Goal: Task Accomplishment & Management: Complete application form

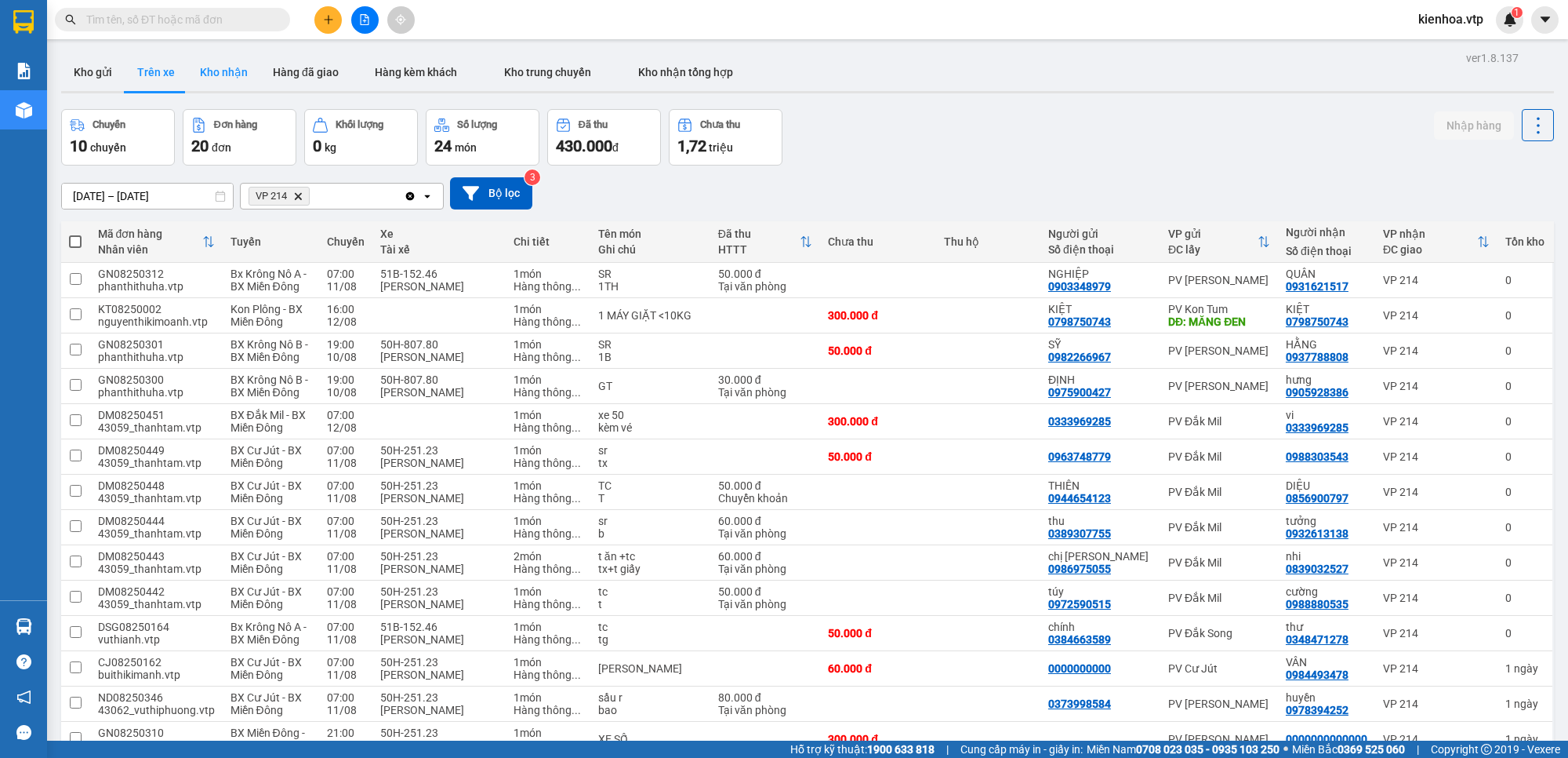
click at [213, 74] on button "Kho nhận" at bounding box center [223, 72] width 72 height 37
type input "[DATE] – [DATE]"
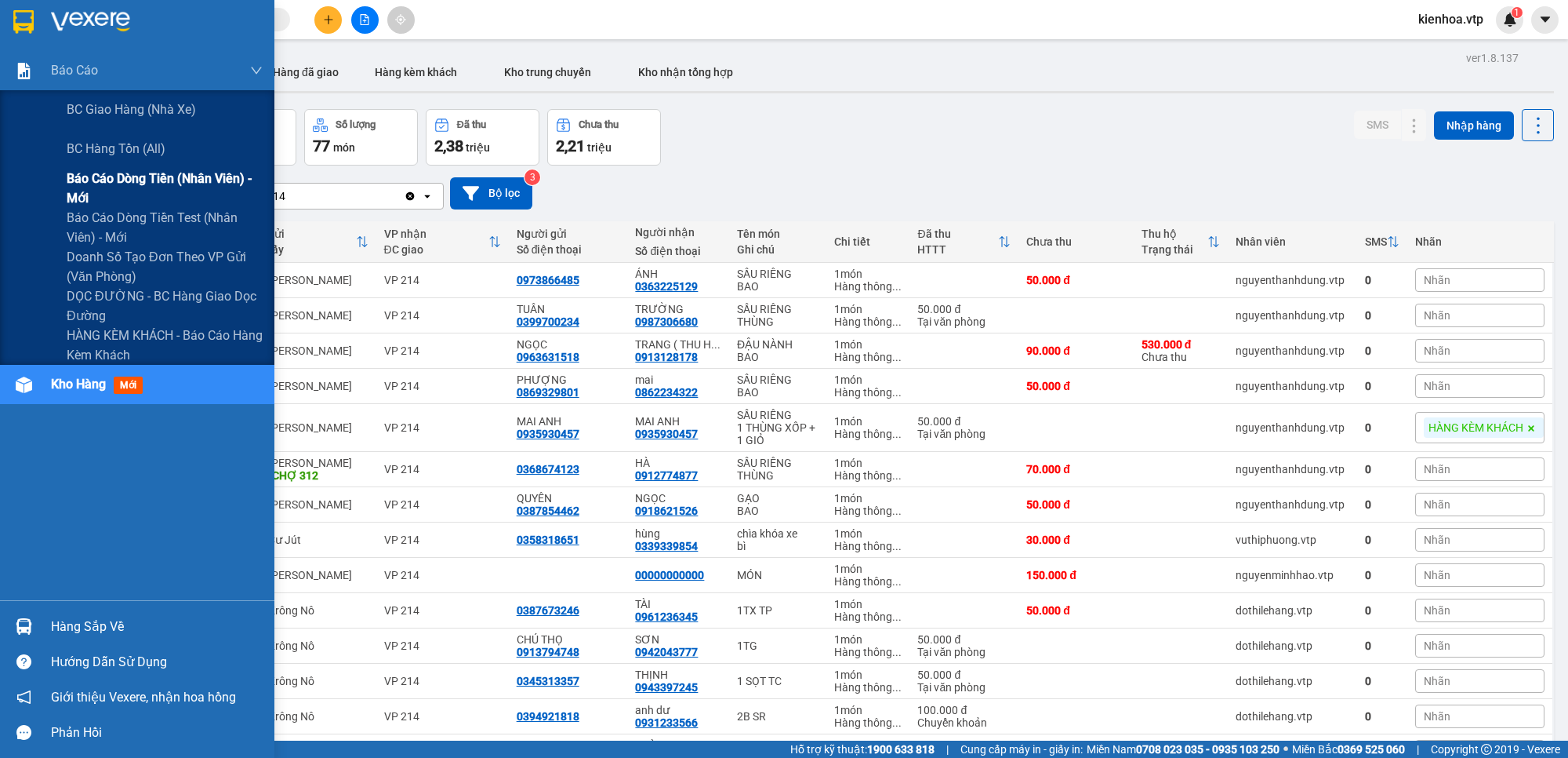
click at [121, 189] on span "Báo cáo dòng tiền (nhân viên) - mới" at bounding box center [165, 188] width 196 height 39
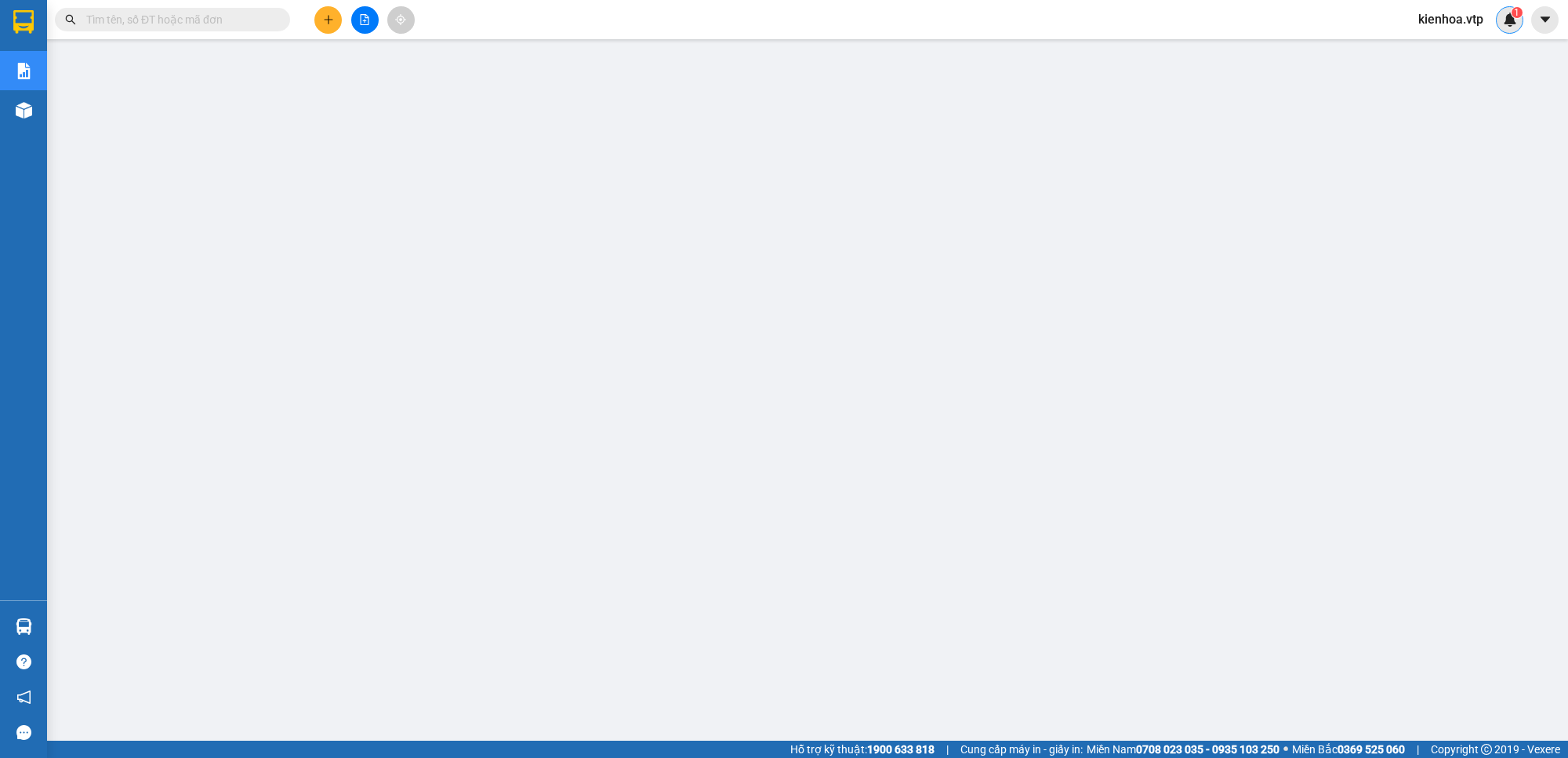
click at [1511, 13] on sup "1" at bounding box center [1516, 12] width 11 height 11
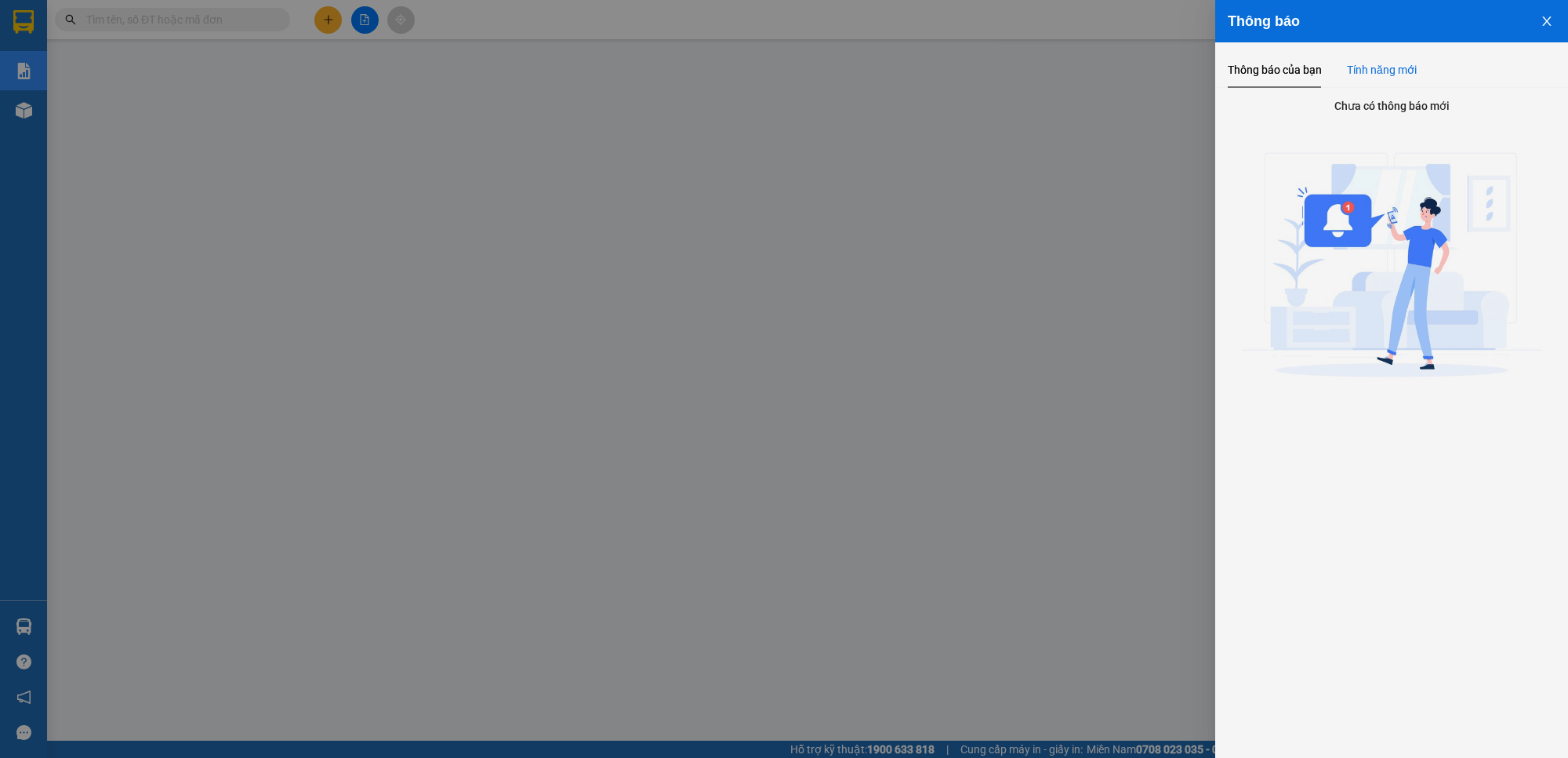
click at [1385, 63] on div "Tính năng mới" at bounding box center [1381, 69] width 70 height 17
click at [1545, 12] on button "Close" at bounding box center [1547, 20] width 42 height 40
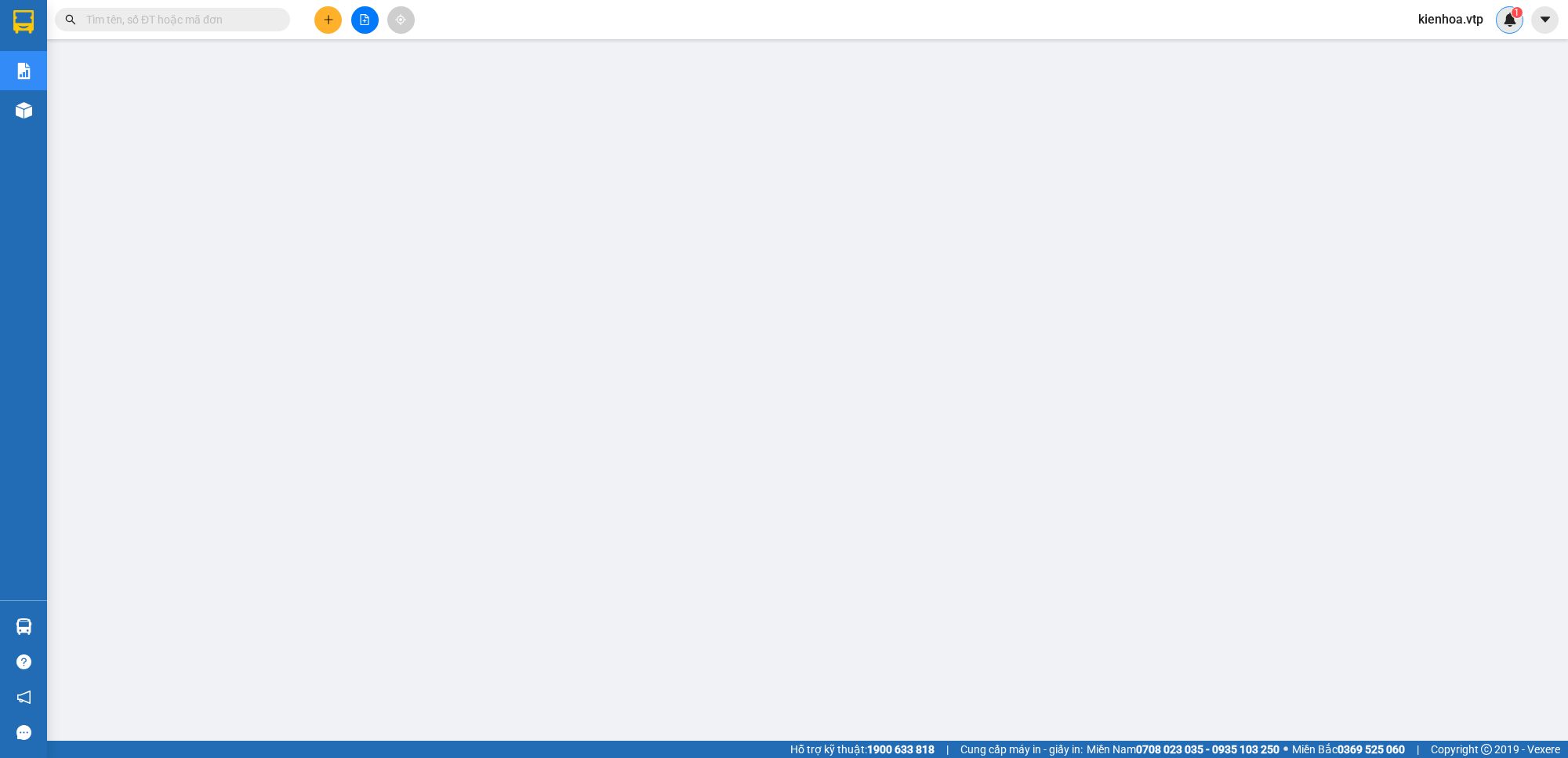
click at [1519, 20] on div "1" at bounding box center [1509, 20] width 28 height 28
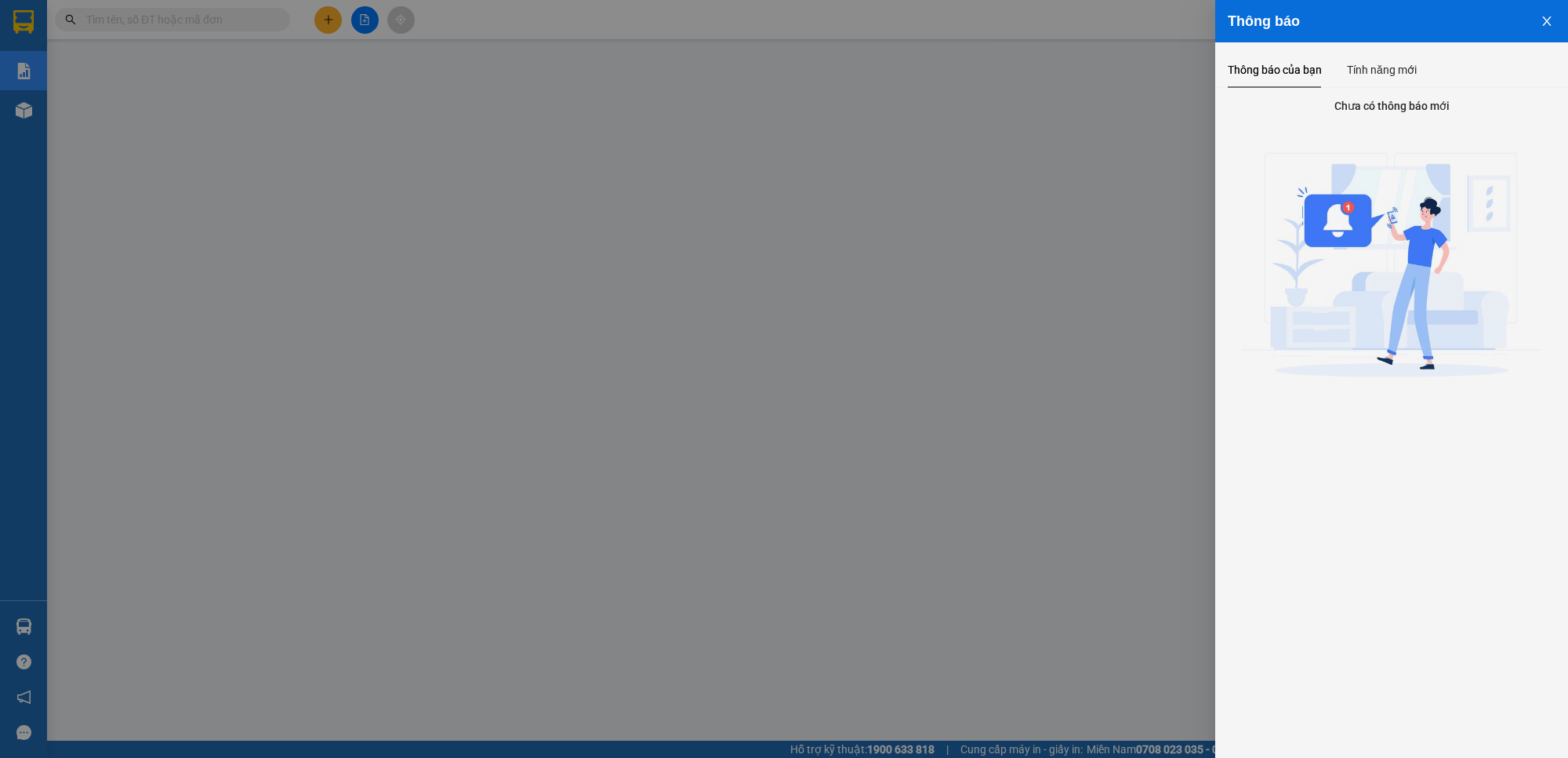
click at [1548, 22] on icon "close" at bounding box center [1546, 21] width 9 height 10
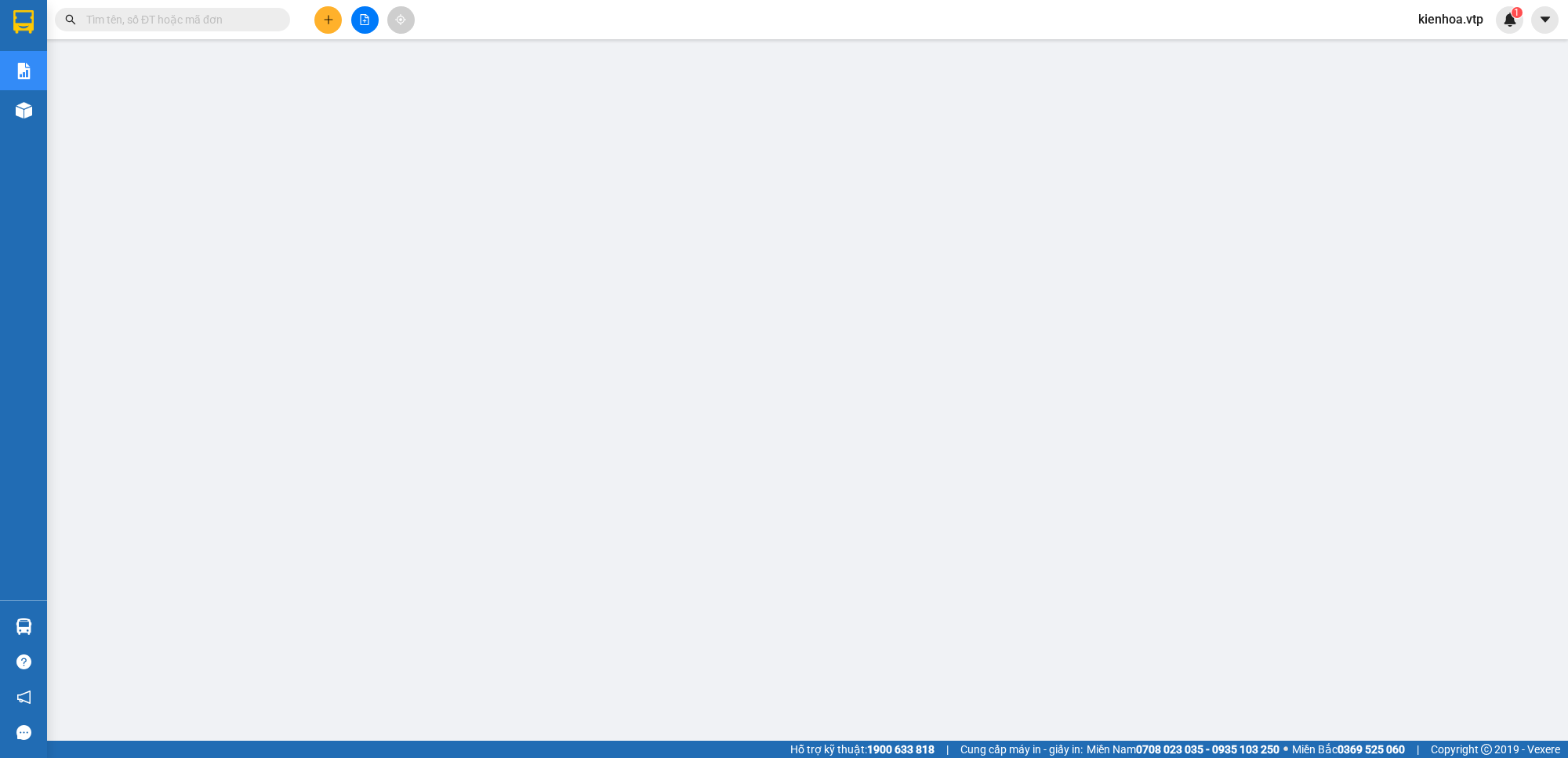
click at [219, 22] on input "text" at bounding box center [178, 19] width 185 height 17
paste input "0943397245"
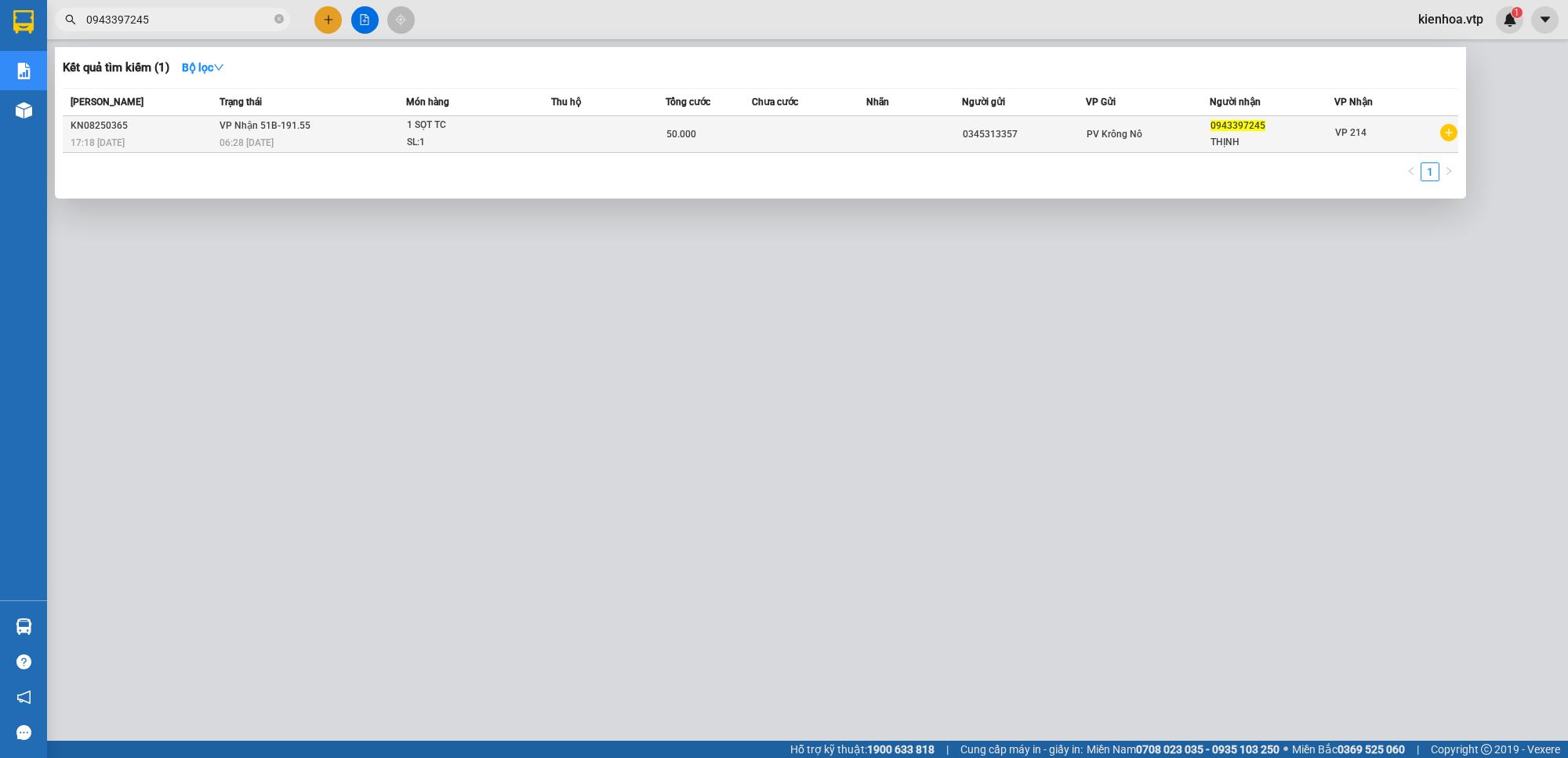
type input "0943397245"
click at [725, 130] on div "50.000" at bounding box center [709, 134] width 85 height 17
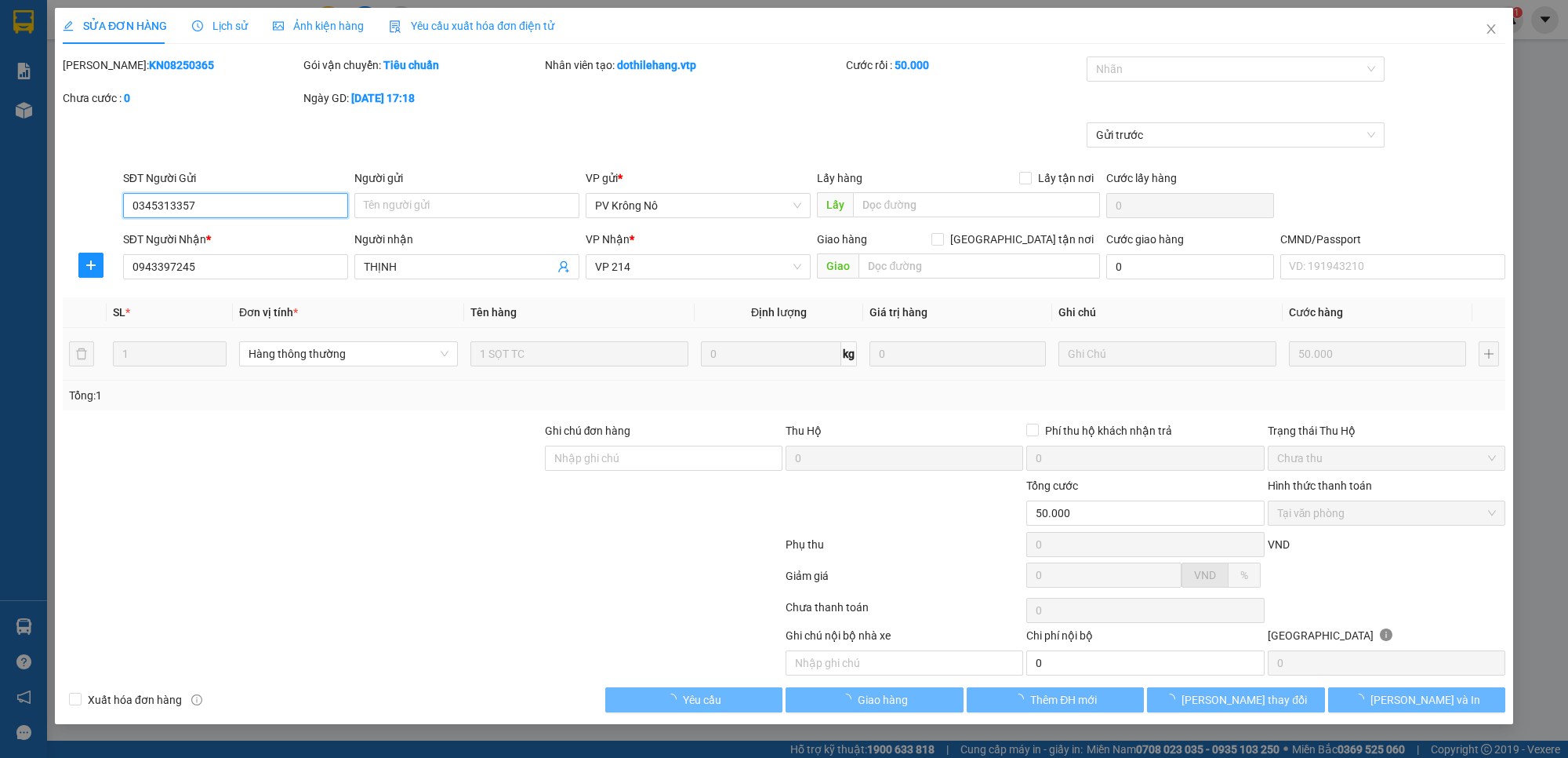
type input "0345313357"
type input "0943397245"
type input "THỊNH"
type input "50.000"
type input "2.500"
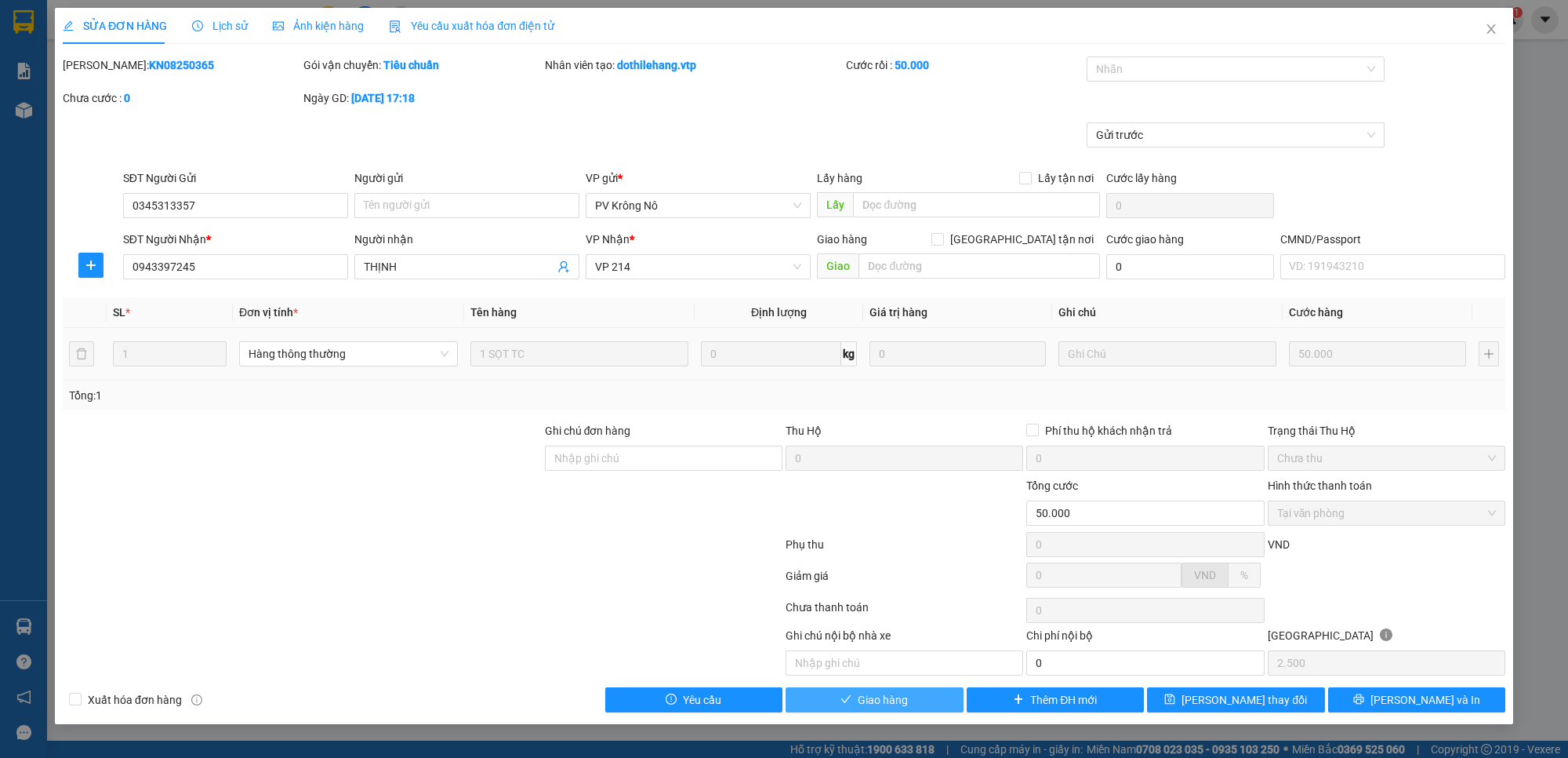
click at [929, 703] on button "Giao hàng" at bounding box center [874, 699] width 178 height 25
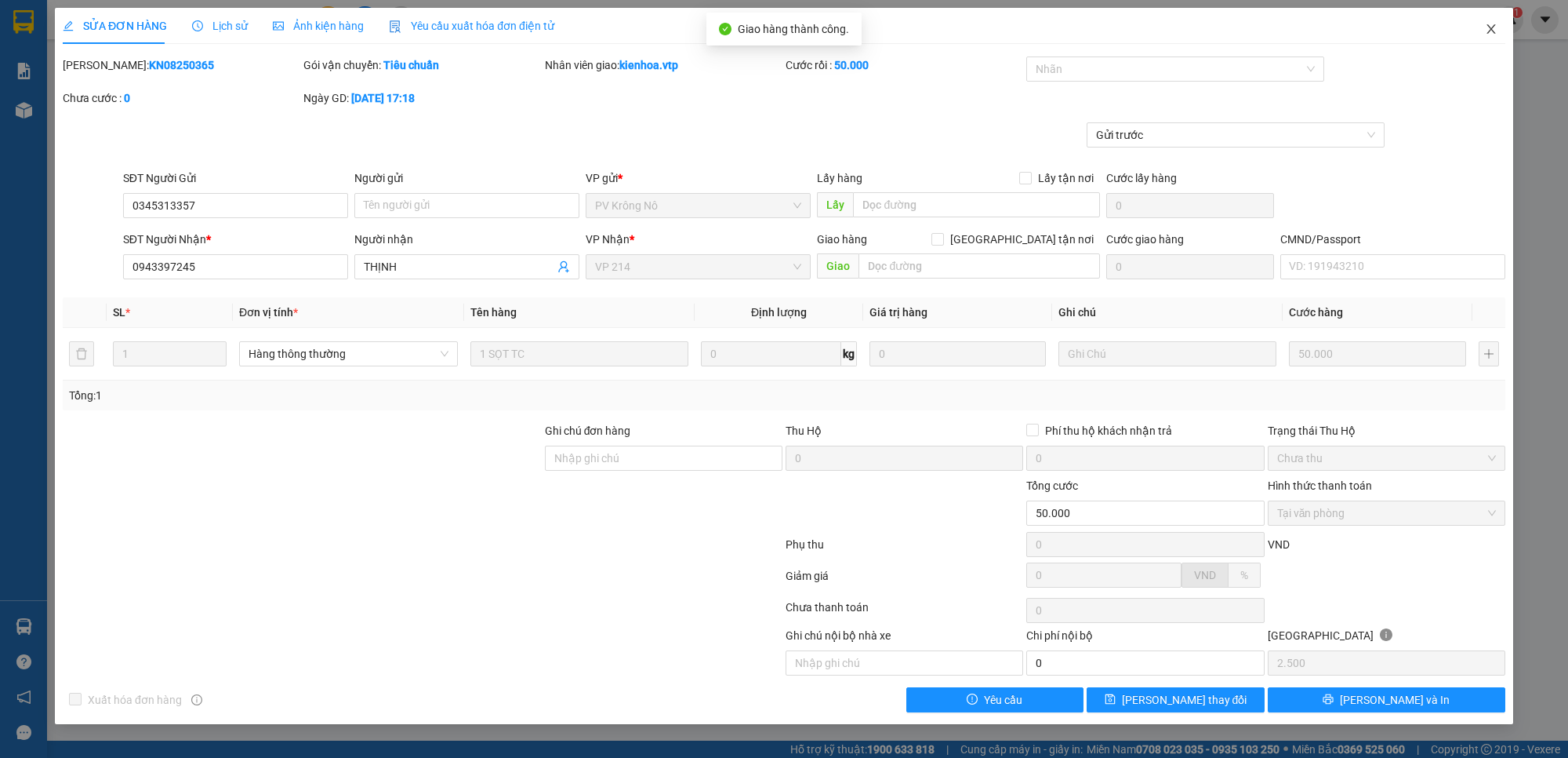
click at [1493, 30] on icon "close" at bounding box center [1491, 29] width 12 height 12
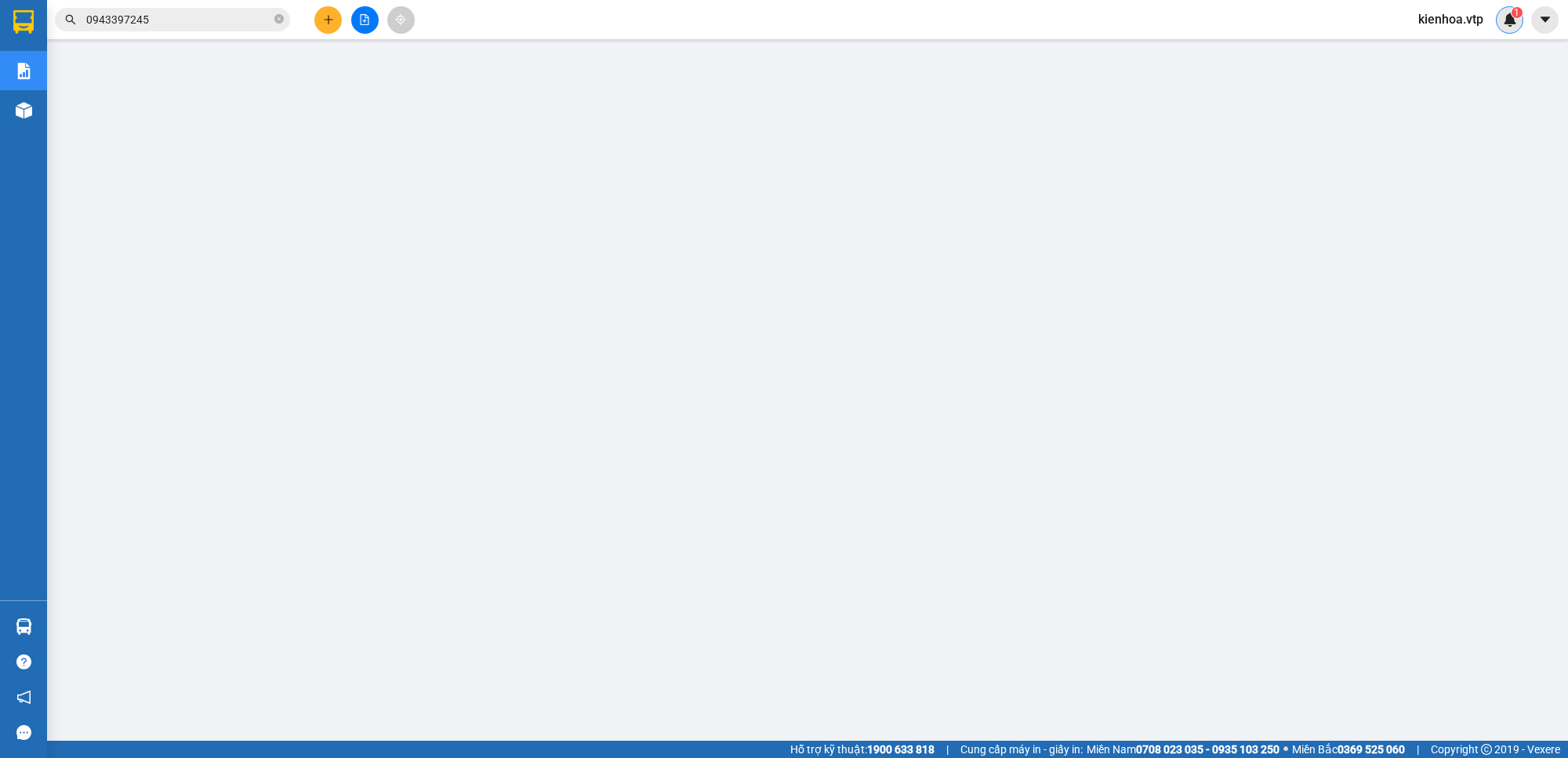
click at [1504, 10] on div "1" at bounding box center [1509, 20] width 28 height 28
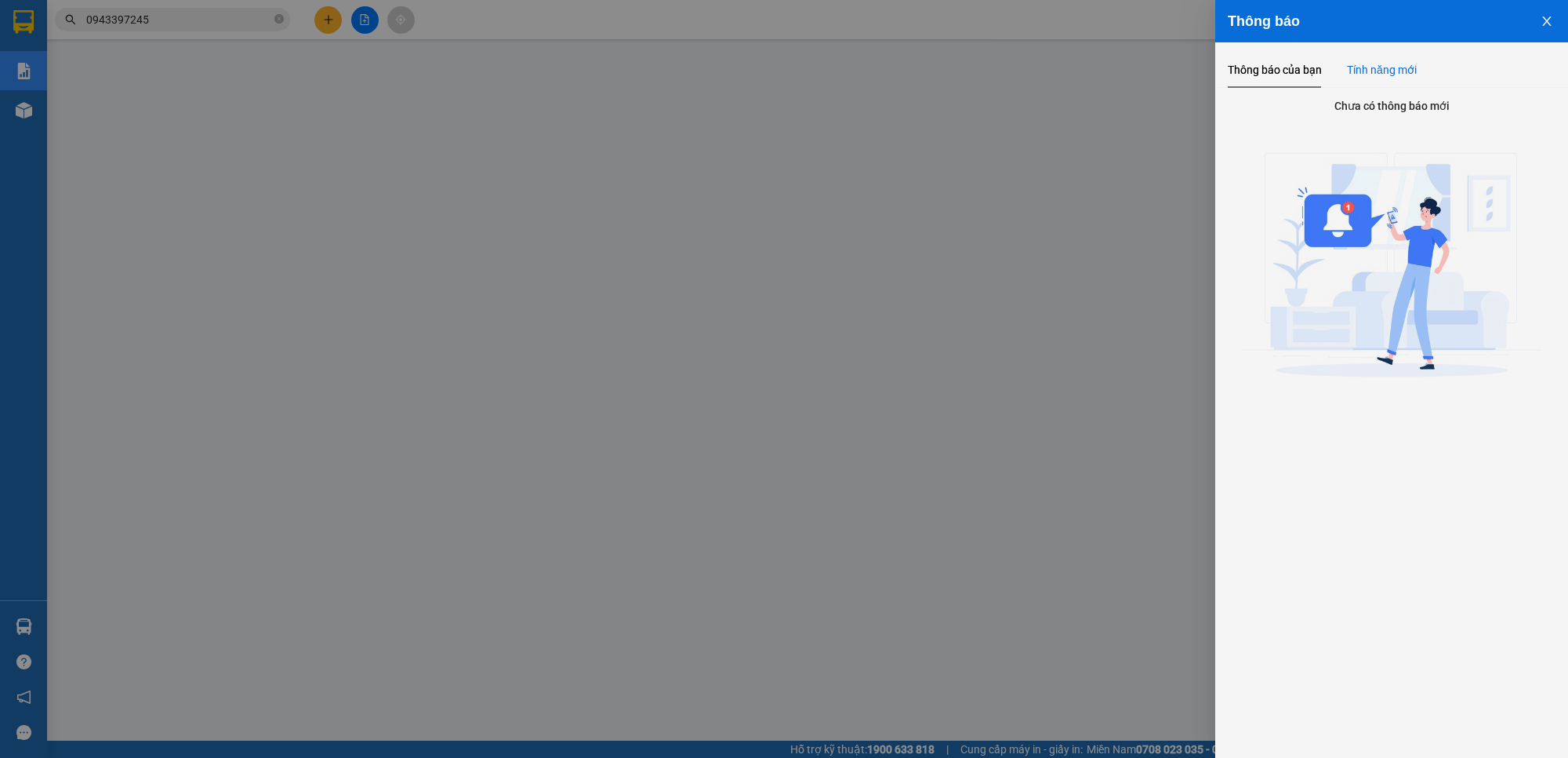
click at [1387, 63] on div "Tính năng mới" at bounding box center [1381, 69] width 70 height 17
click at [999, 127] on div at bounding box center [784, 379] width 1568 height 758
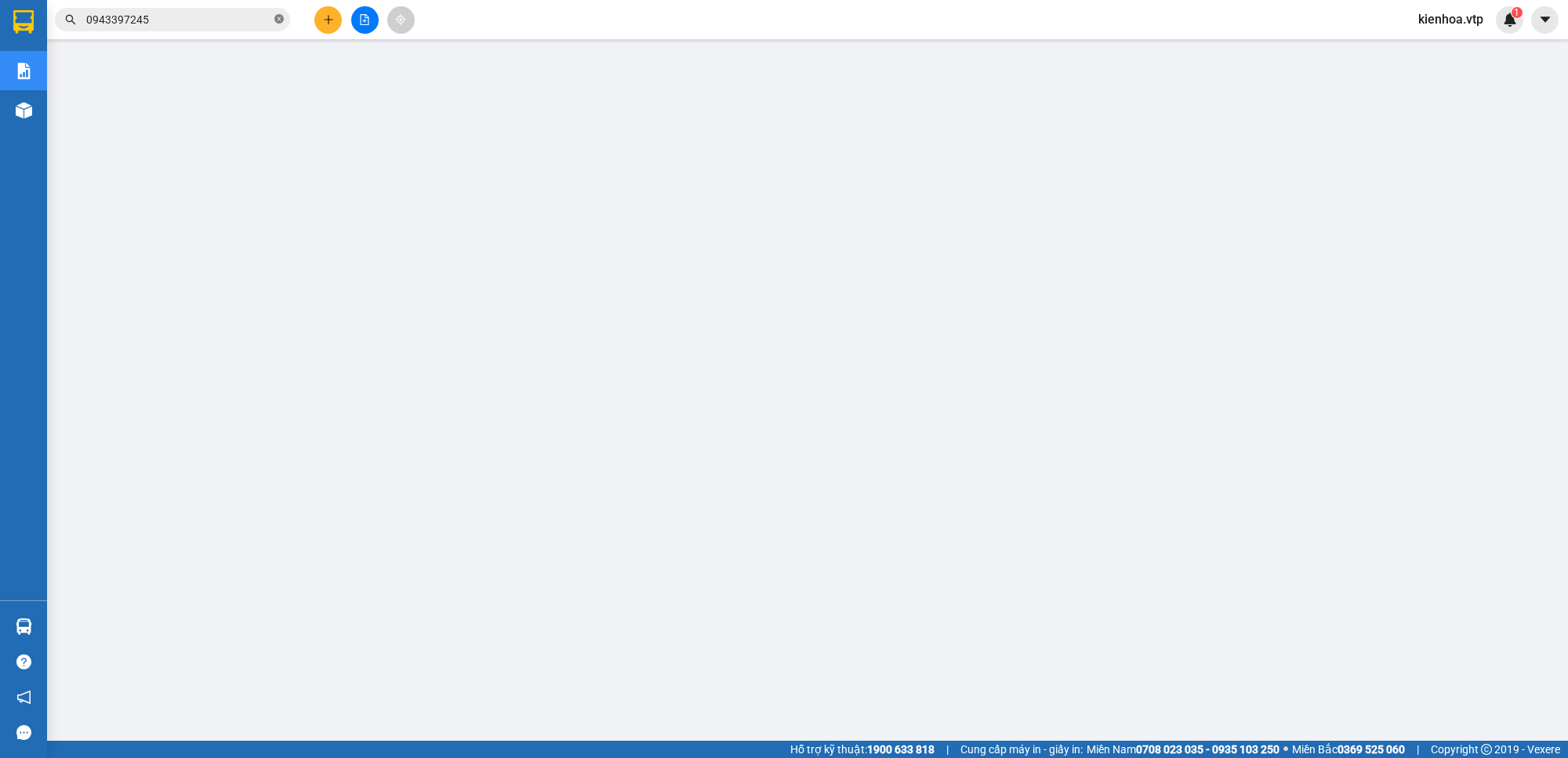
click at [283, 24] on icon "close-circle" at bounding box center [279, 19] width 10 height 10
paste input "0964045878"
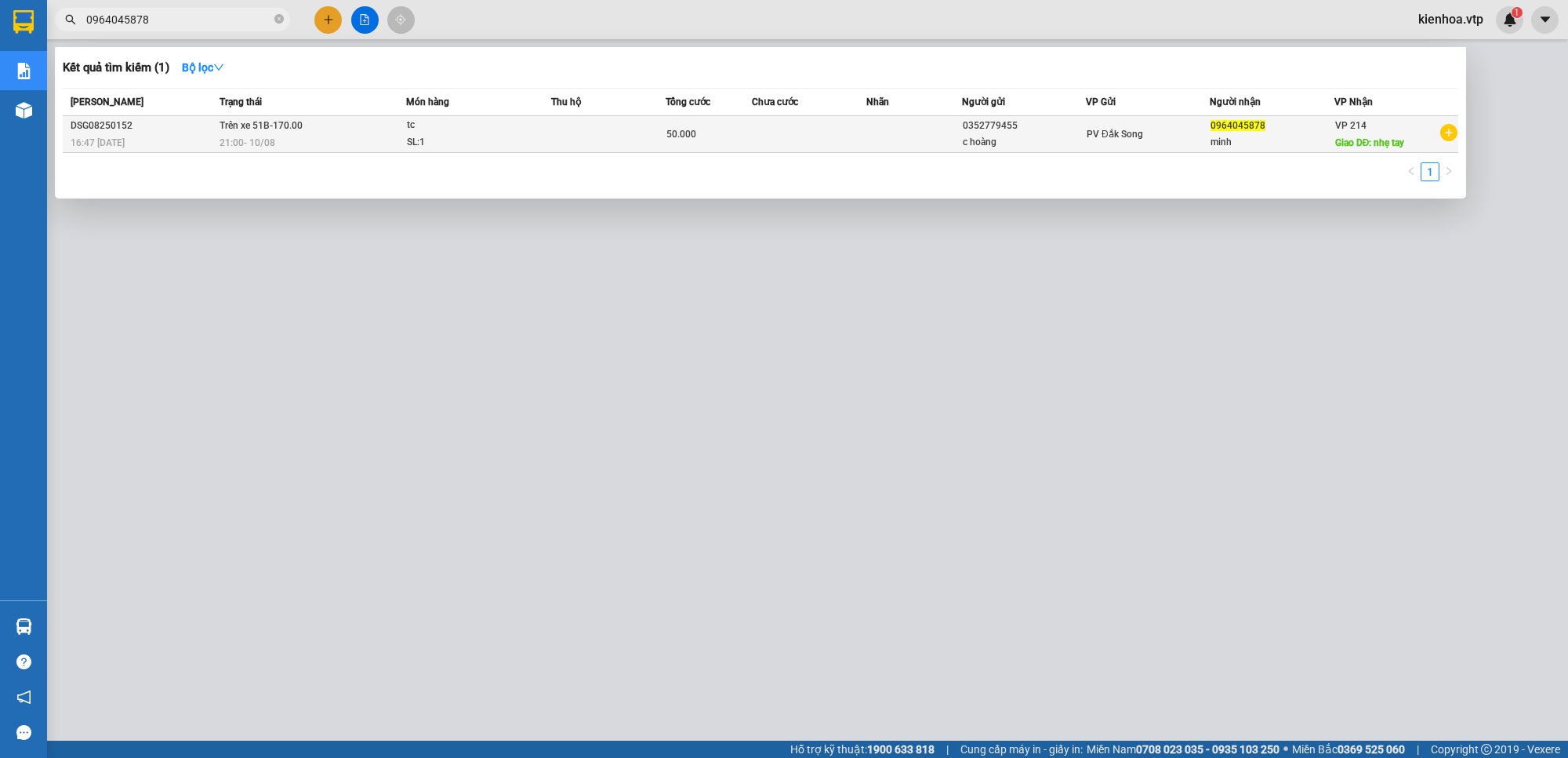
type input "0964045878"
click at [429, 128] on div "tc" at bounding box center [465, 125] width 117 height 17
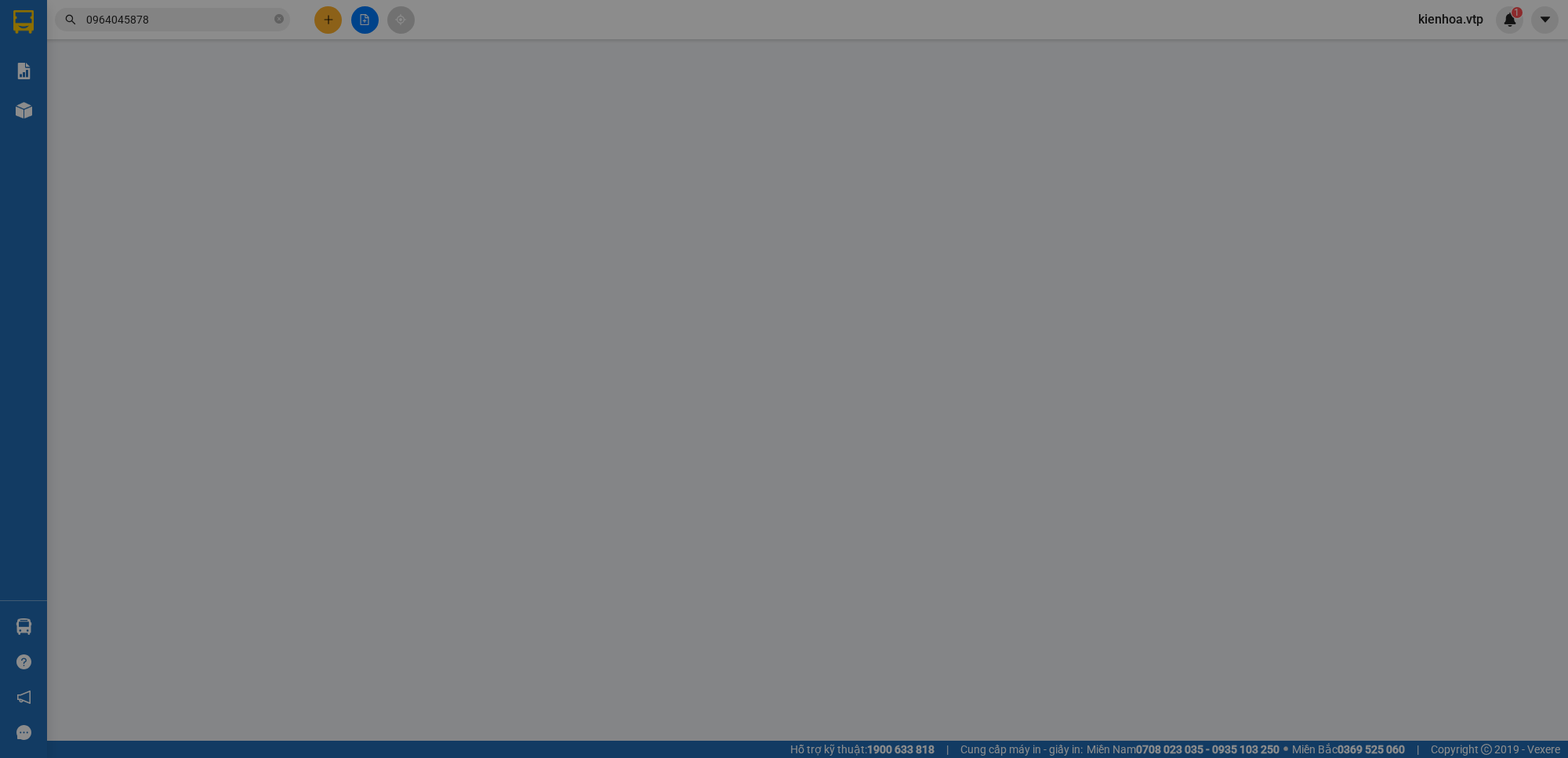
type input "2.500"
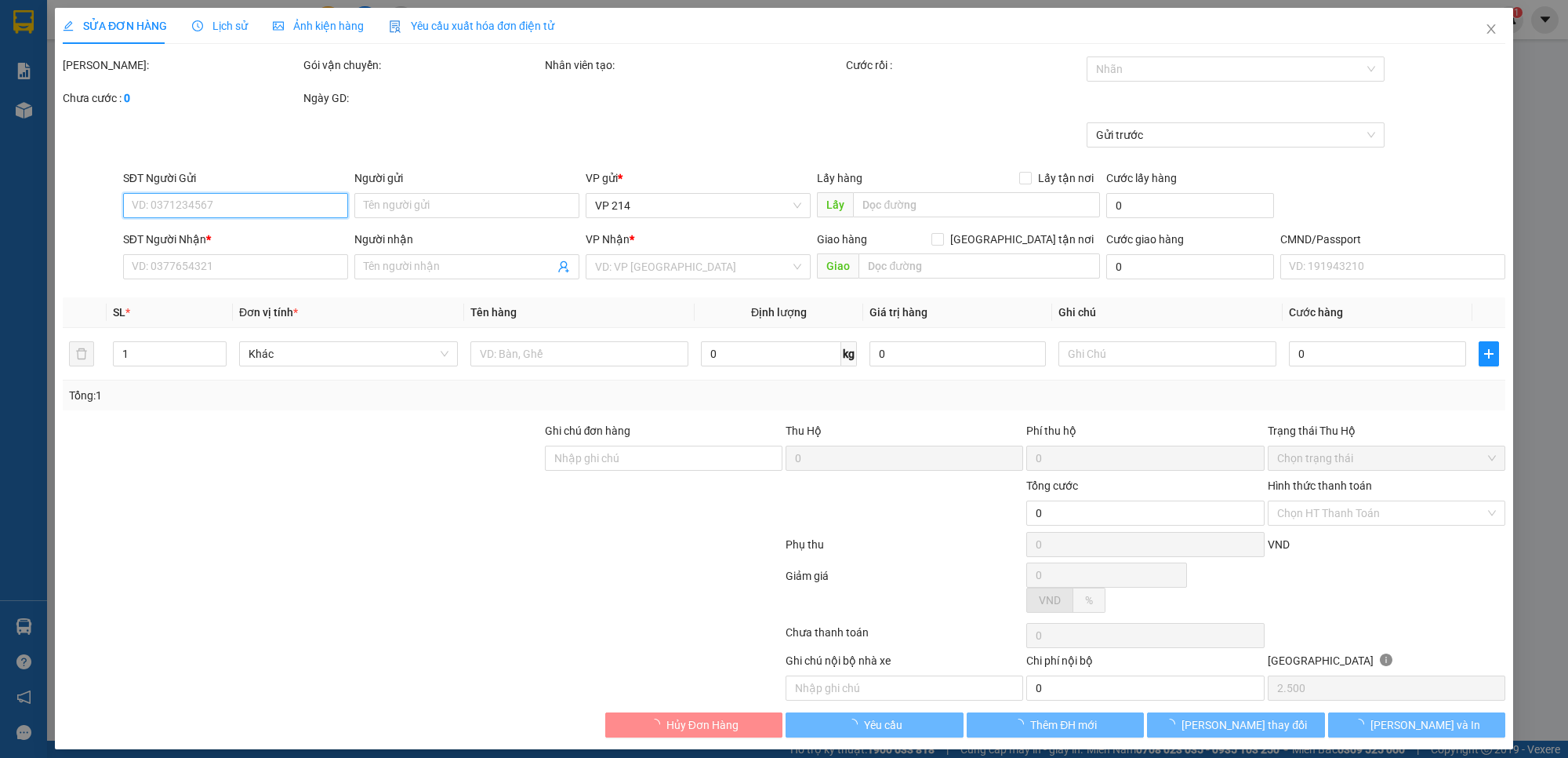
type input "0352779455"
type input "c hoàng"
type input "0964045878"
type input "minh"
type input "nhẹ tay"
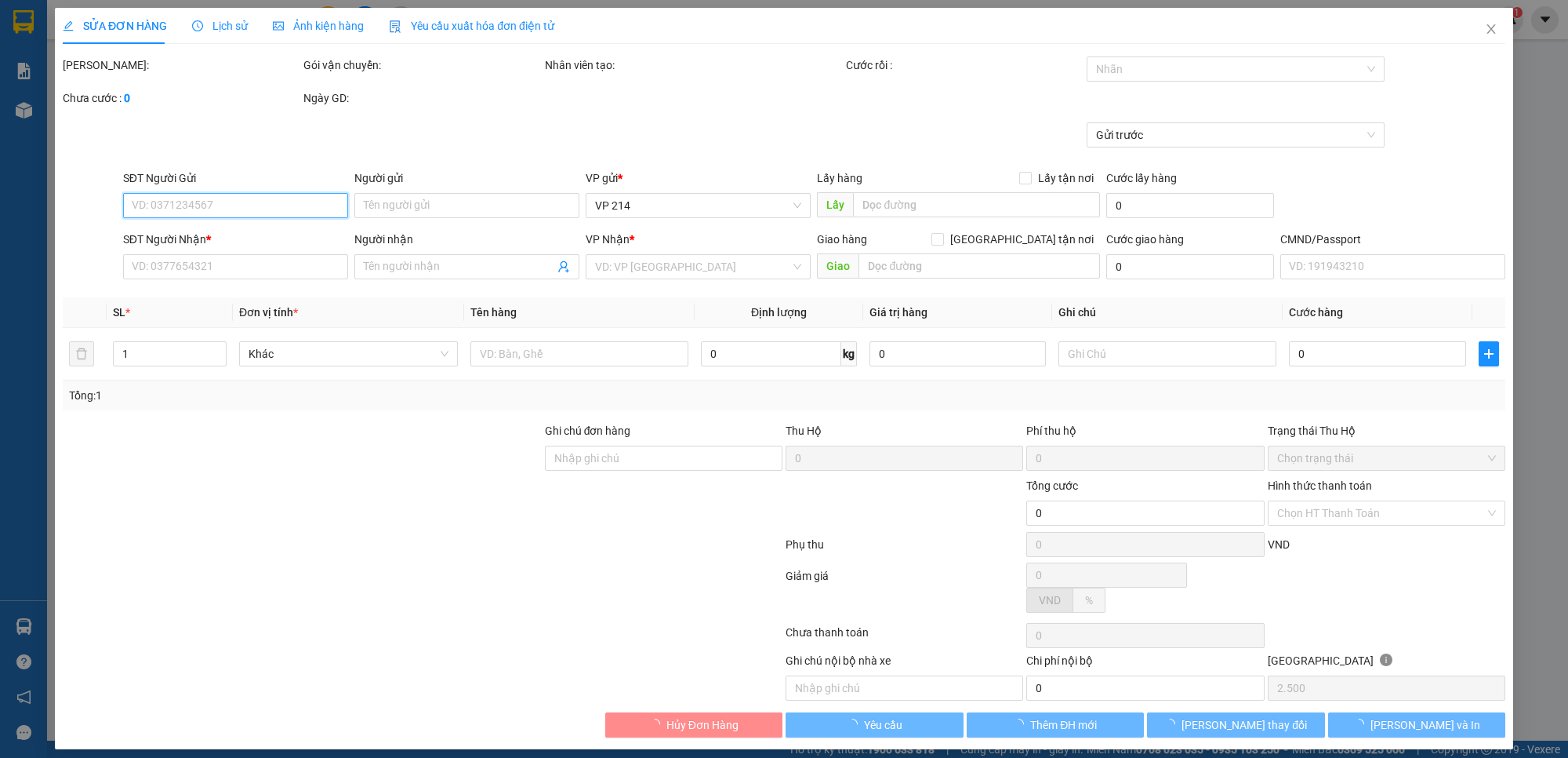
type input "50.000"
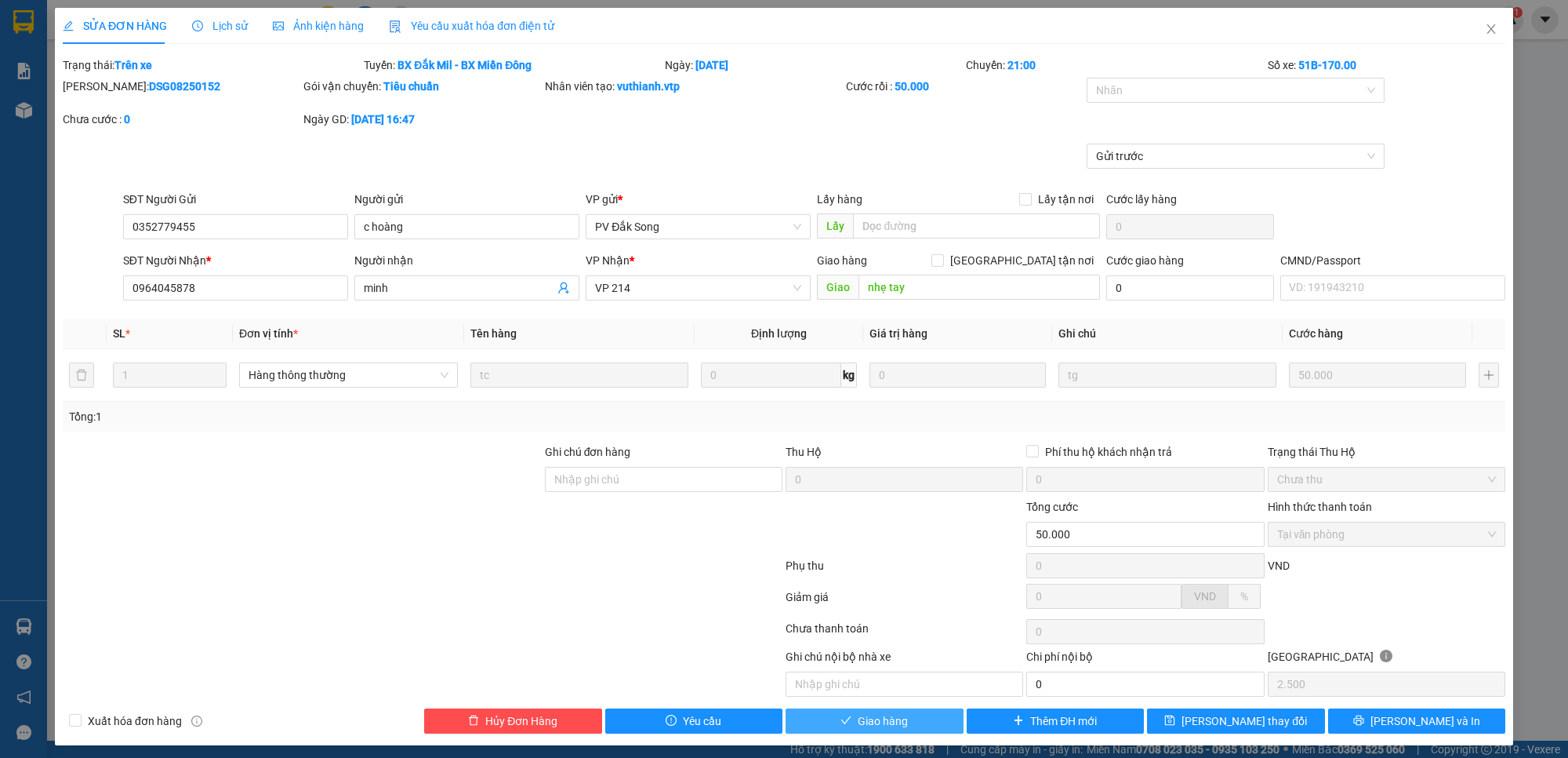
click at [929, 722] on button "Giao hàng" at bounding box center [874, 721] width 178 height 25
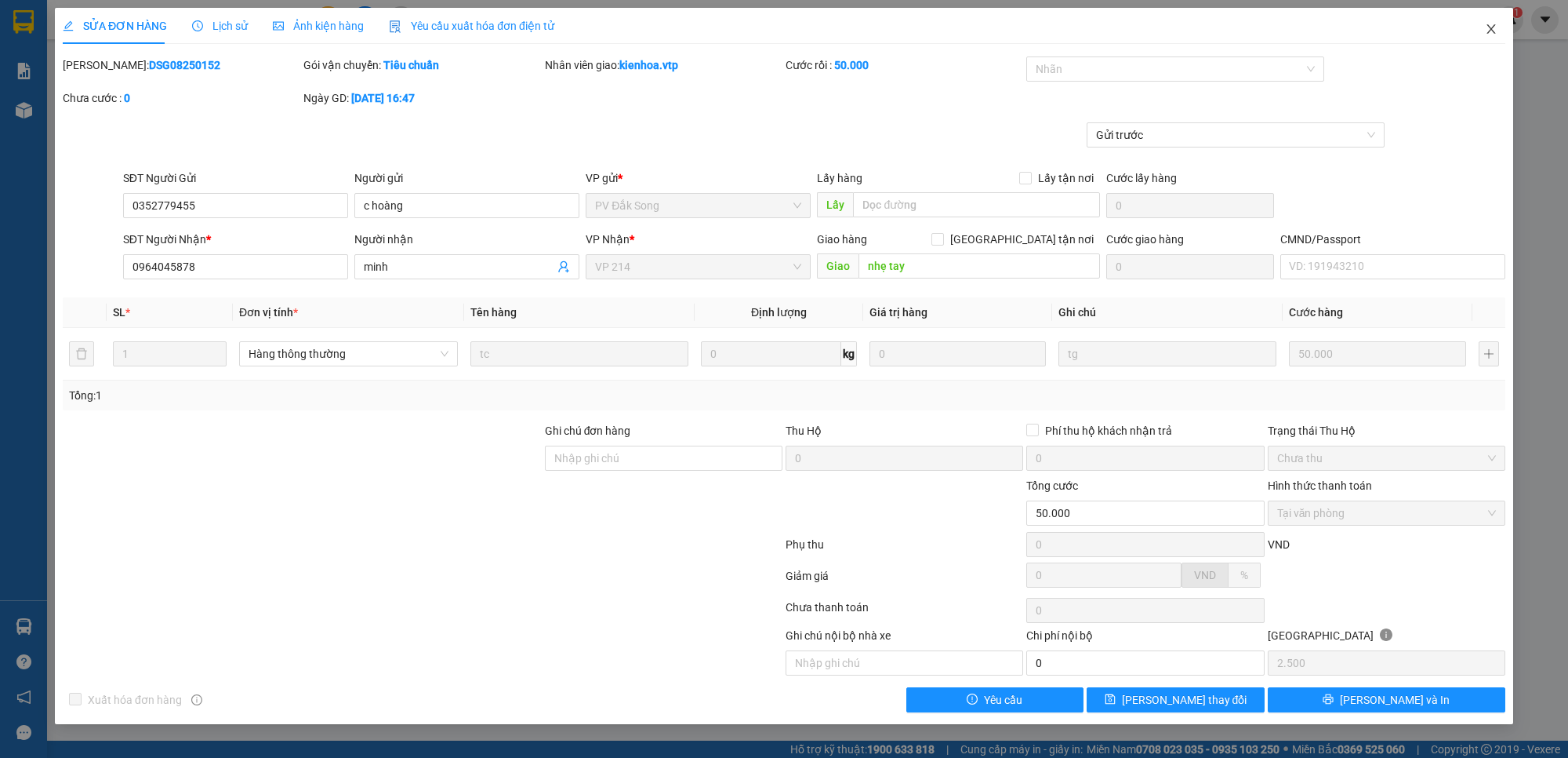
click at [1491, 33] on icon "close" at bounding box center [1491, 29] width 12 height 12
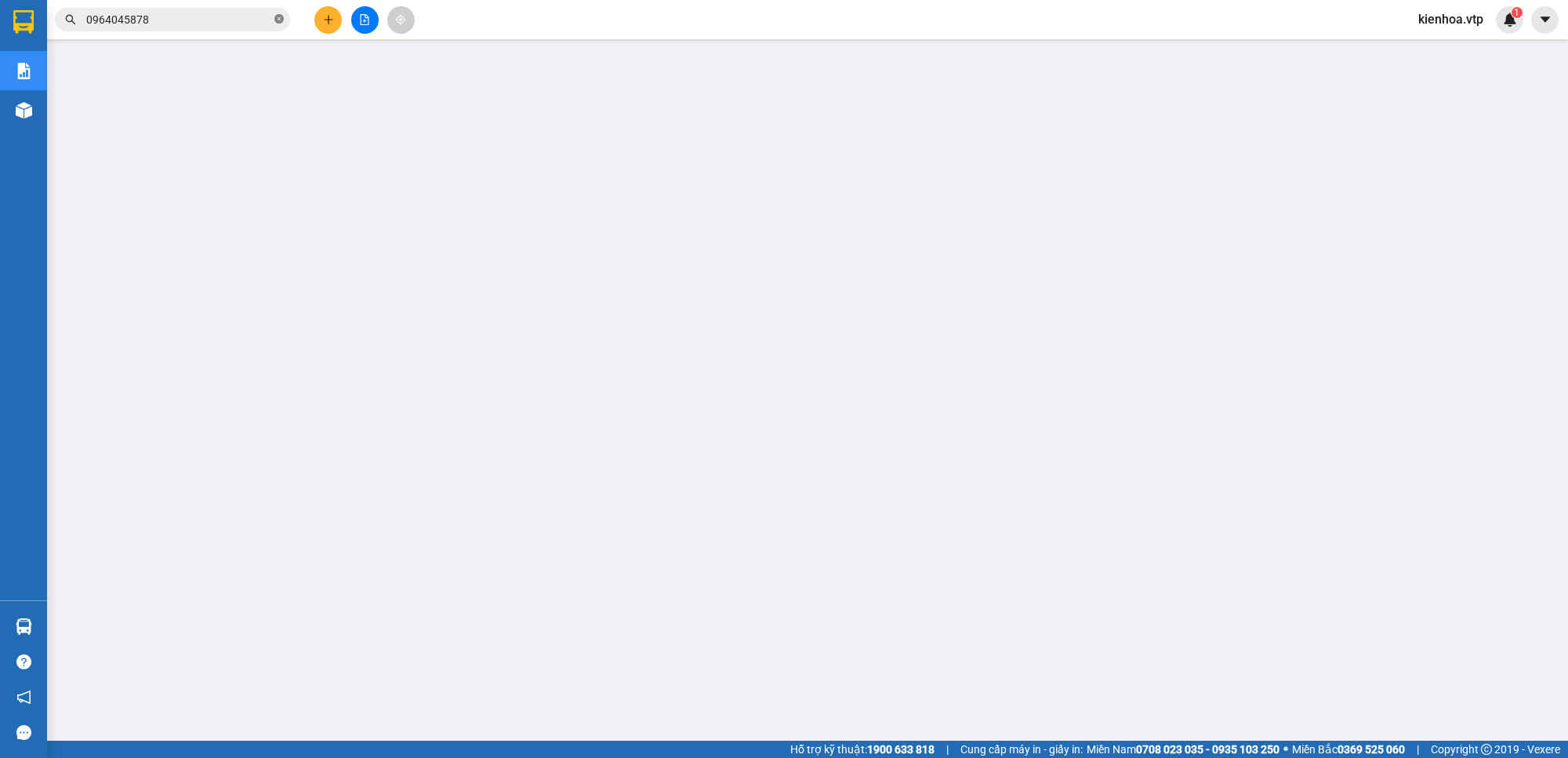
click at [276, 21] on icon "close-circle" at bounding box center [279, 19] width 10 height 10
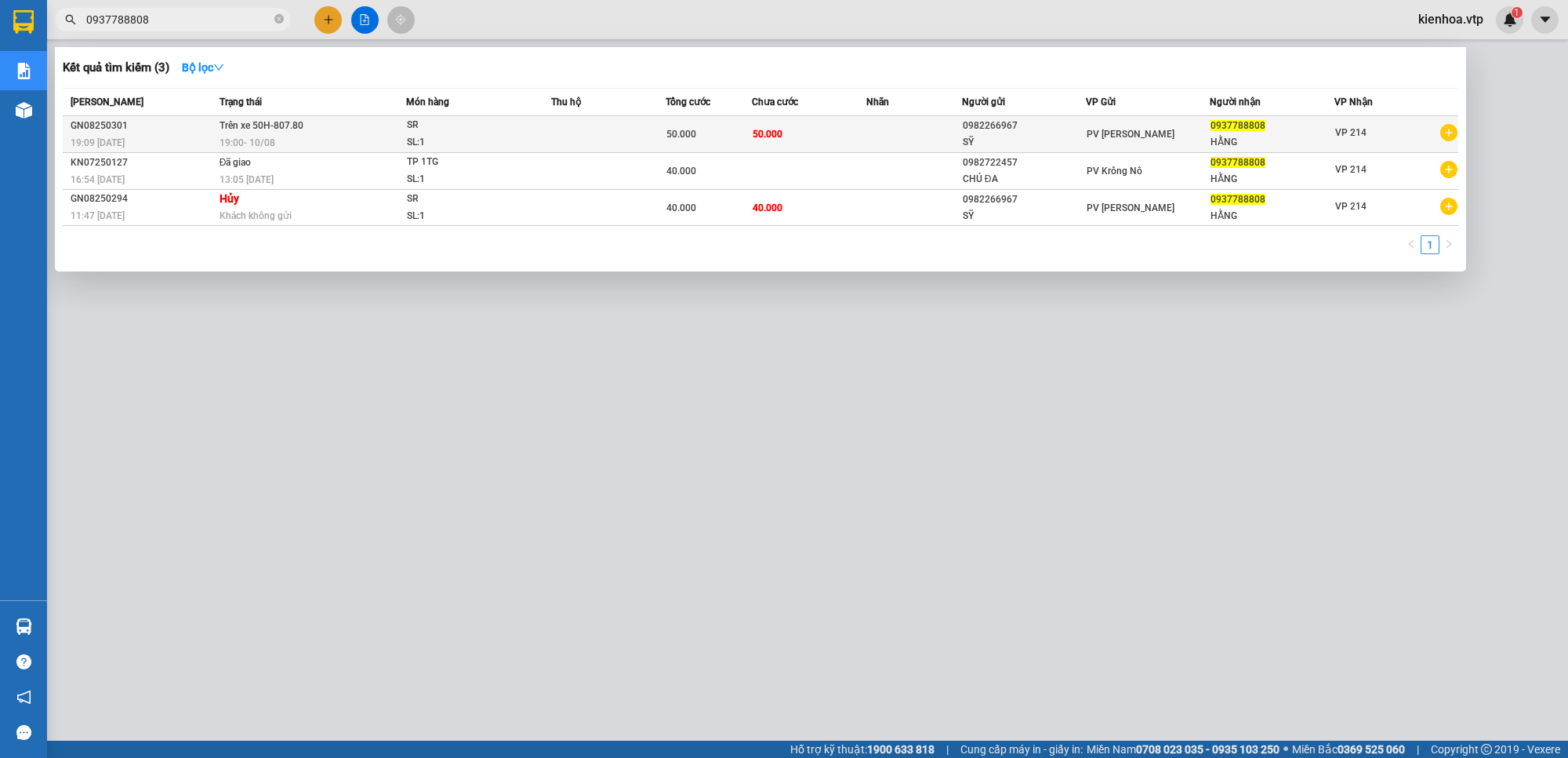
type input "0937788808"
click at [986, 139] on div "SỸ" at bounding box center [1024, 143] width 122 height 16
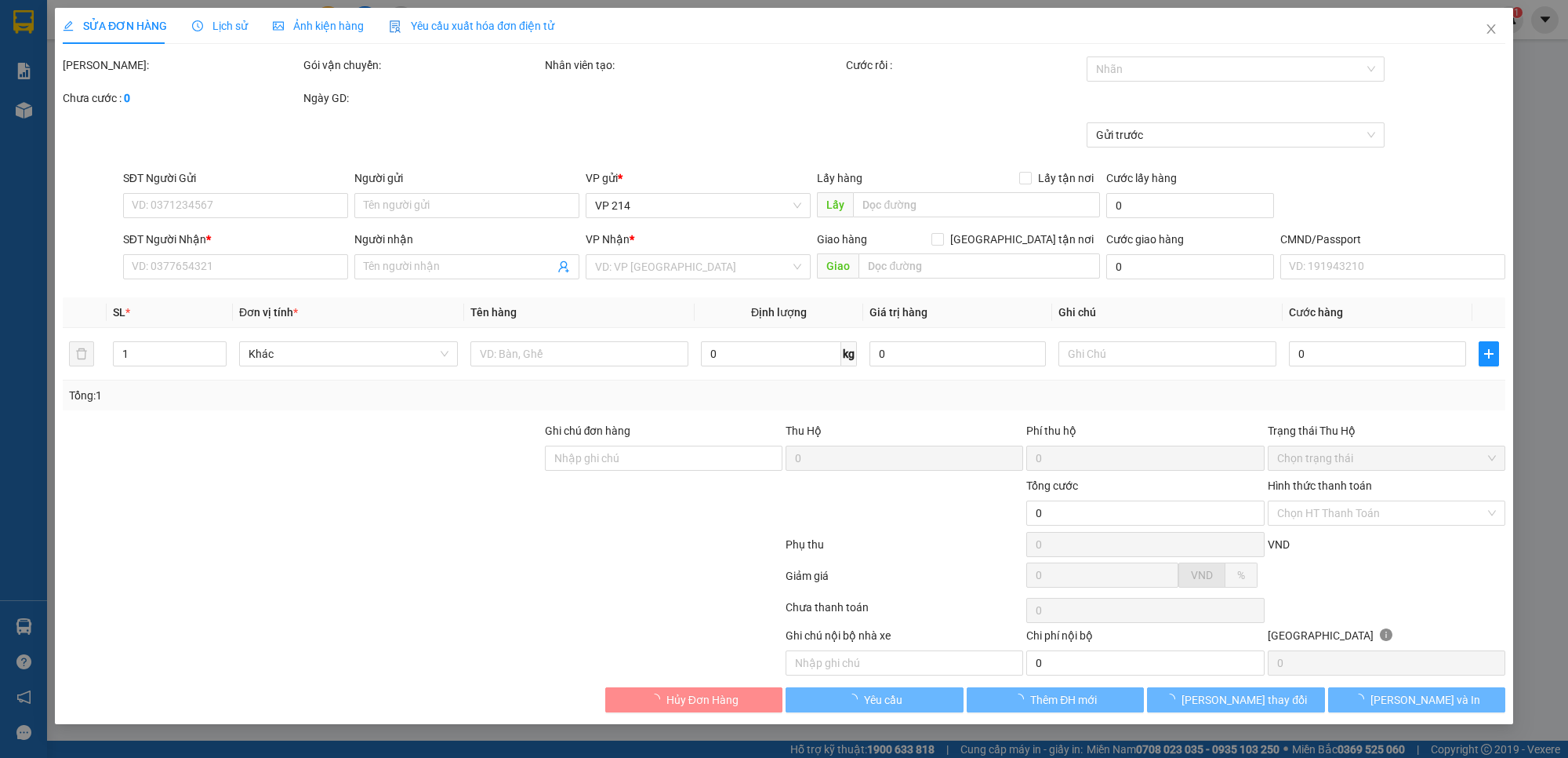
type input "2.500"
type input "0982266967"
type input "SỸ"
type input "0937788808"
type input "HẰNG"
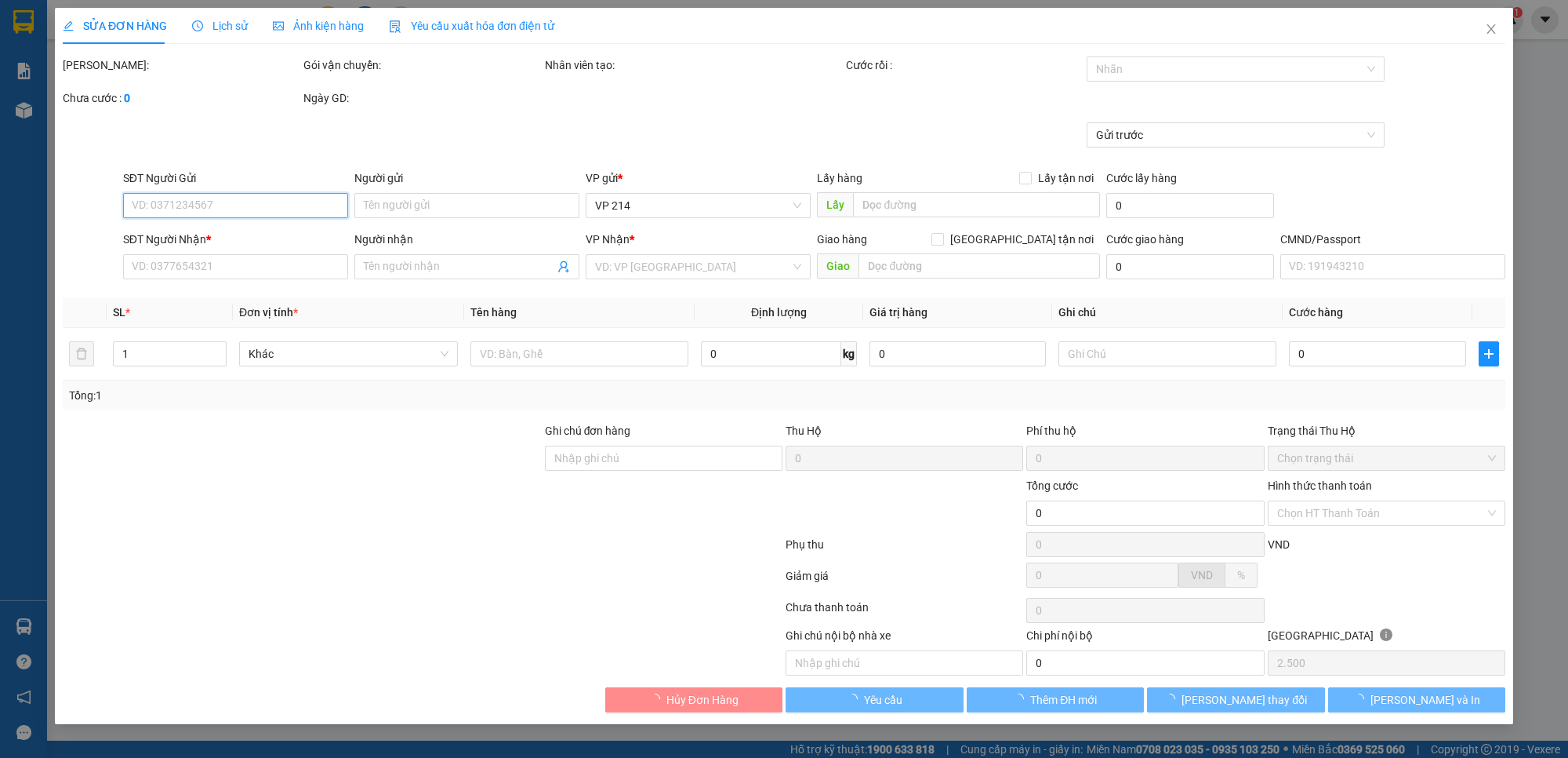
type input "50.000"
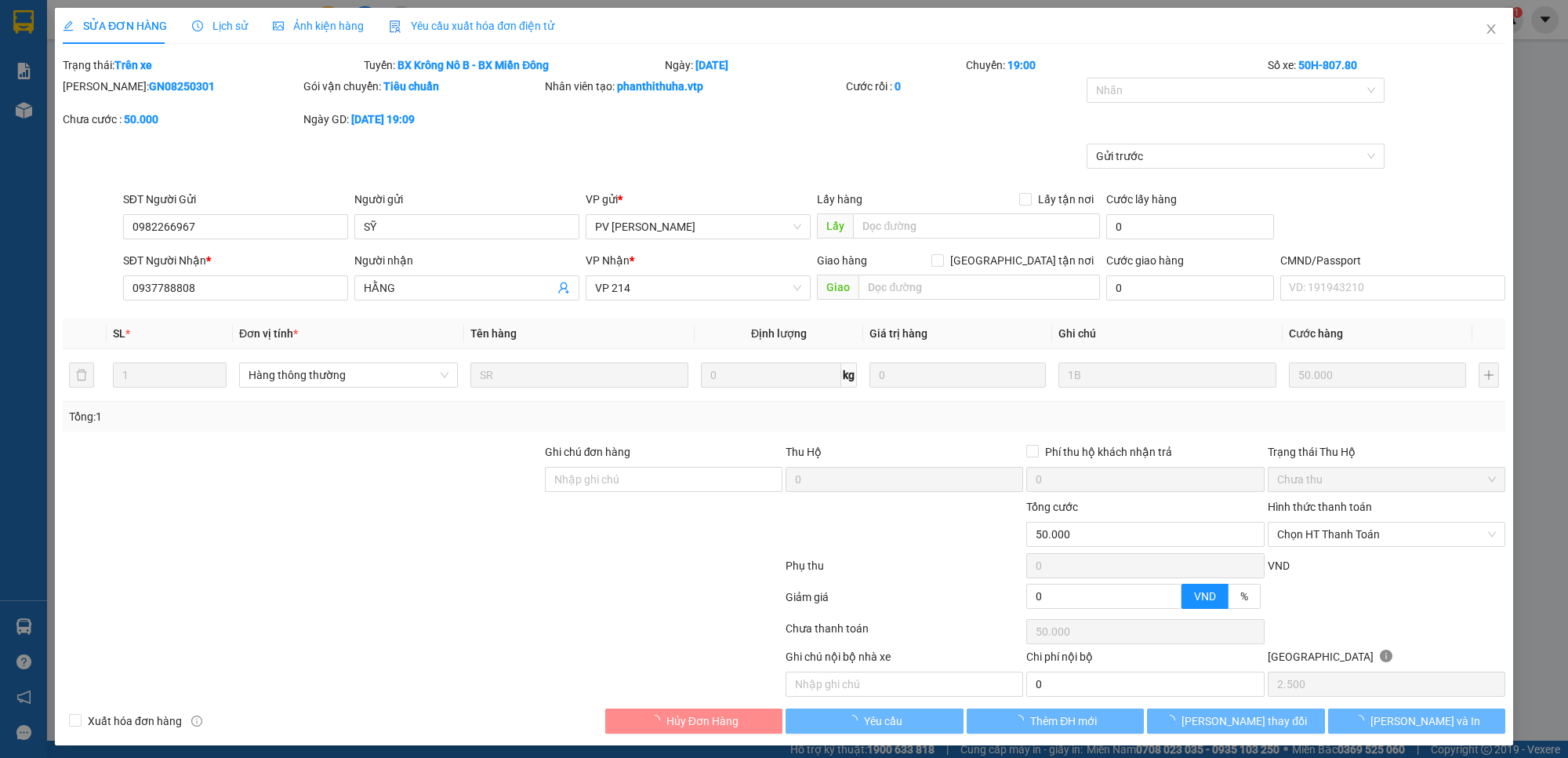
click at [1355, 515] on div "Hình thức thanh toán" at bounding box center [1386, 509] width 238 height 24
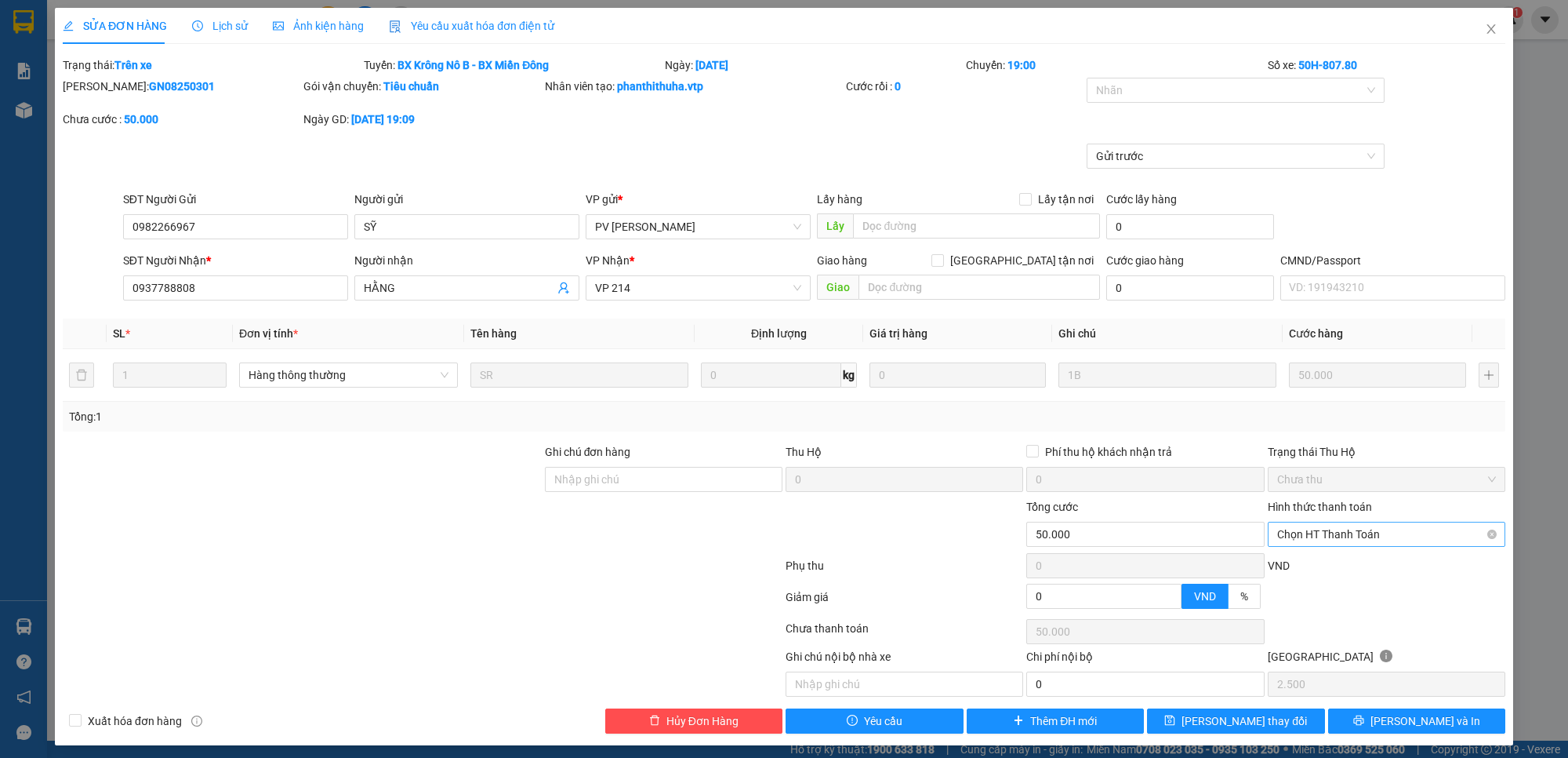
click at [1355, 527] on span "Chọn HT Thanh Toán" at bounding box center [1386, 534] width 218 height 24
click at [1340, 561] on div "Tại văn phòng" at bounding box center [1373, 566] width 217 height 17
type input "0"
click at [1246, 727] on span "[PERSON_NAME] thay đổi" at bounding box center [1244, 721] width 125 height 17
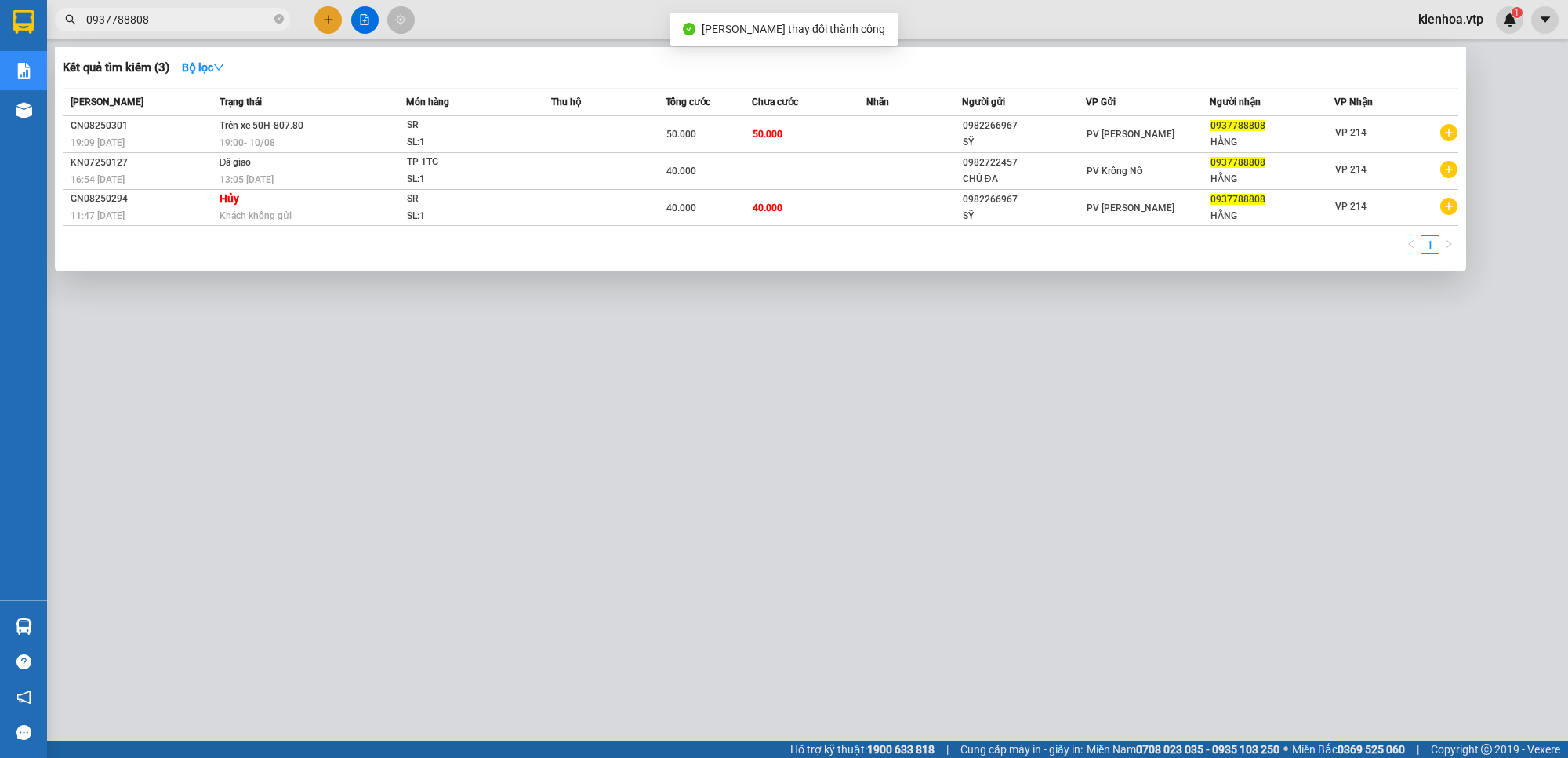
click at [197, 24] on input "0937788808" at bounding box center [178, 19] width 185 height 17
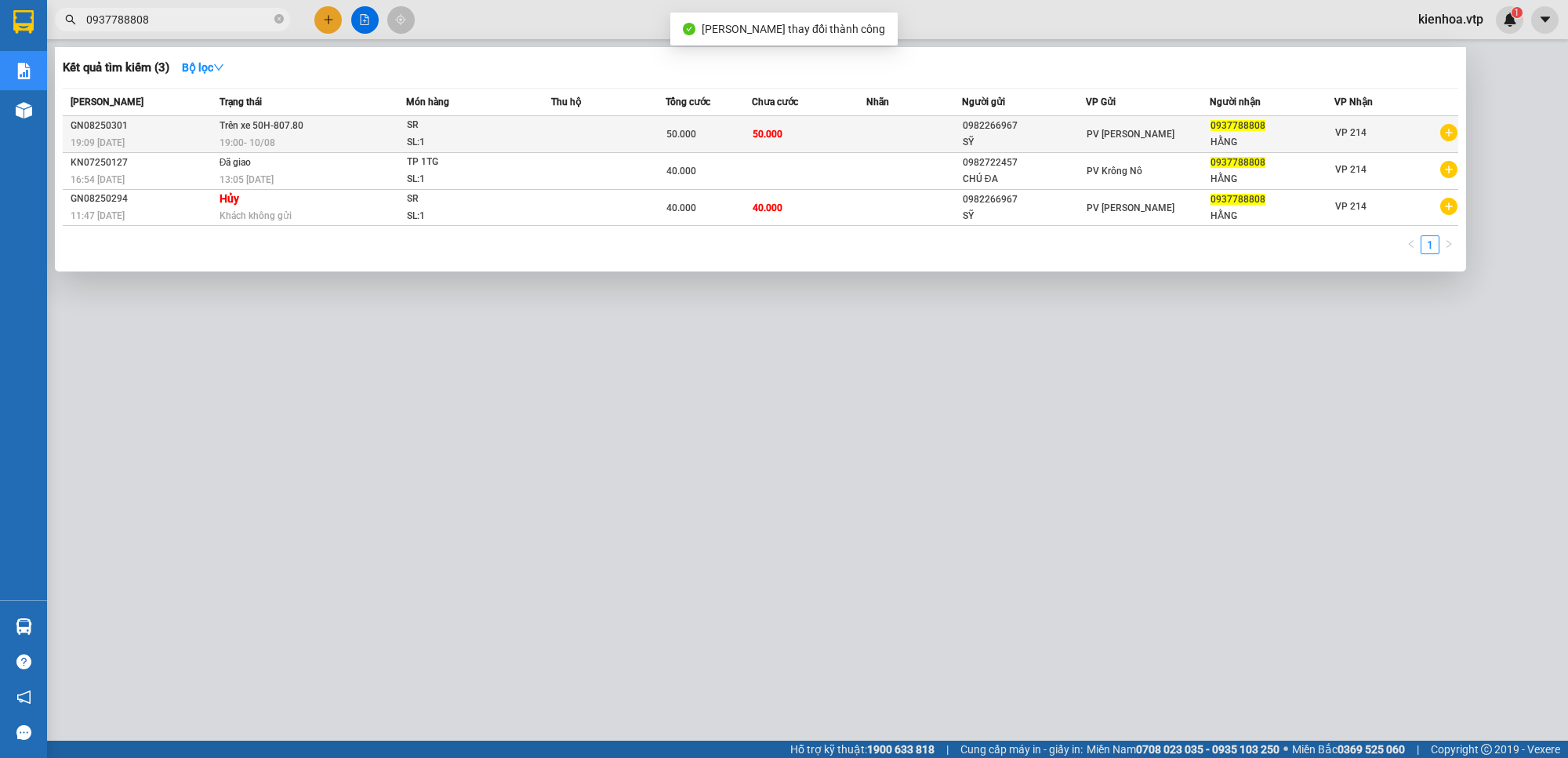
click at [845, 120] on td "50.000" at bounding box center [809, 134] width 114 height 37
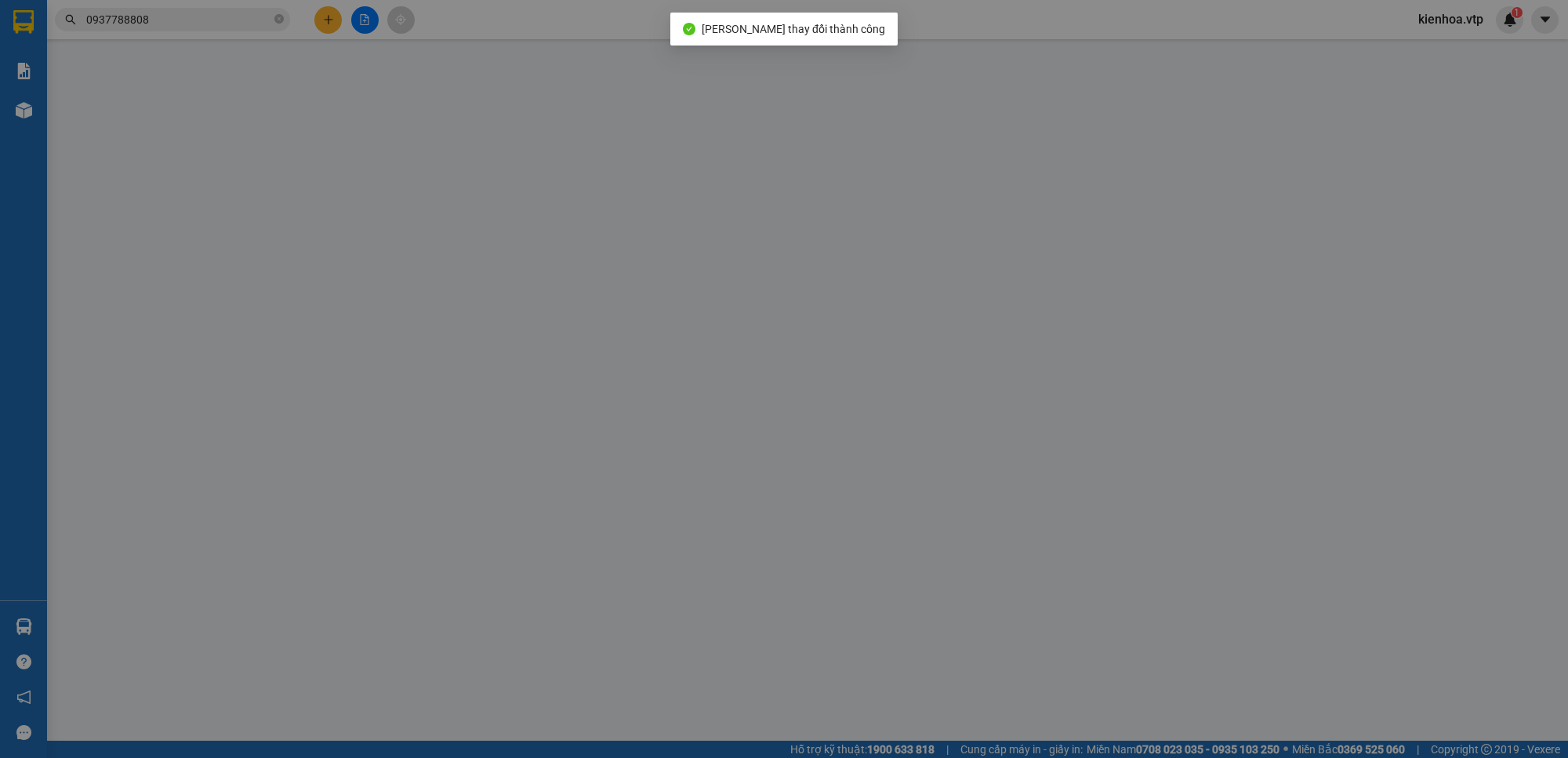
type input "0982266967"
type input "SỸ"
type input "0937788808"
type input "HẰNG"
type input "50.000"
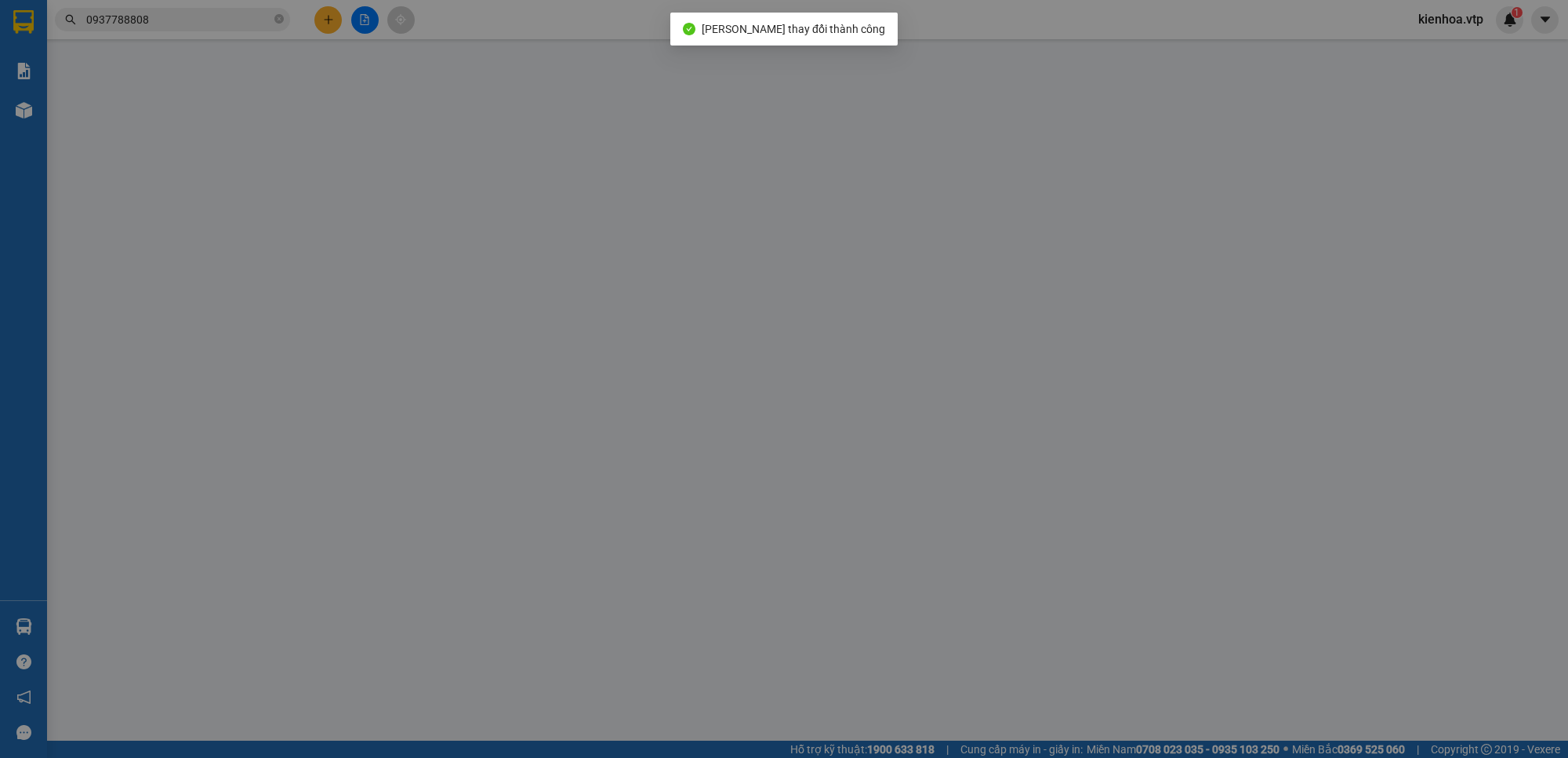
type input "2.500"
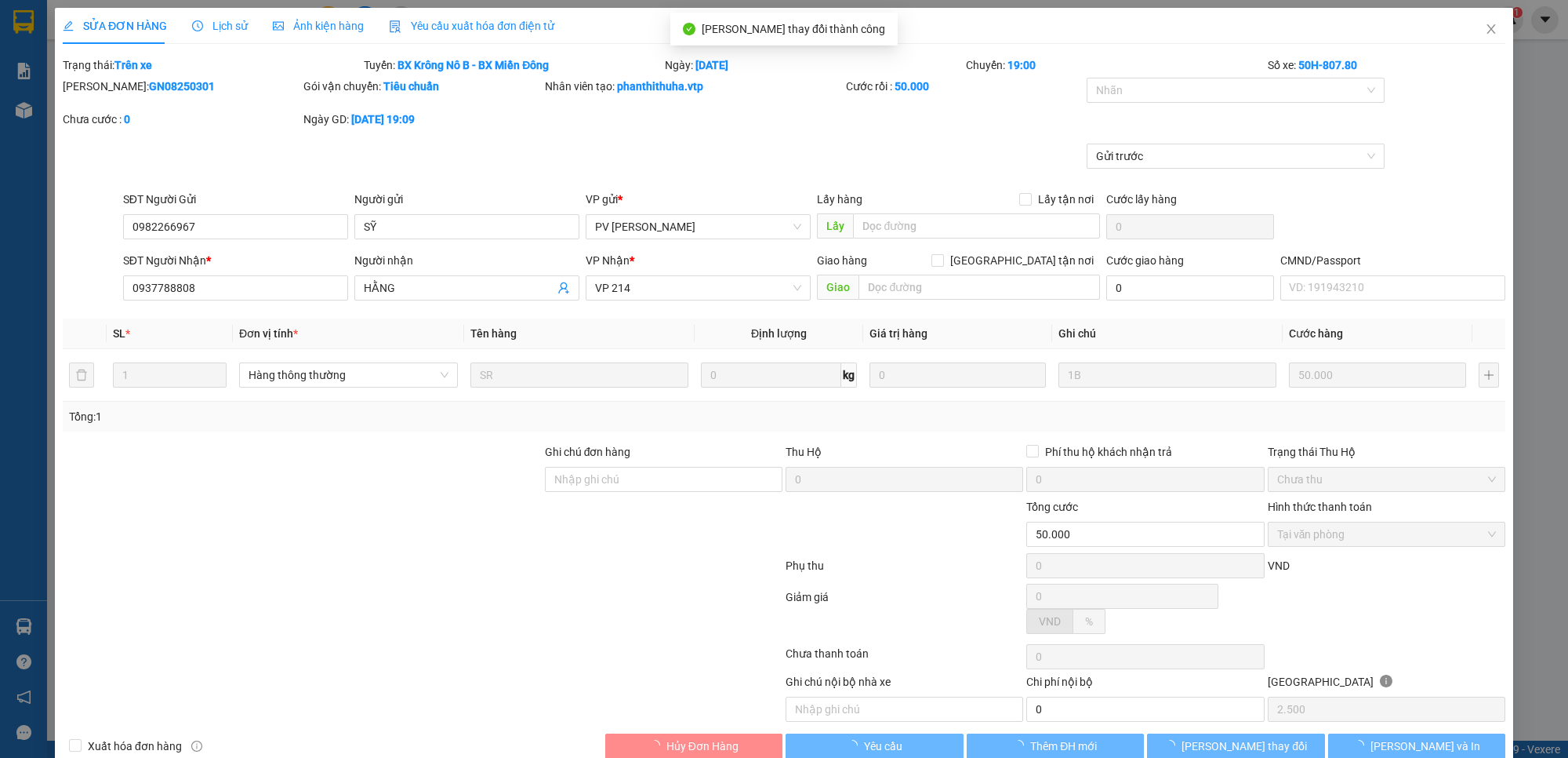
click at [589, 456] on label "Ghi chú đơn hàng" at bounding box center [588, 452] width 86 height 12
click at [589, 467] on input "Ghi chú đơn hàng" at bounding box center [664, 479] width 238 height 25
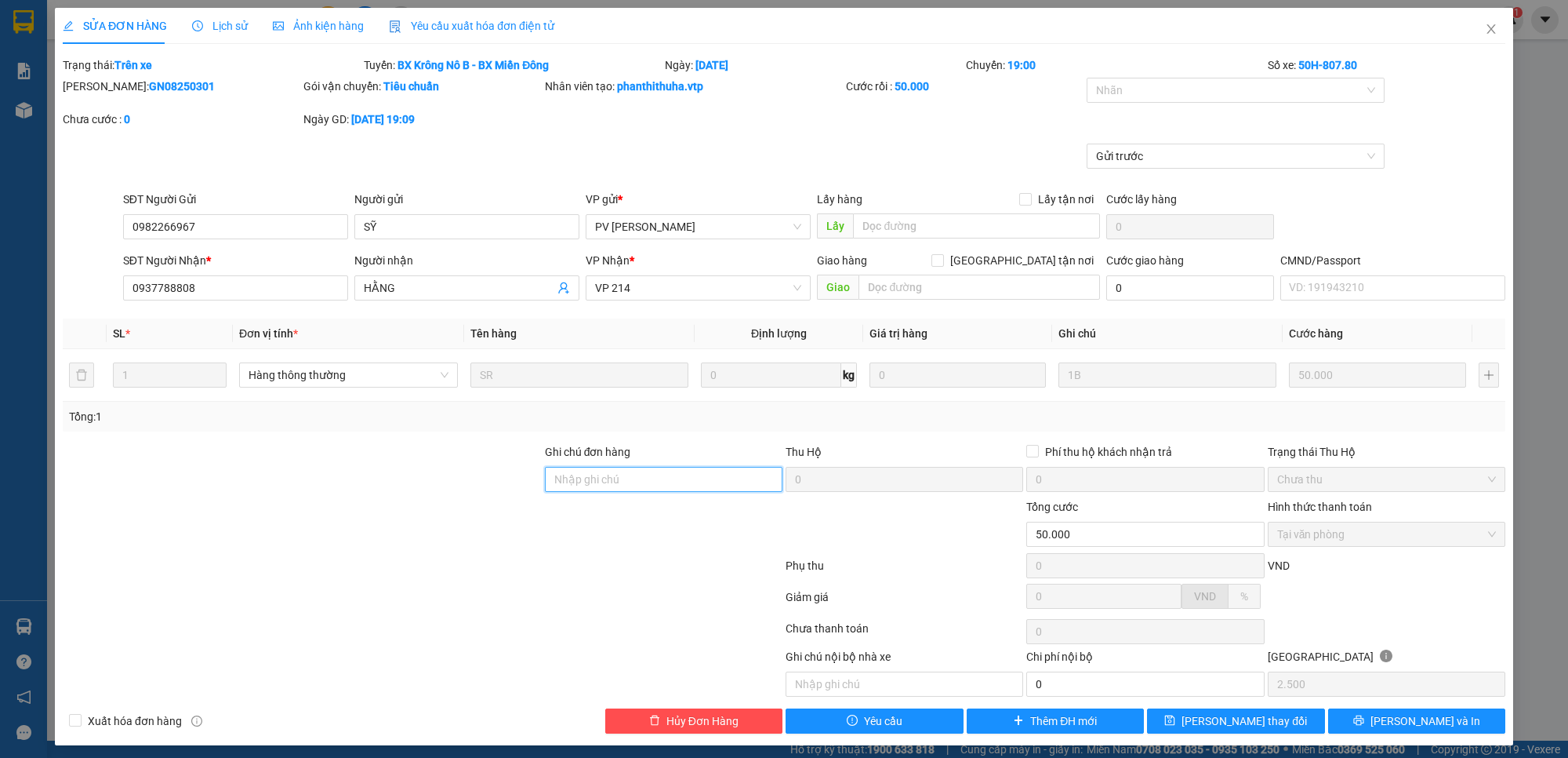
click at [588, 480] on input "Ghi chú đơn hàng" at bounding box center [664, 479] width 238 height 25
type input "d"
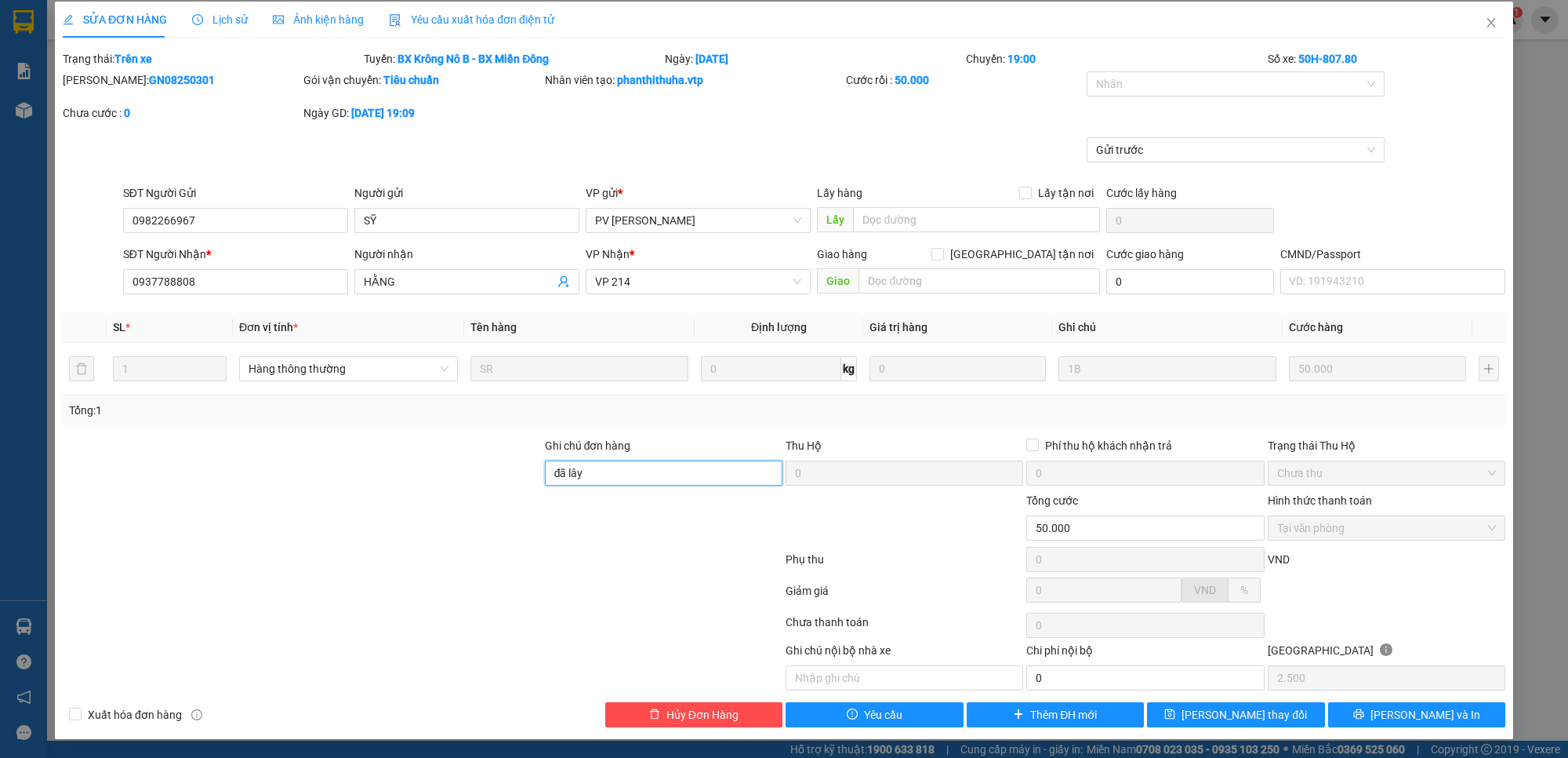
scroll to position [9, 0]
type input "đã lây"
click at [1219, 711] on span "[PERSON_NAME] thay đổi" at bounding box center [1244, 714] width 125 height 17
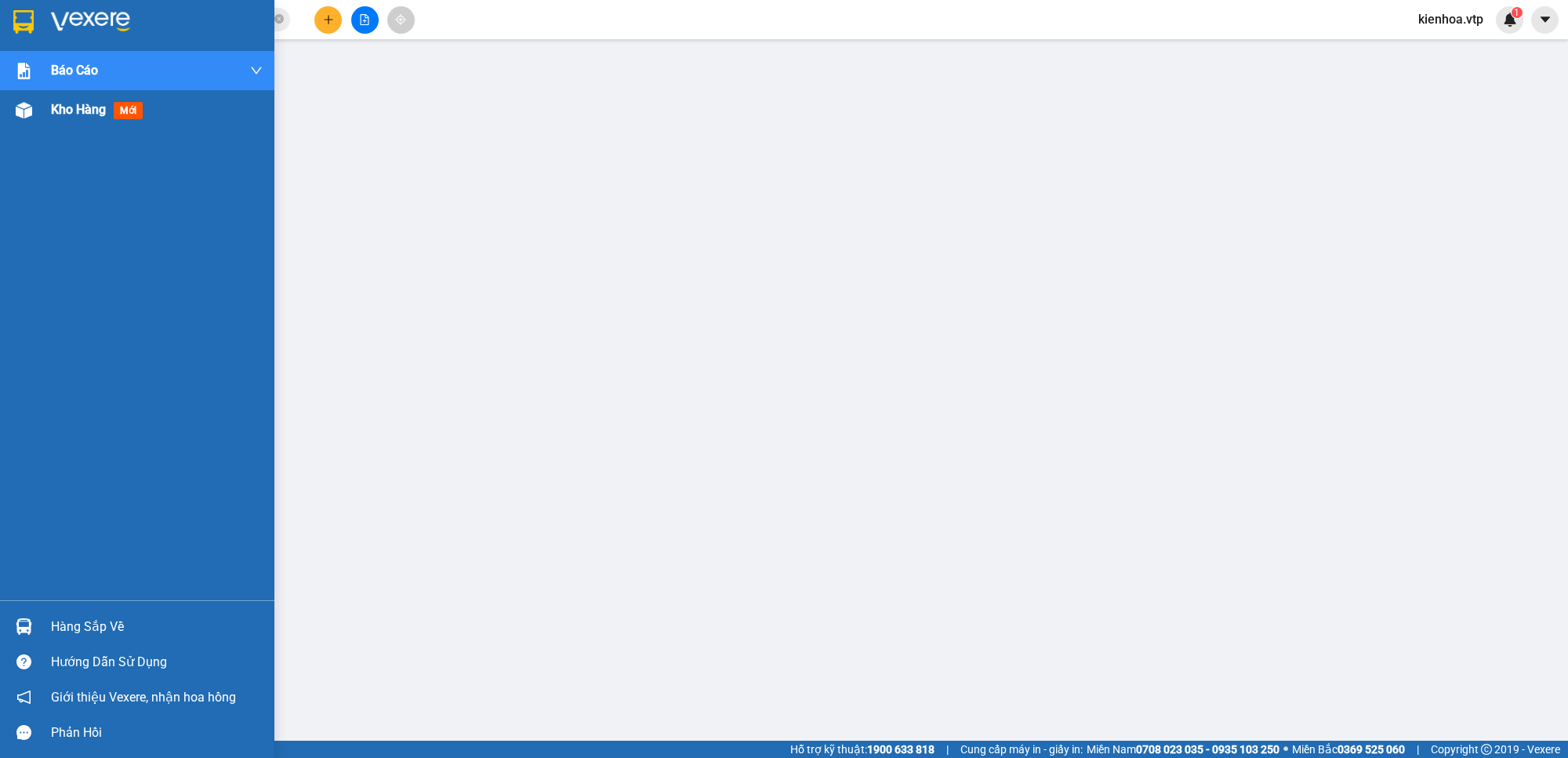
click at [17, 102] on img at bounding box center [24, 110] width 16 height 16
click at [55, 106] on span "Kho hàng" at bounding box center [78, 109] width 55 height 15
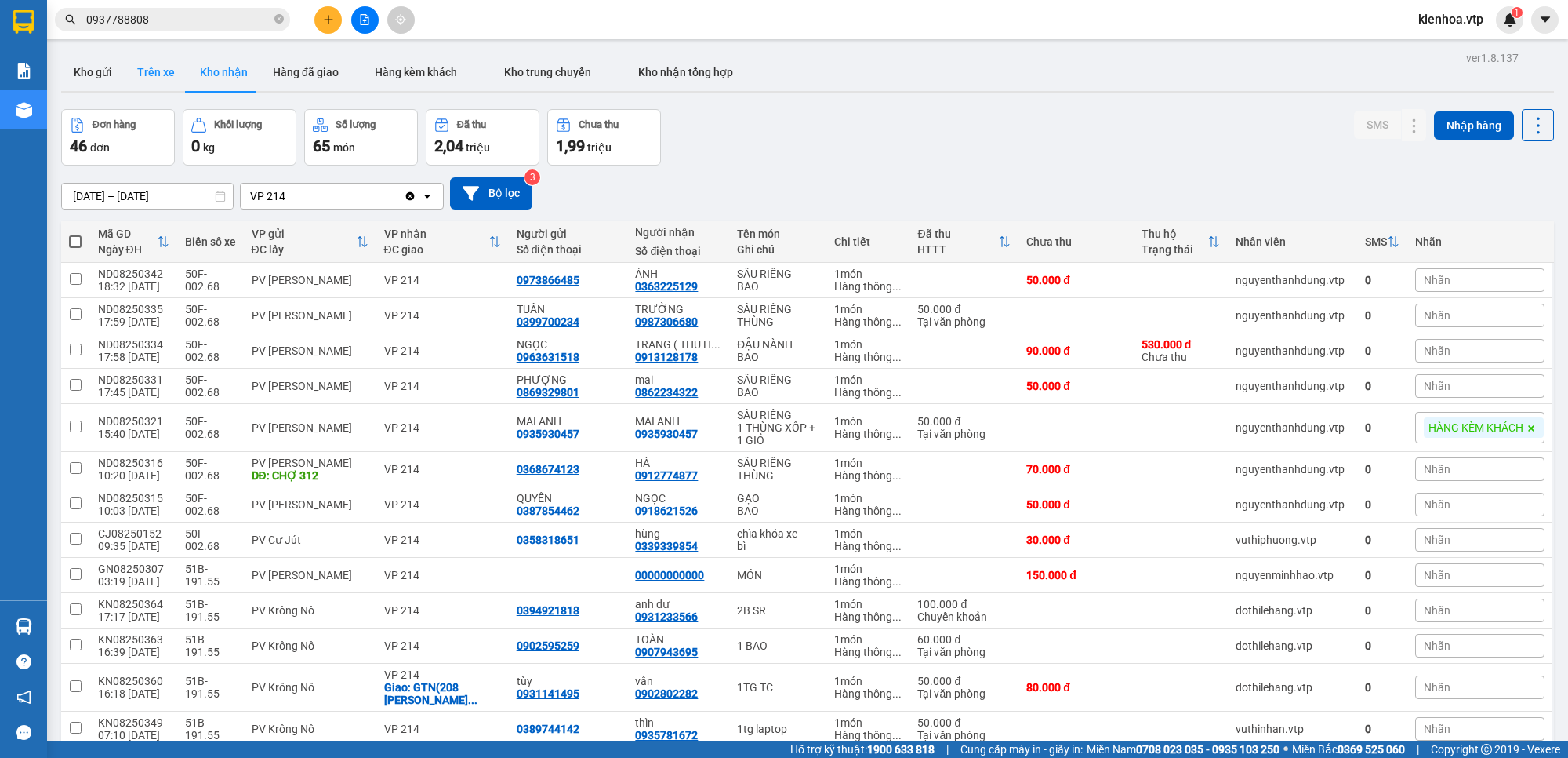
click at [157, 71] on button "Trên xe" at bounding box center [156, 72] width 63 height 37
type input "[DATE] – [DATE]"
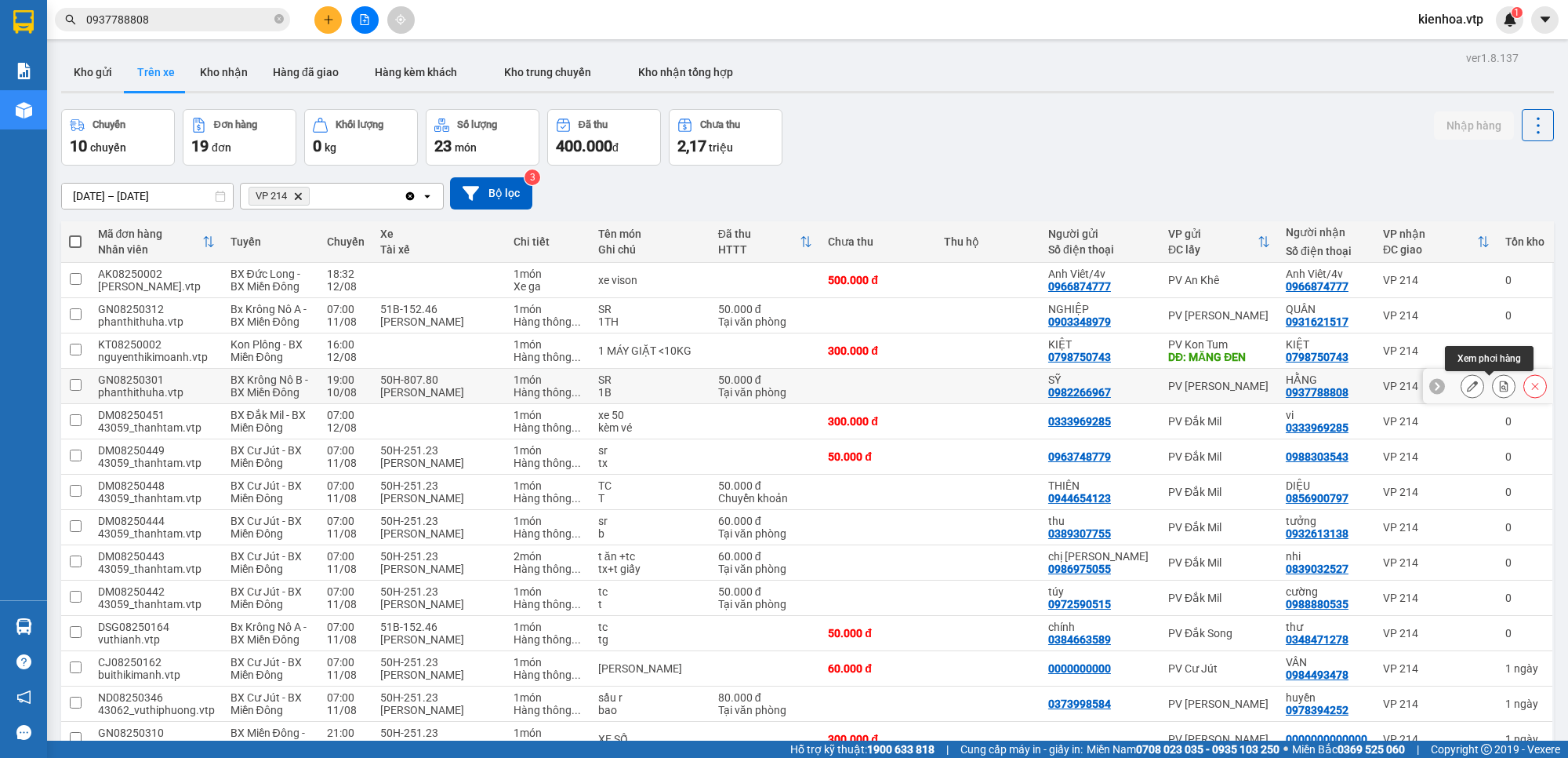
click at [1498, 385] on icon at bounding box center [1503, 386] width 11 height 11
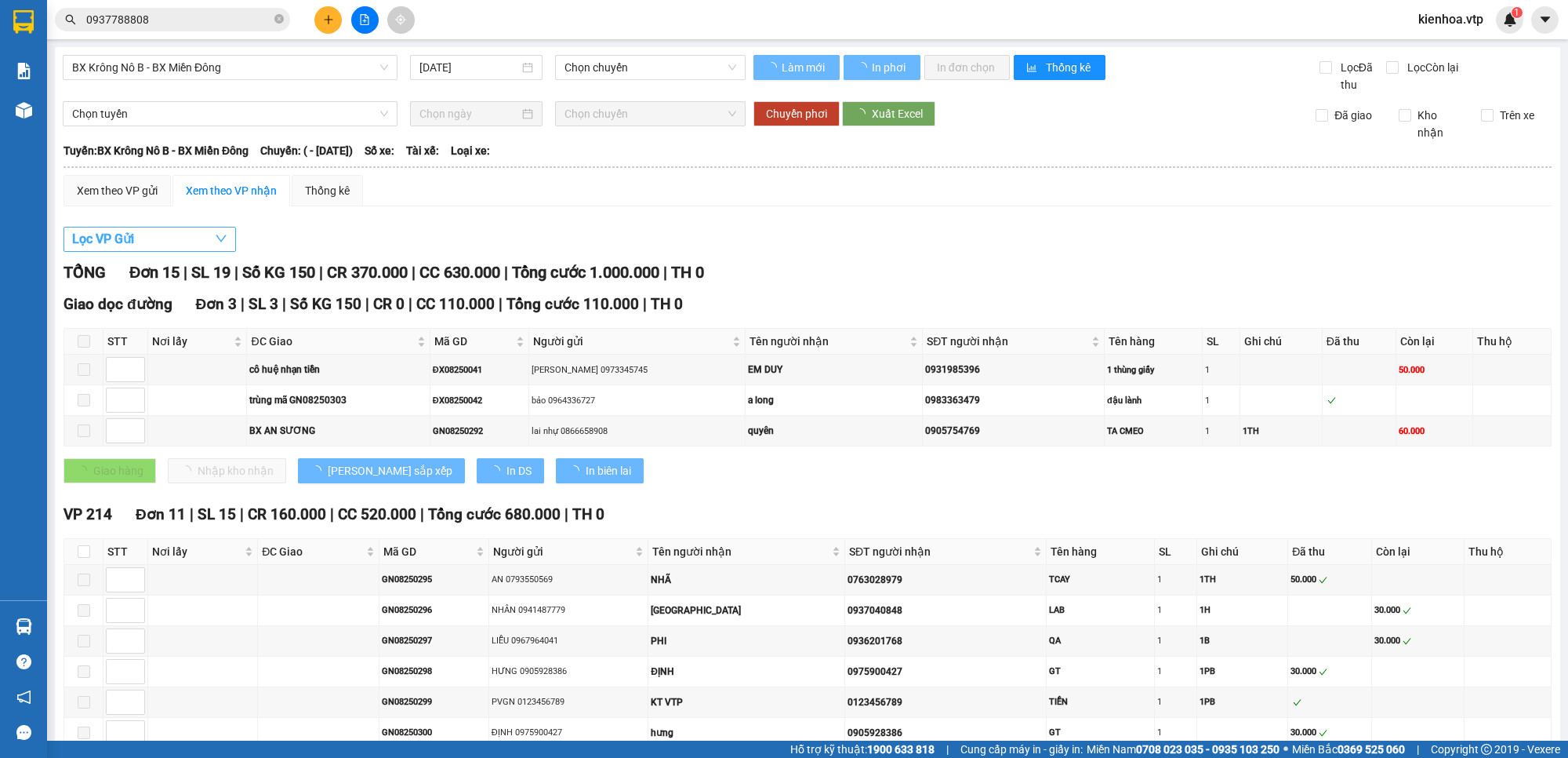
type input "[DATE]"
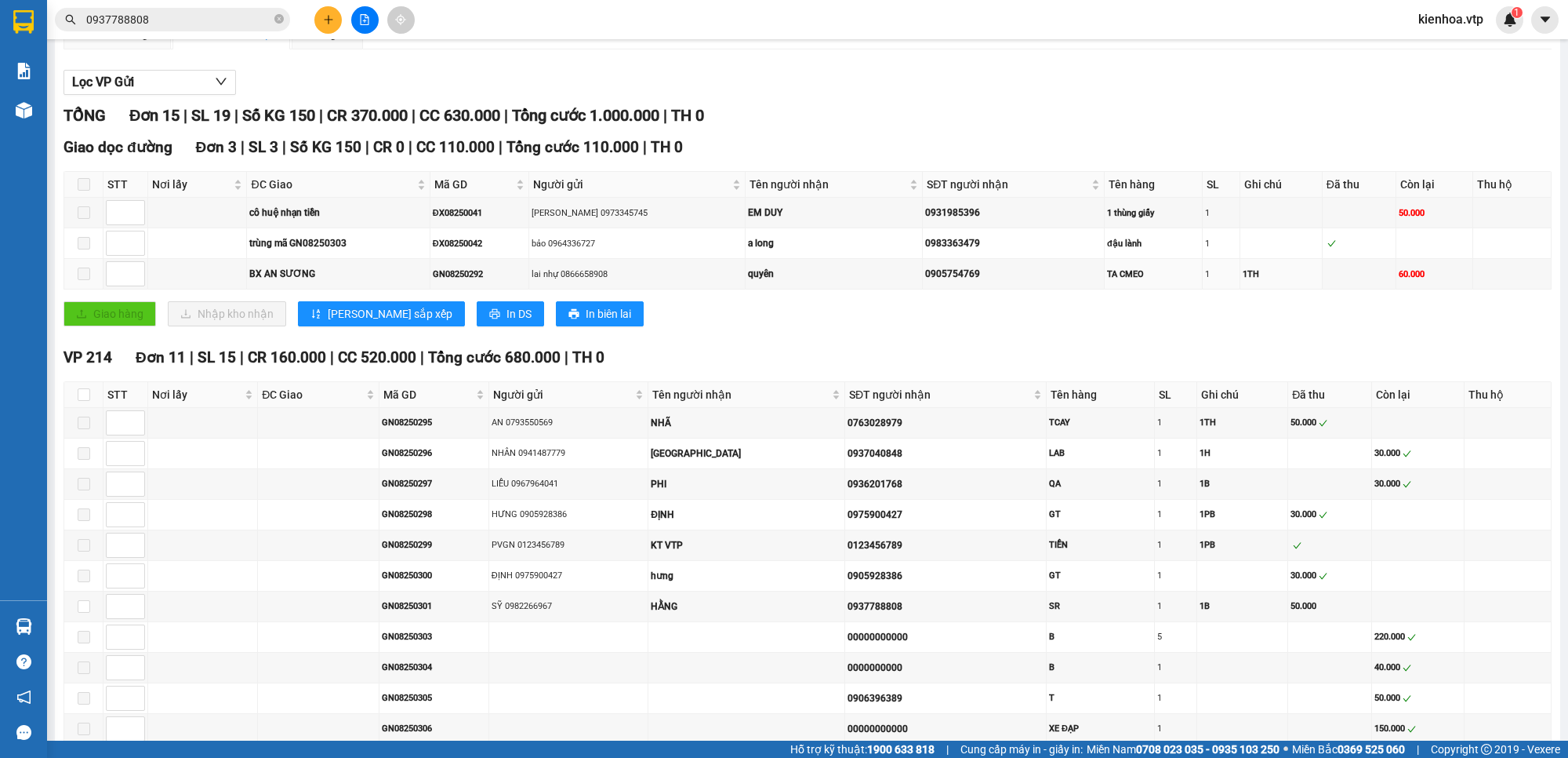
scroll to position [196, 0]
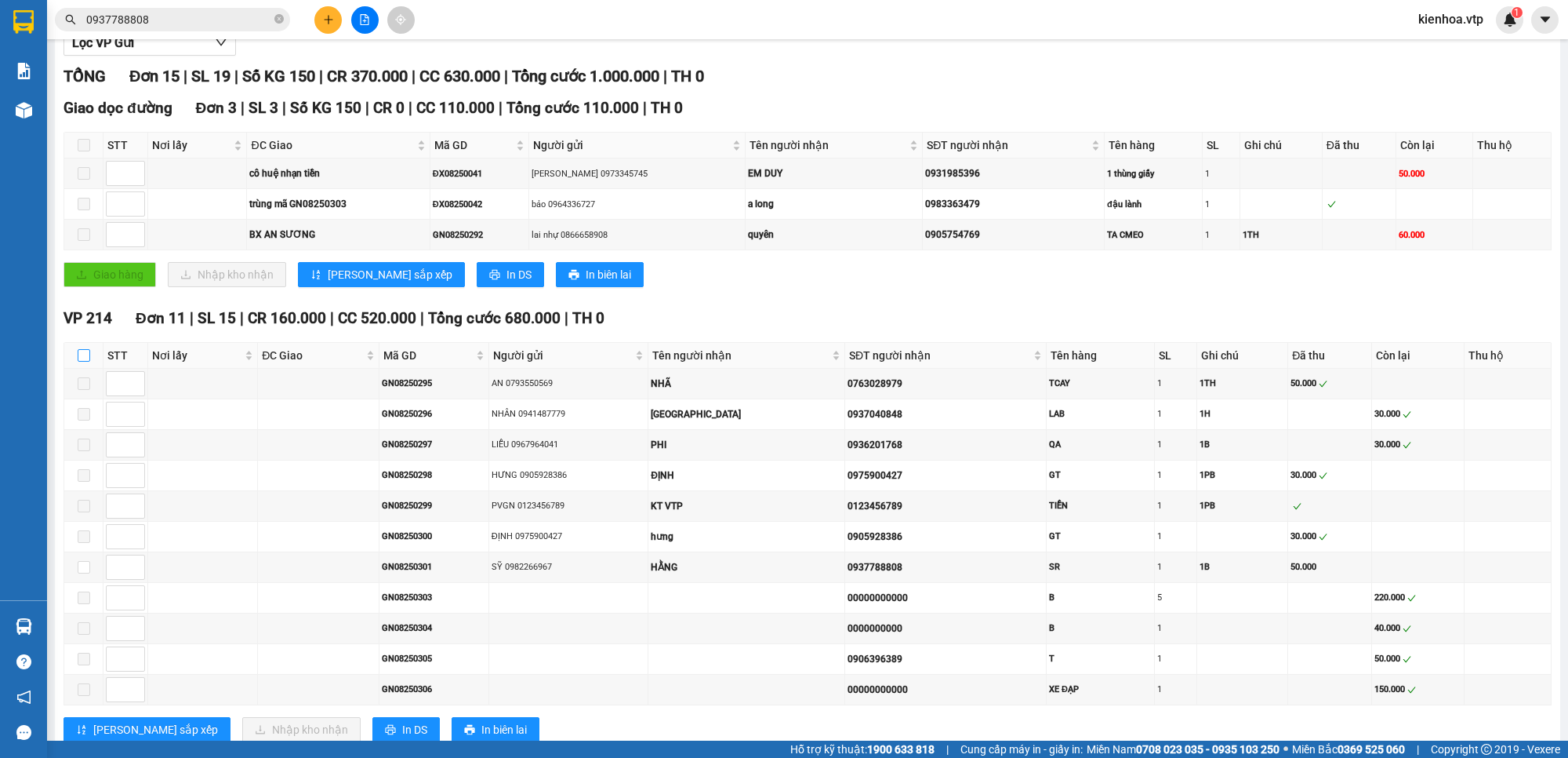
click at [80, 355] on input "checkbox" at bounding box center [83, 355] width 12 height 12
checkbox input "true"
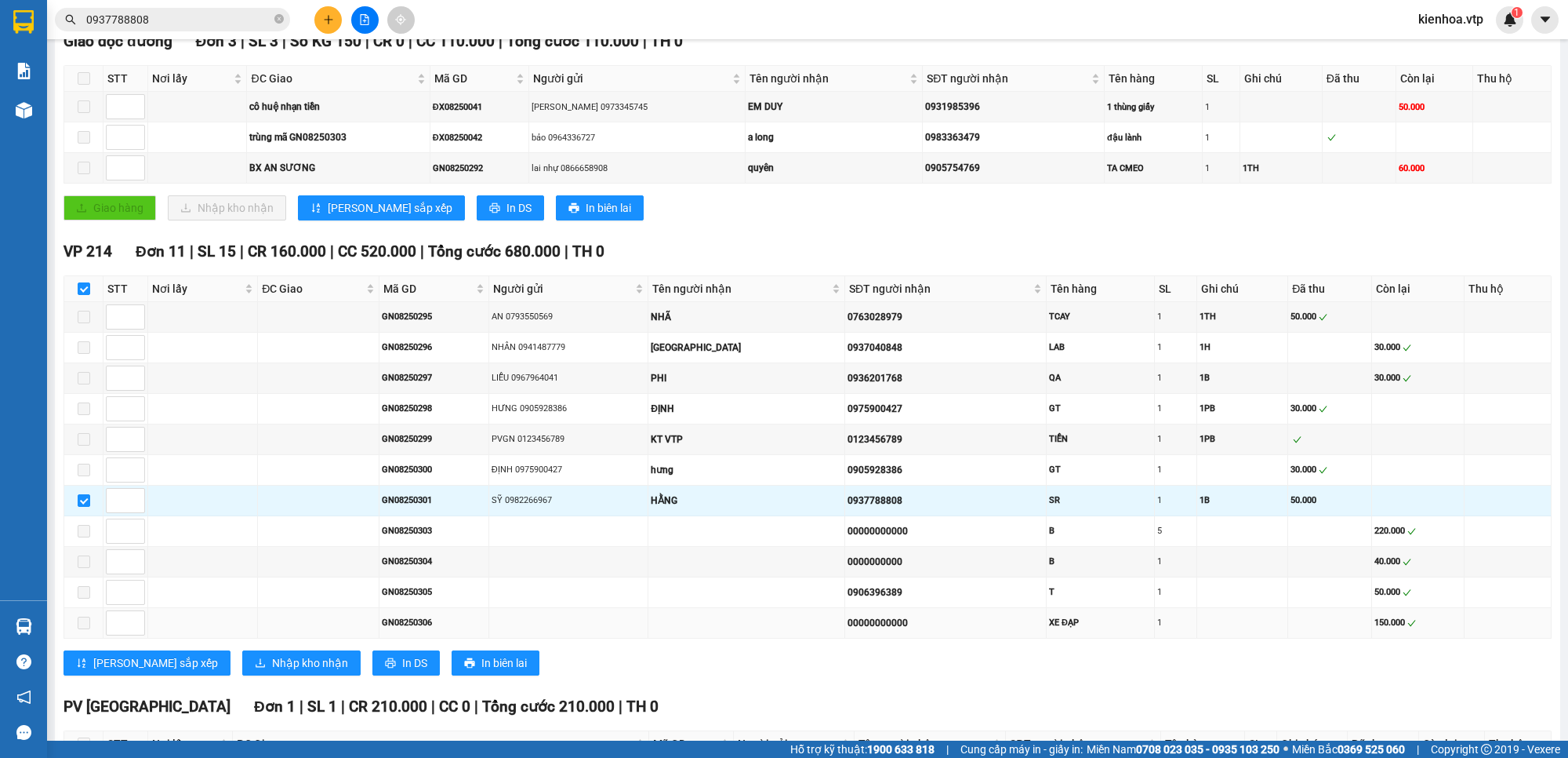
scroll to position [294, 0]
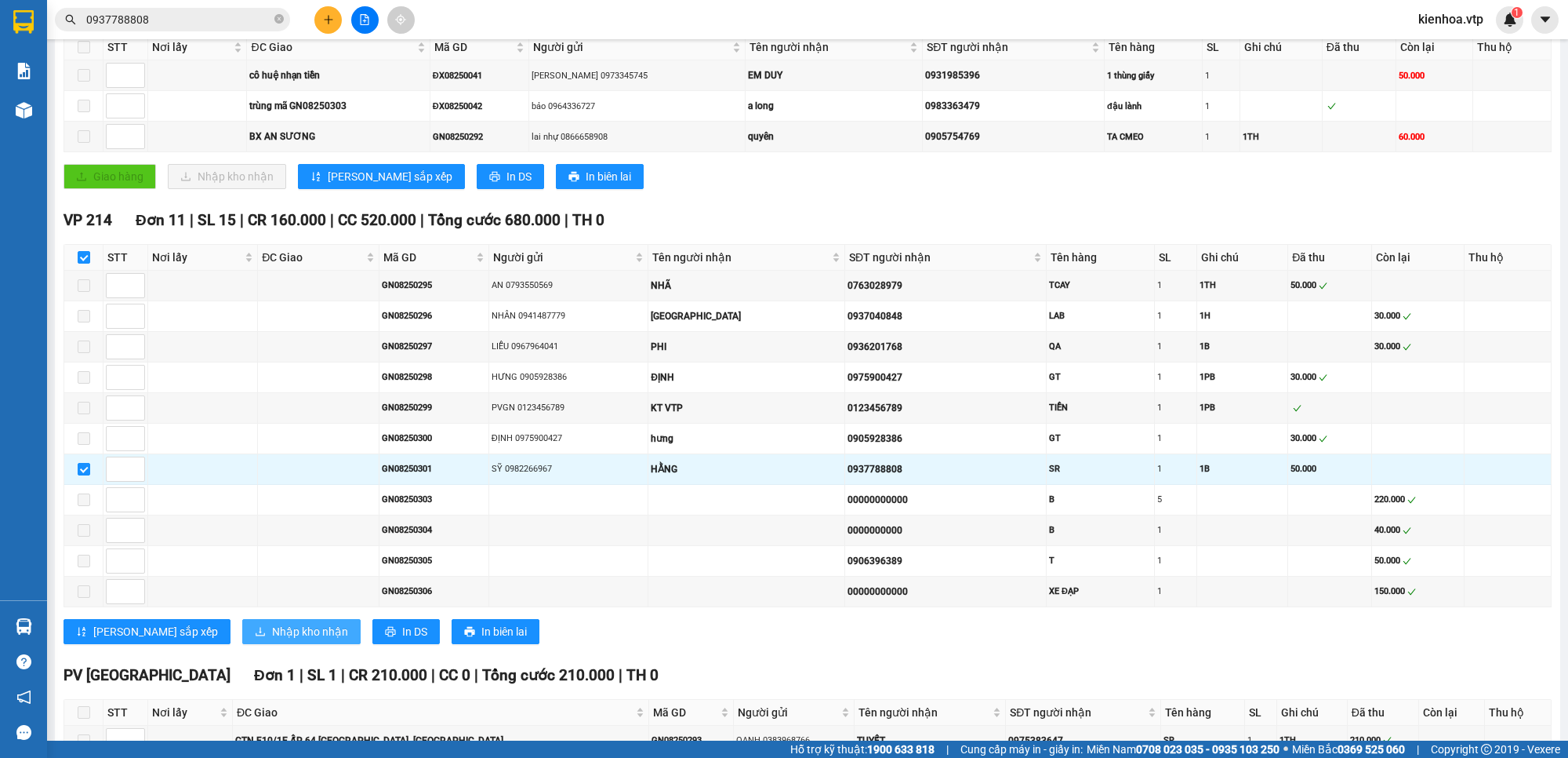
click at [272, 640] on span "Nhập kho nhận" at bounding box center [310, 631] width 76 height 17
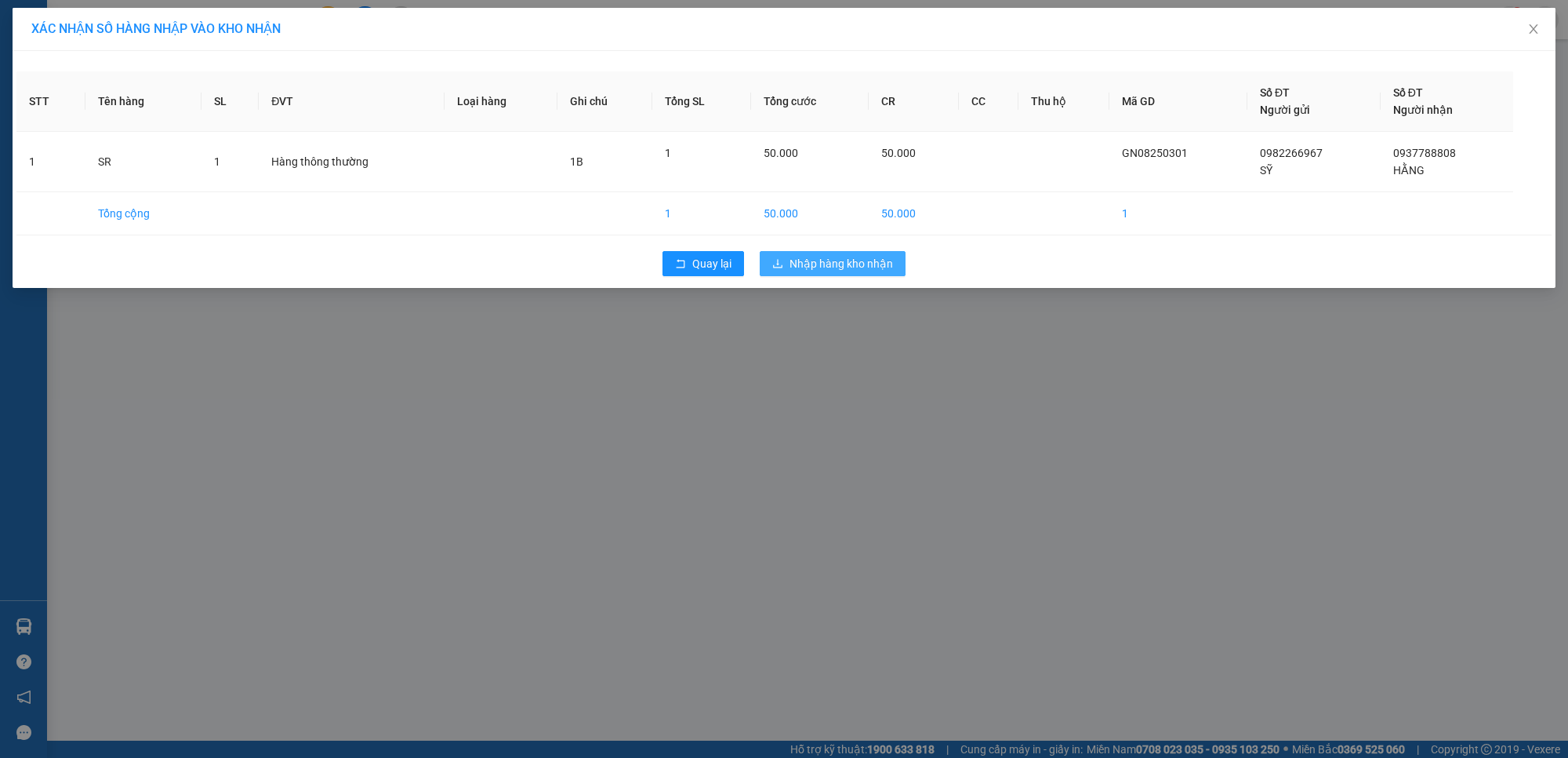
click at [820, 260] on span "Nhập hàng kho nhận" at bounding box center [841, 263] width 103 height 17
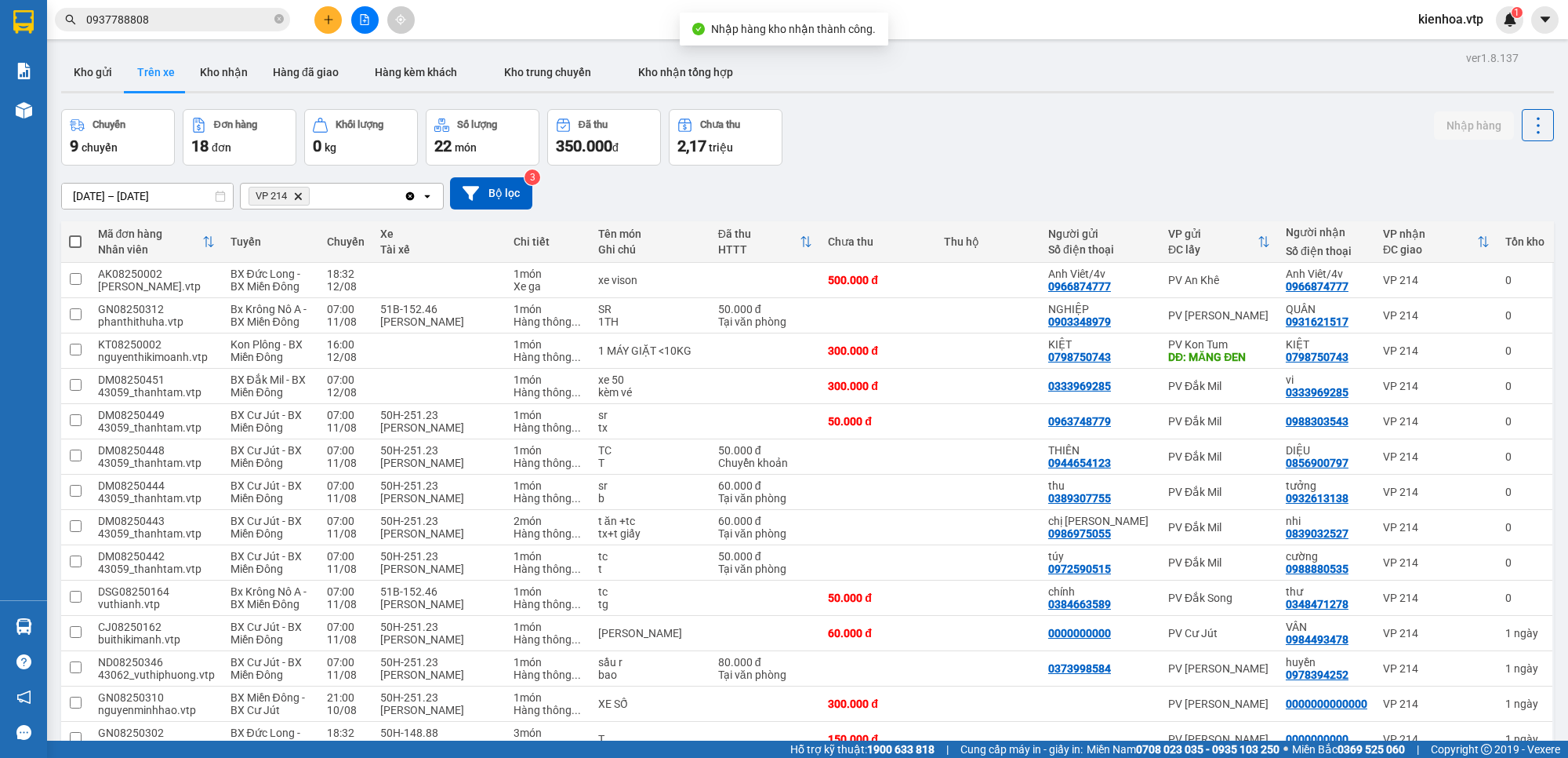
click at [184, 14] on input "0937788808" at bounding box center [178, 19] width 185 height 17
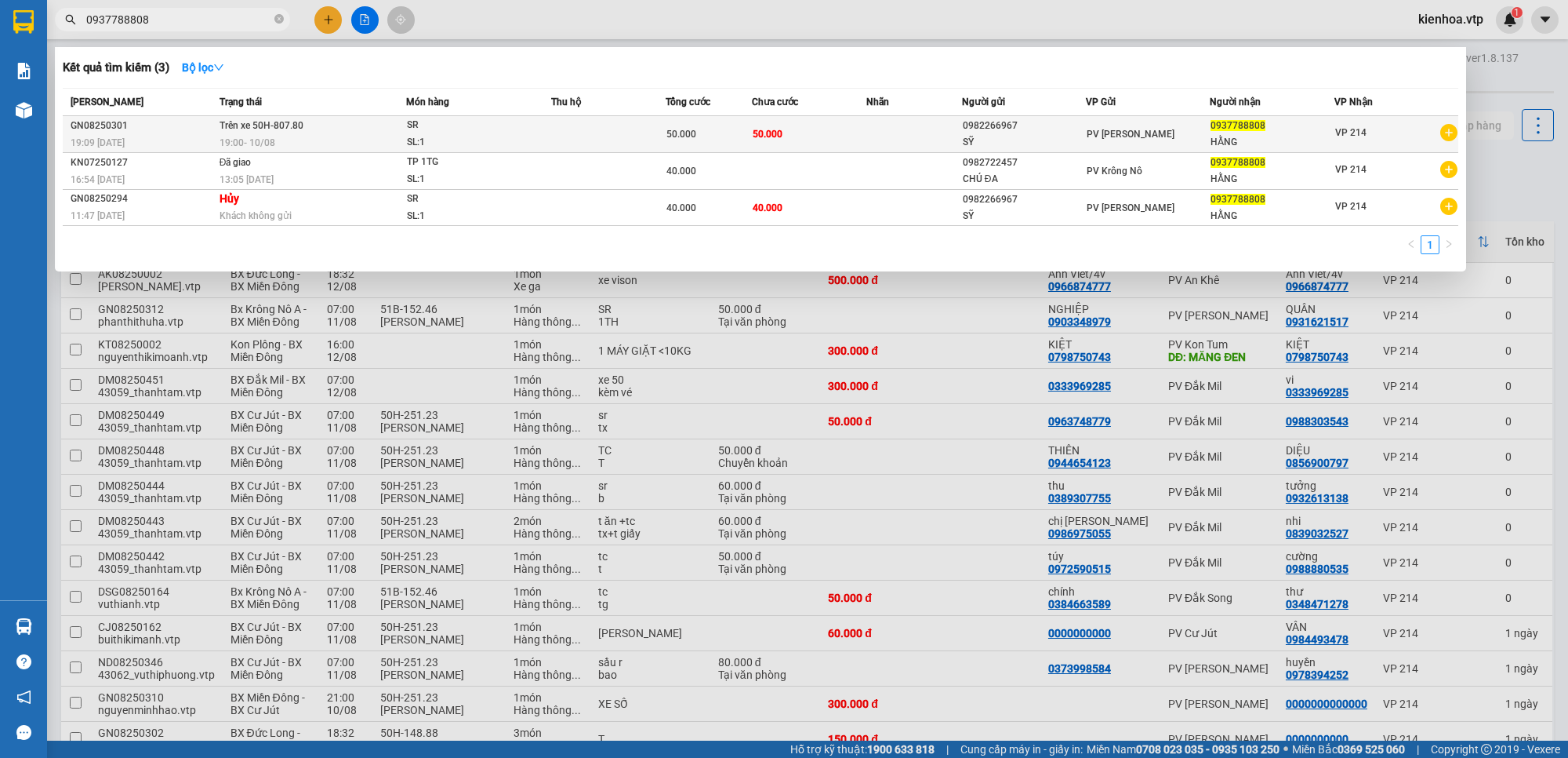
click at [734, 134] on div "50.000" at bounding box center [709, 134] width 85 height 17
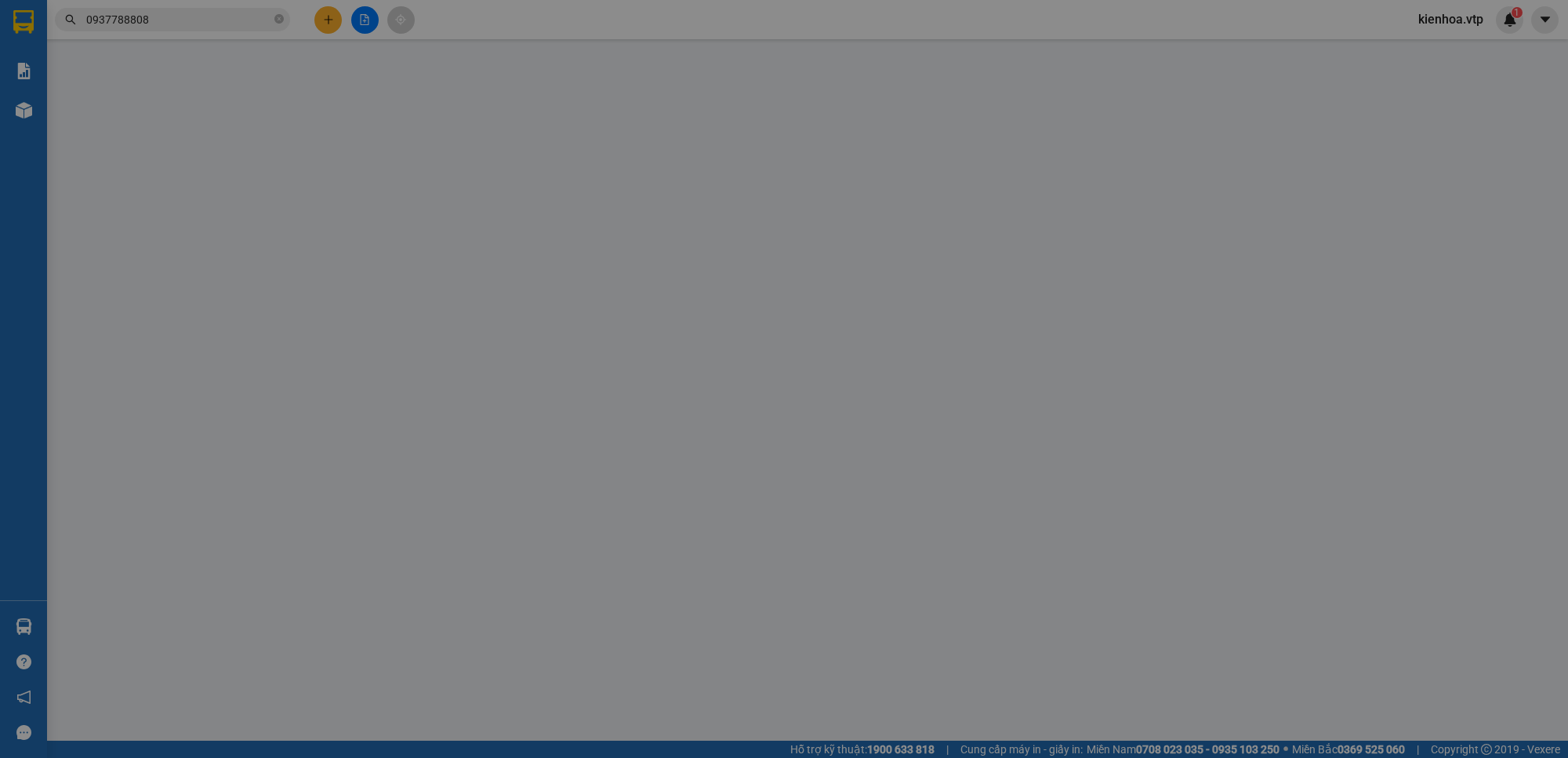
type input "0982266967"
type input "SỸ"
type input "0937788808"
type input "HẰNG"
type input "đã lây"
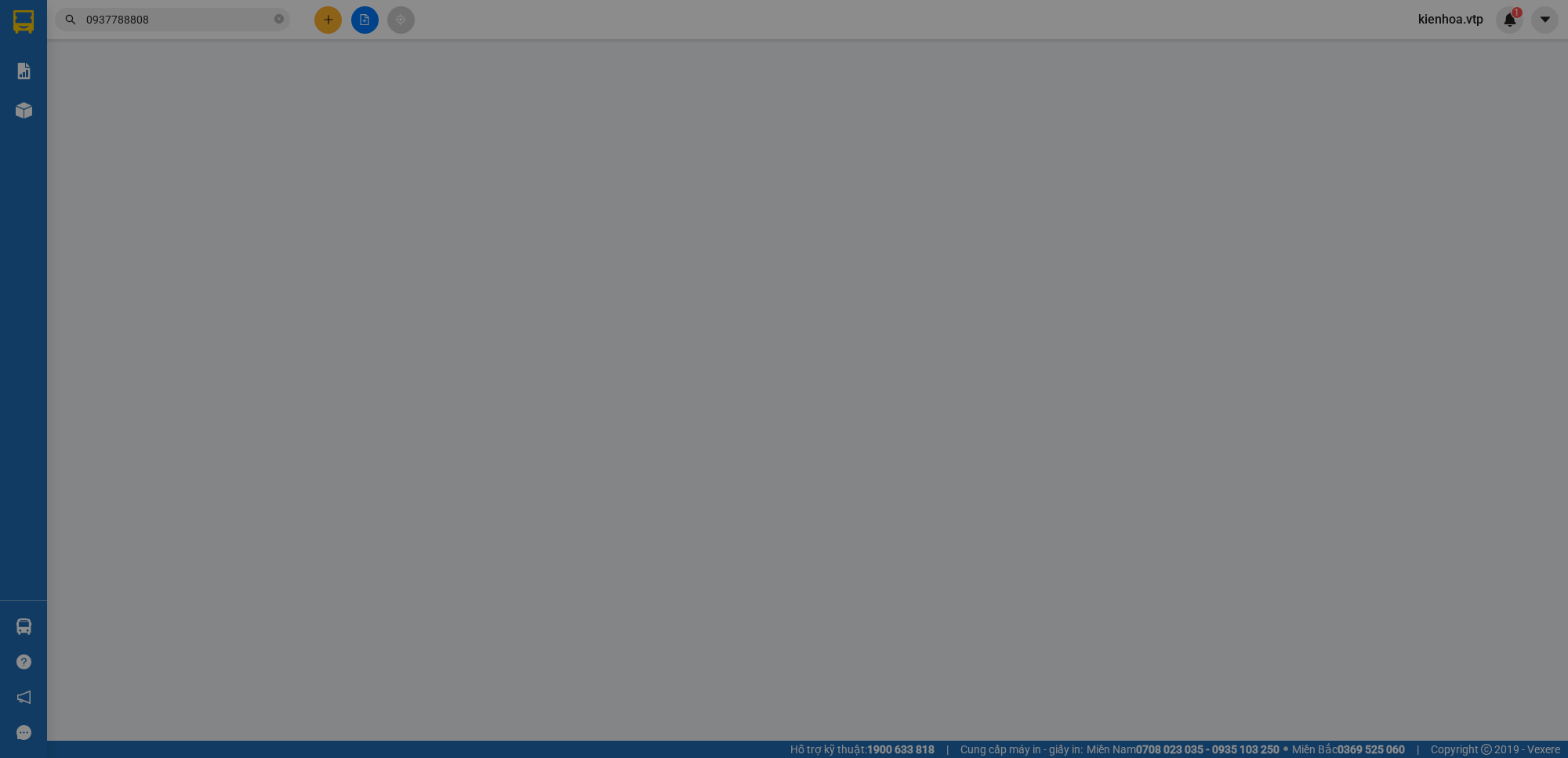
type input "50.000"
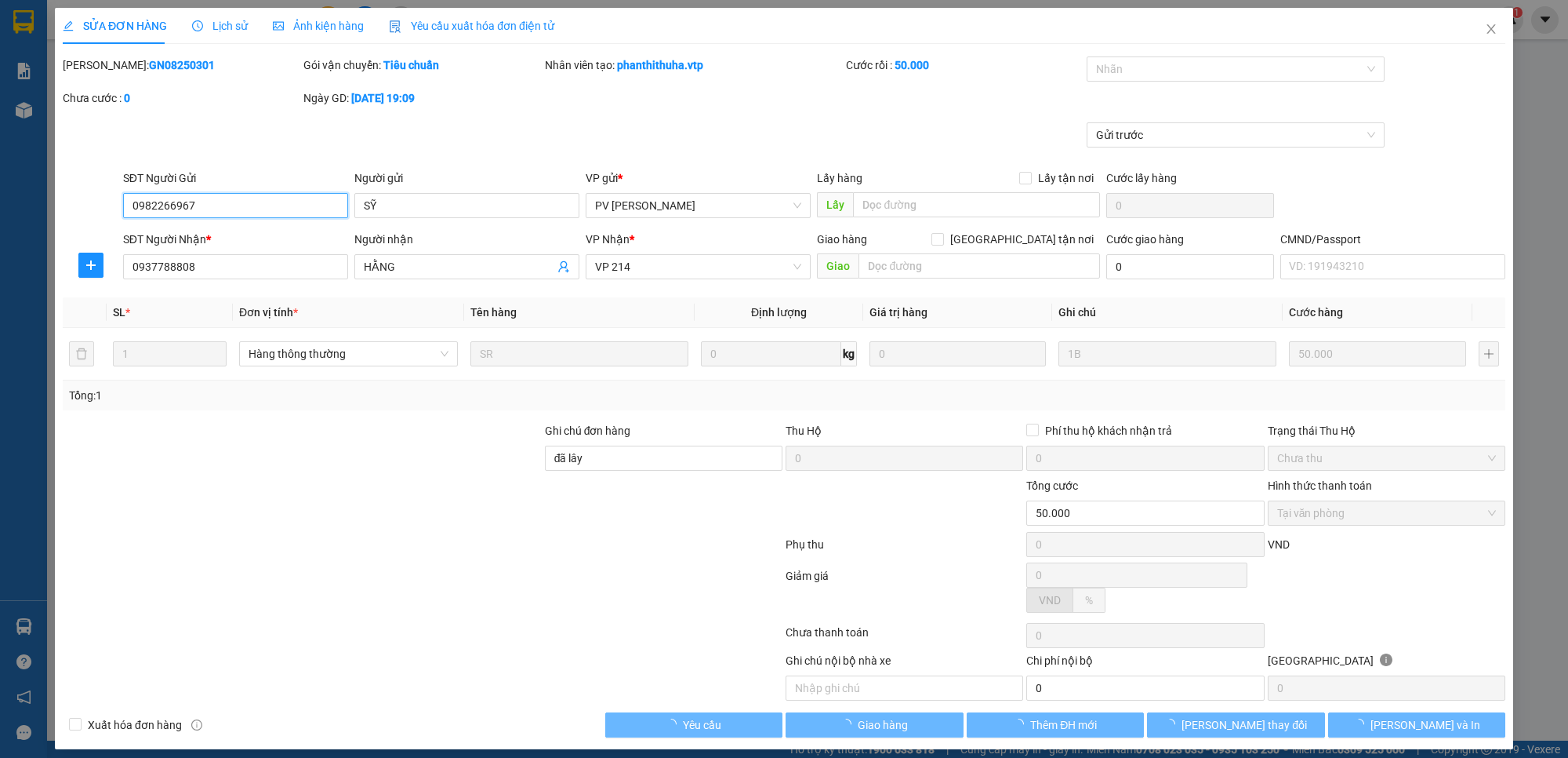
type input "2.500"
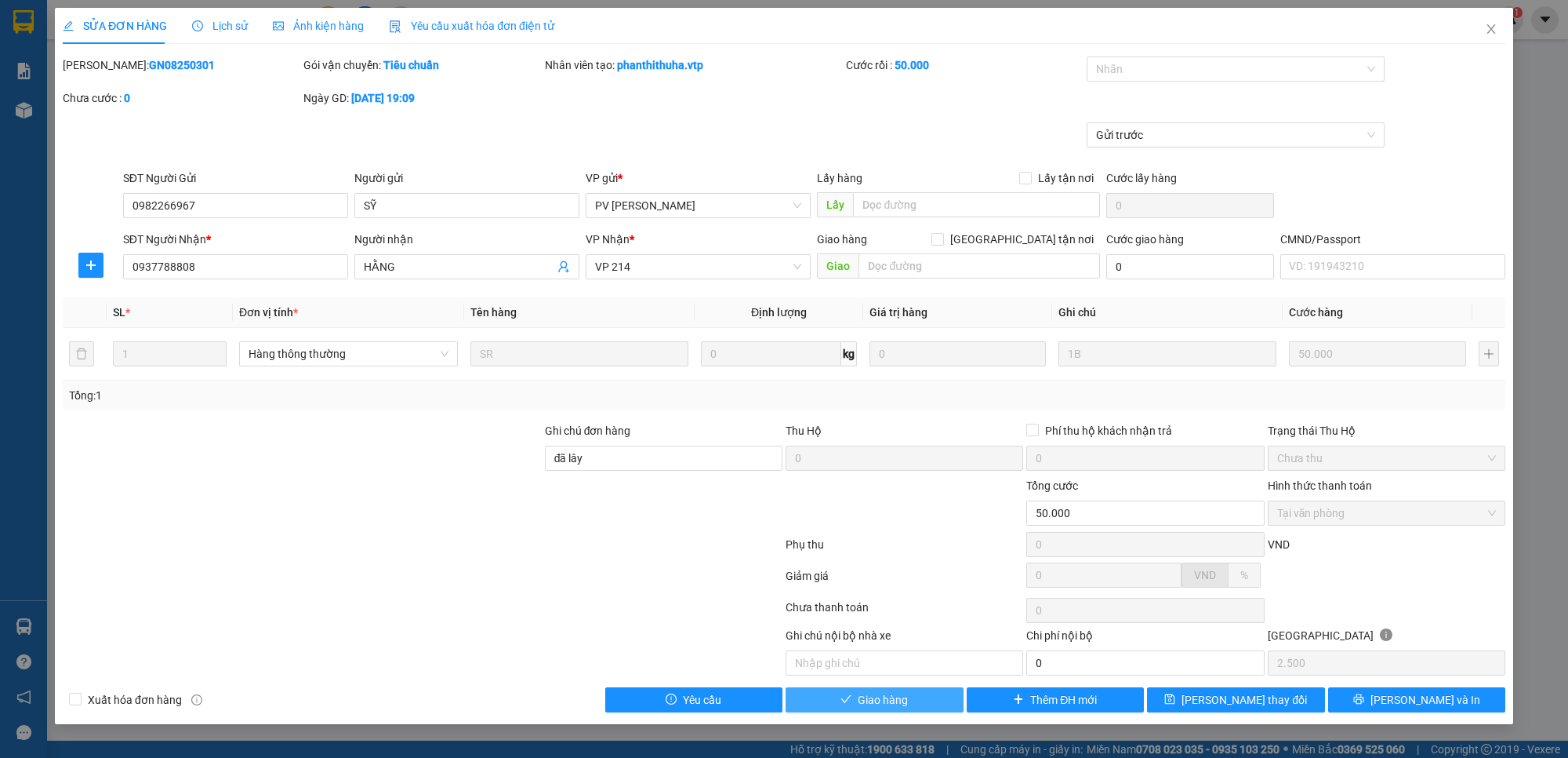
click at [910, 698] on button "Giao hàng" at bounding box center [874, 699] width 178 height 25
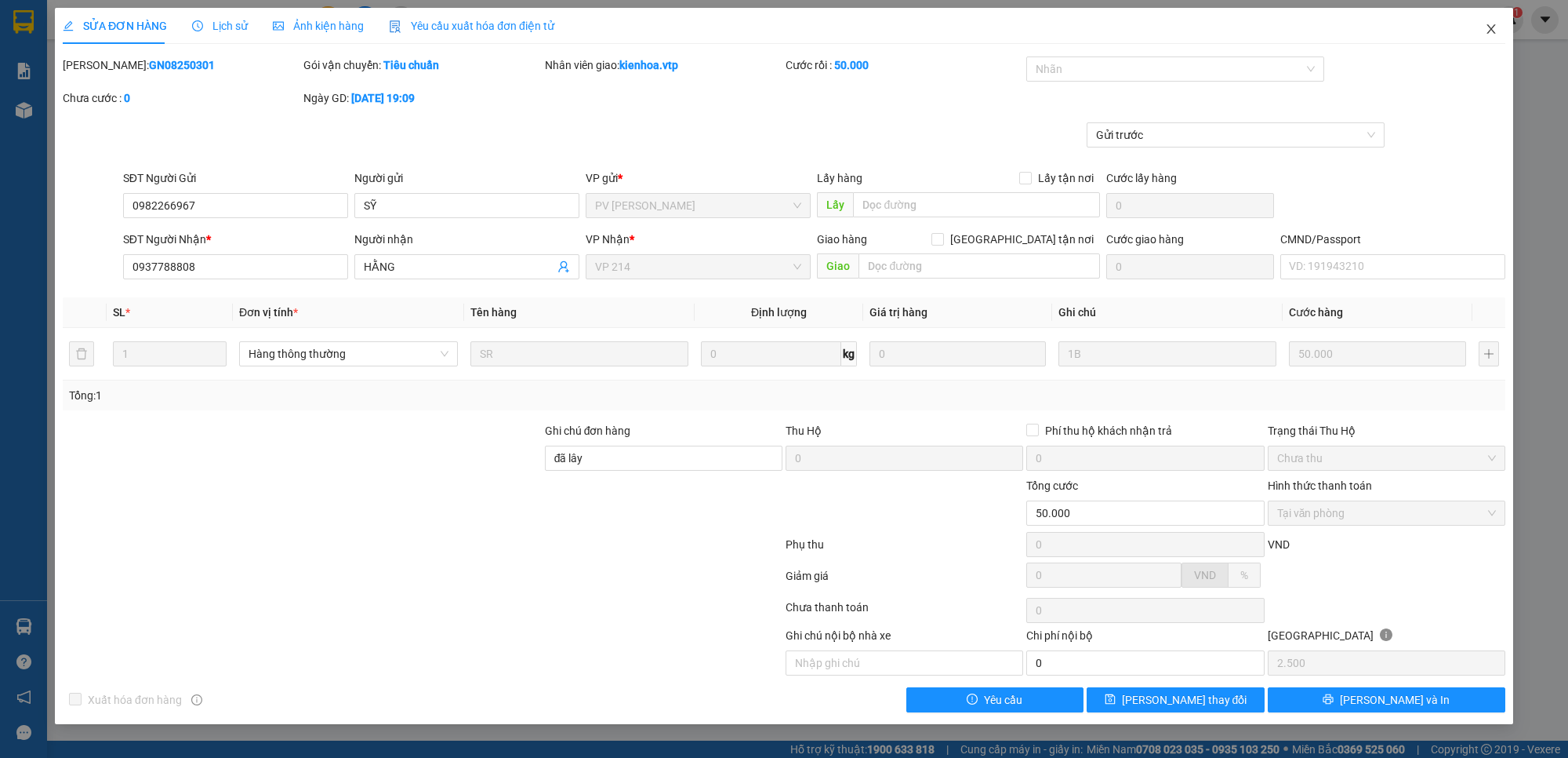
click at [1493, 26] on icon "close" at bounding box center [1490, 29] width 9 height 10
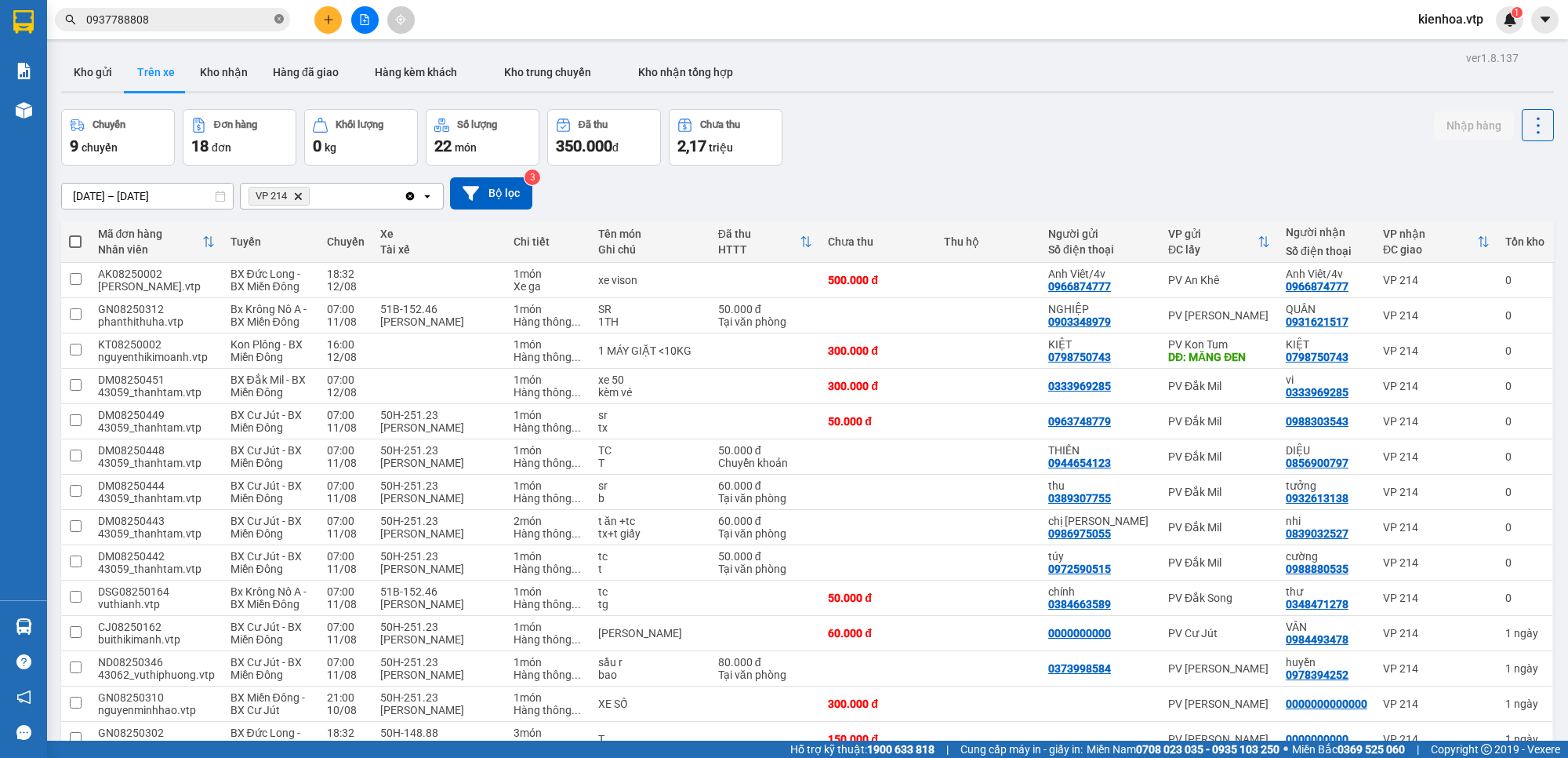
click at [280, 18] on icon "close-circle" at bounding box center [279, 19] width 10 height 10
paste input "0389443045"
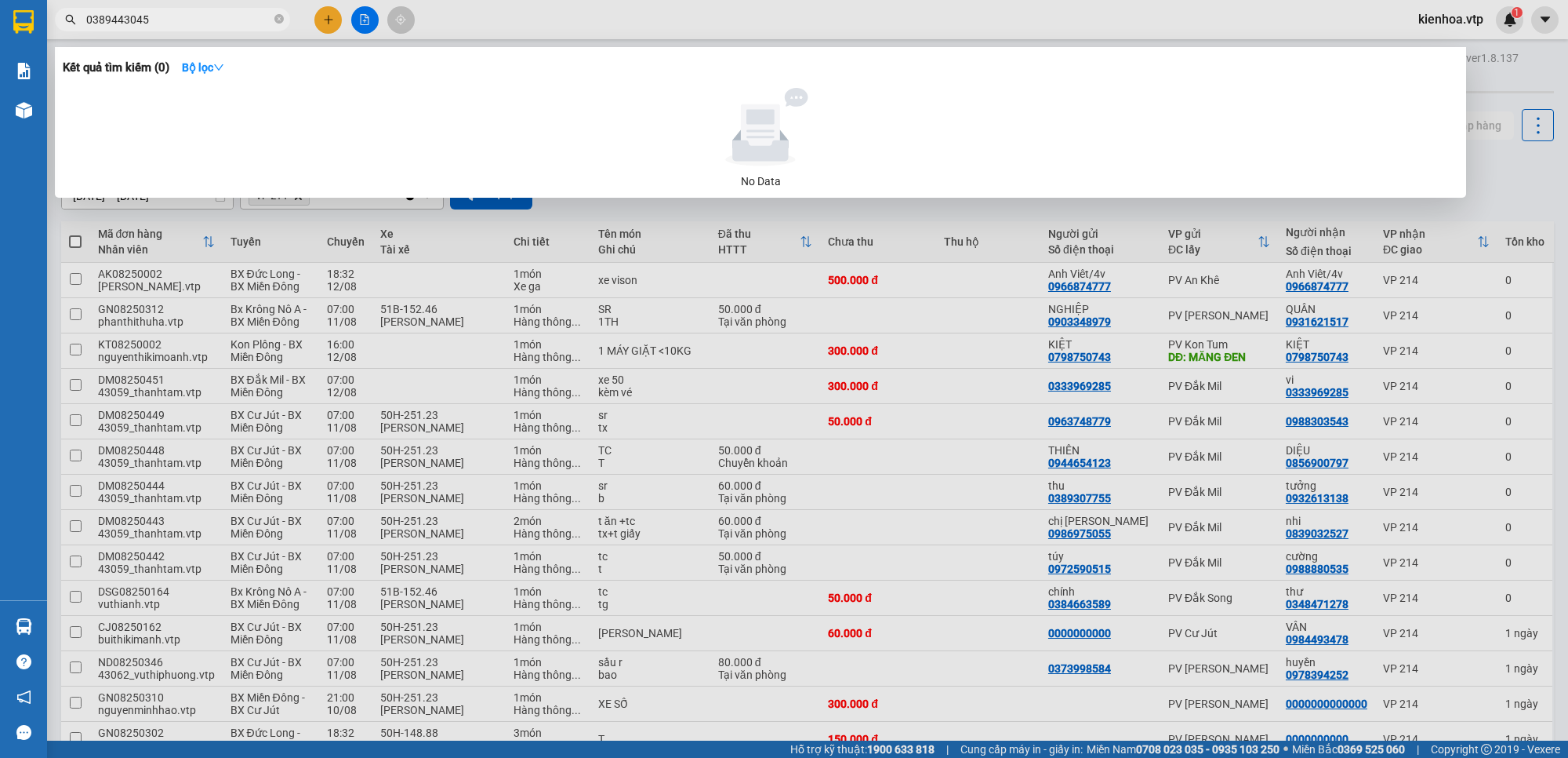
click at [226, 14] on input "0389443045" at bounding box center [178, 19] width 185 height 17
type input "0389443045"
click at [283, 20] on span "0389443045" at bounding box center [172, 20] width 235 height 24
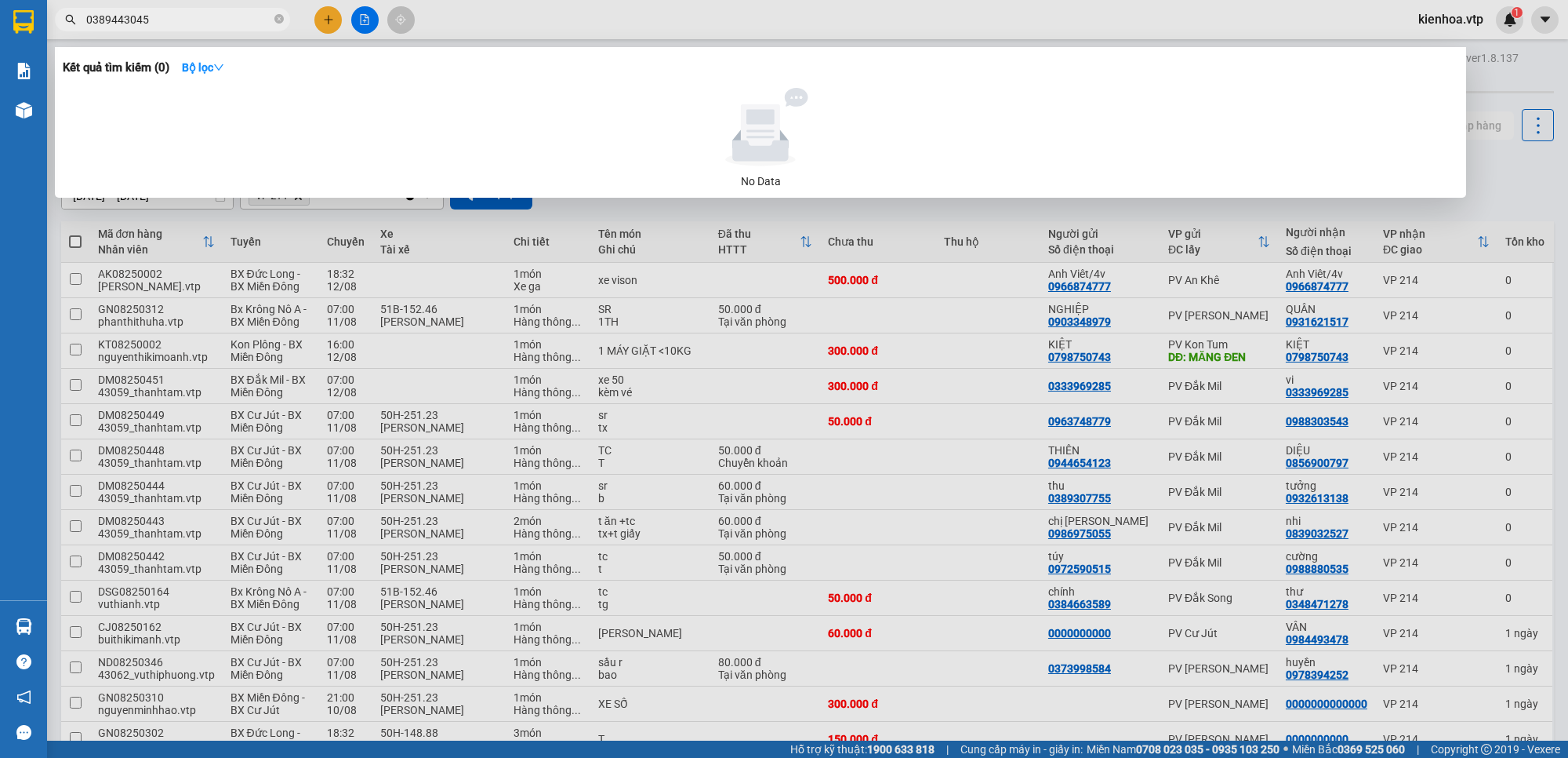
click at [279, 20] on icon "close-circle" at bounding box center [279, 19] width 10 height 10
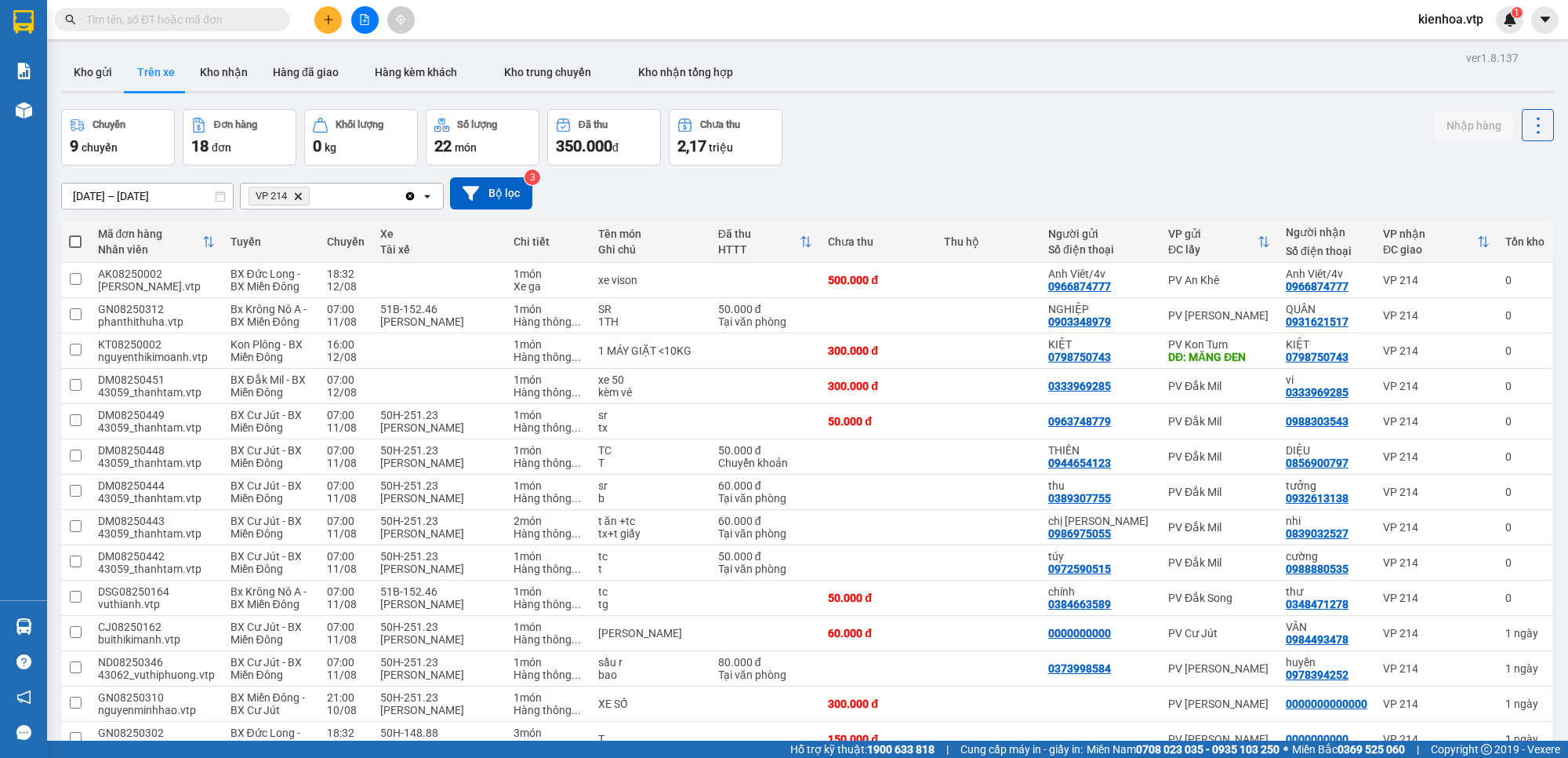
paste input "0862051313"
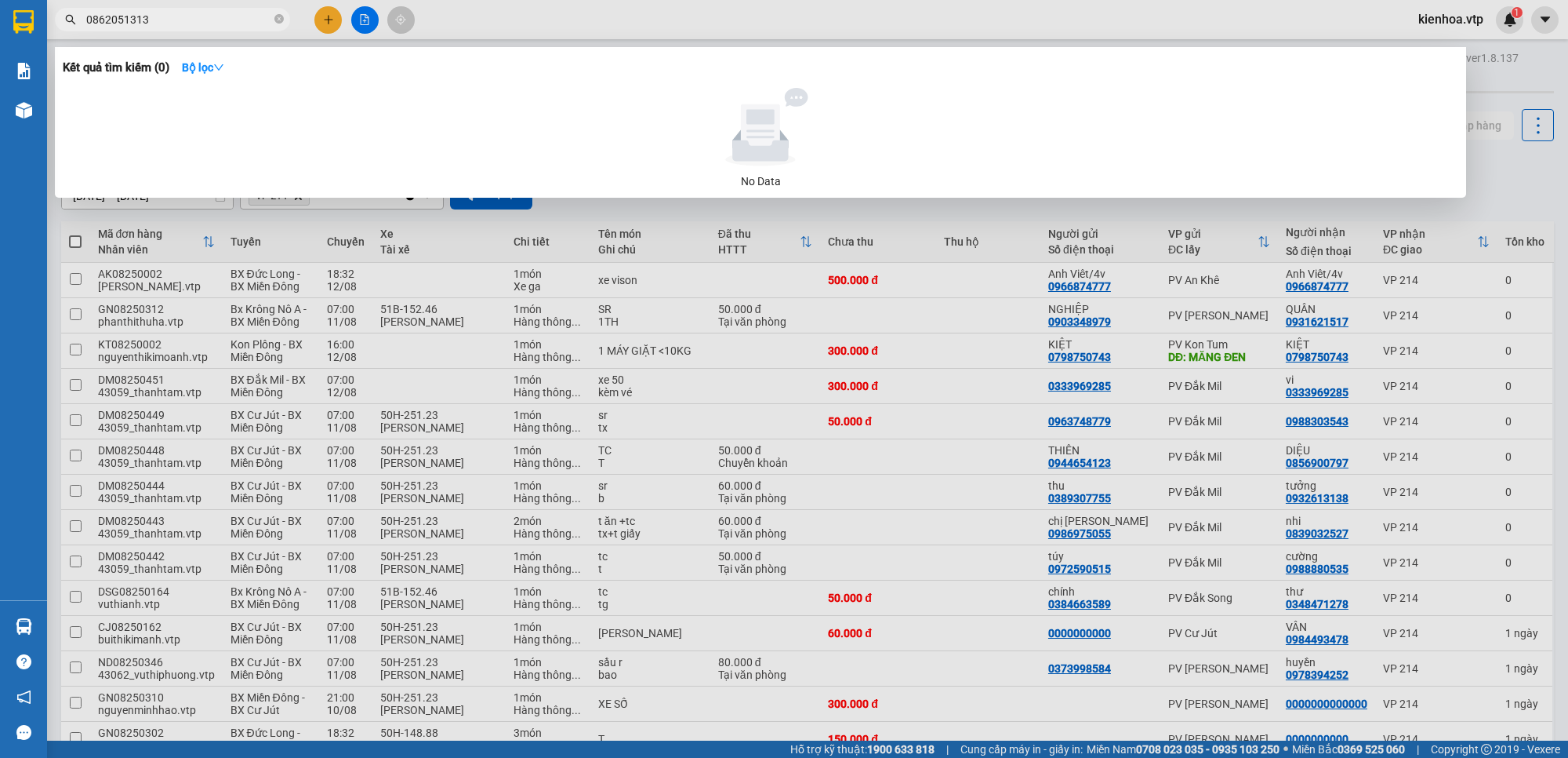
click at [117, 11] on input "0862051313" at bounding box center [178, 19] width 185 height 17
drag, startPoint x: 160, startPoint y: 22, endPoint x: 28, endPoint y: 121, distance: 165.0
click at [32, 108] on section "Kết quả tìm kiếm ( 0 ) Bộ lọc No Data 0862651313 kienhoa.vtp 1 Báo cáo BC giao …" at bounding box center [784, 379] width 1568 height 758
paste input "913128178"
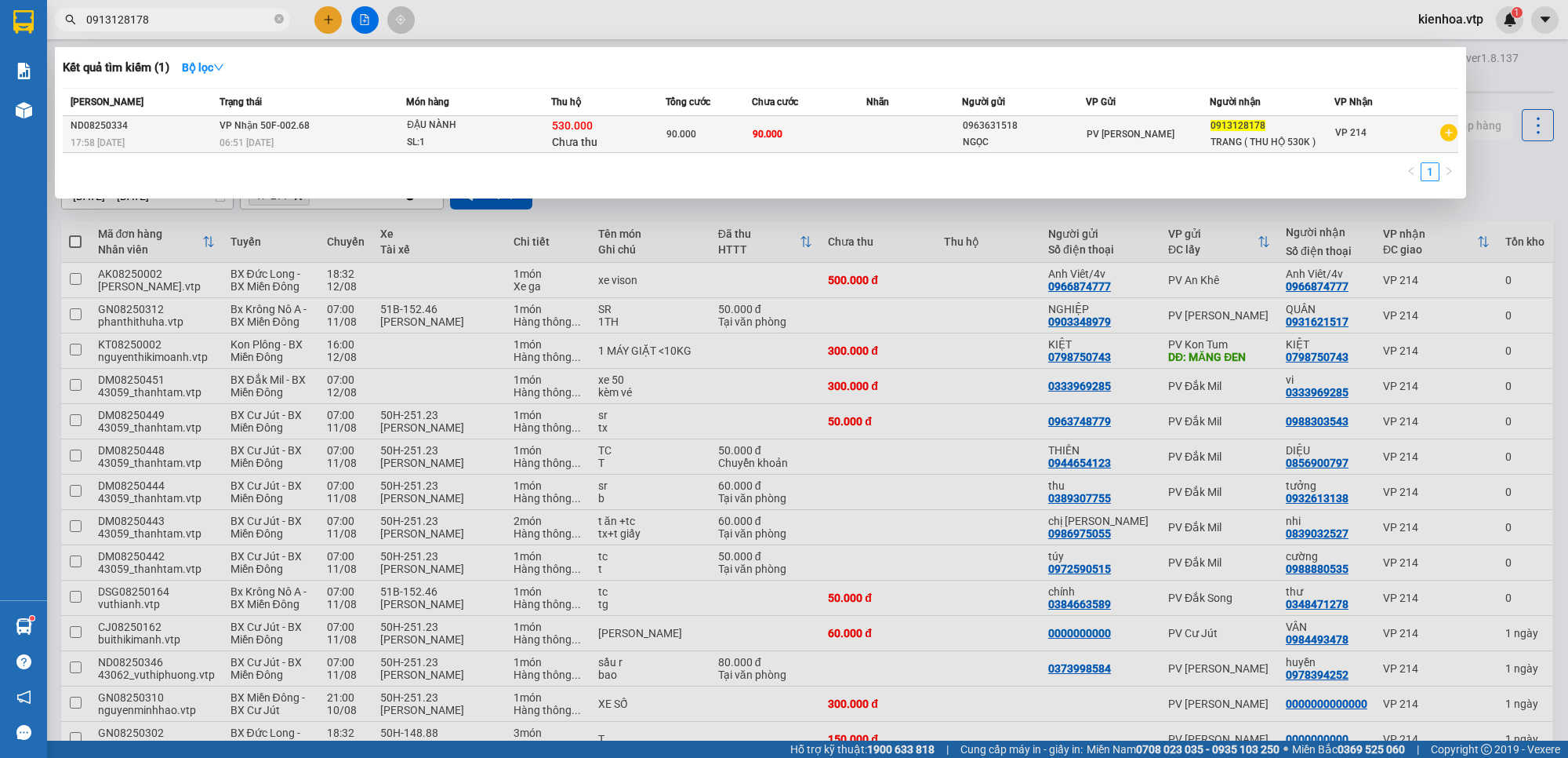
type input "0913128178"
click at [930, 139] on td at bounding box center [913, 134] width 95 height 37
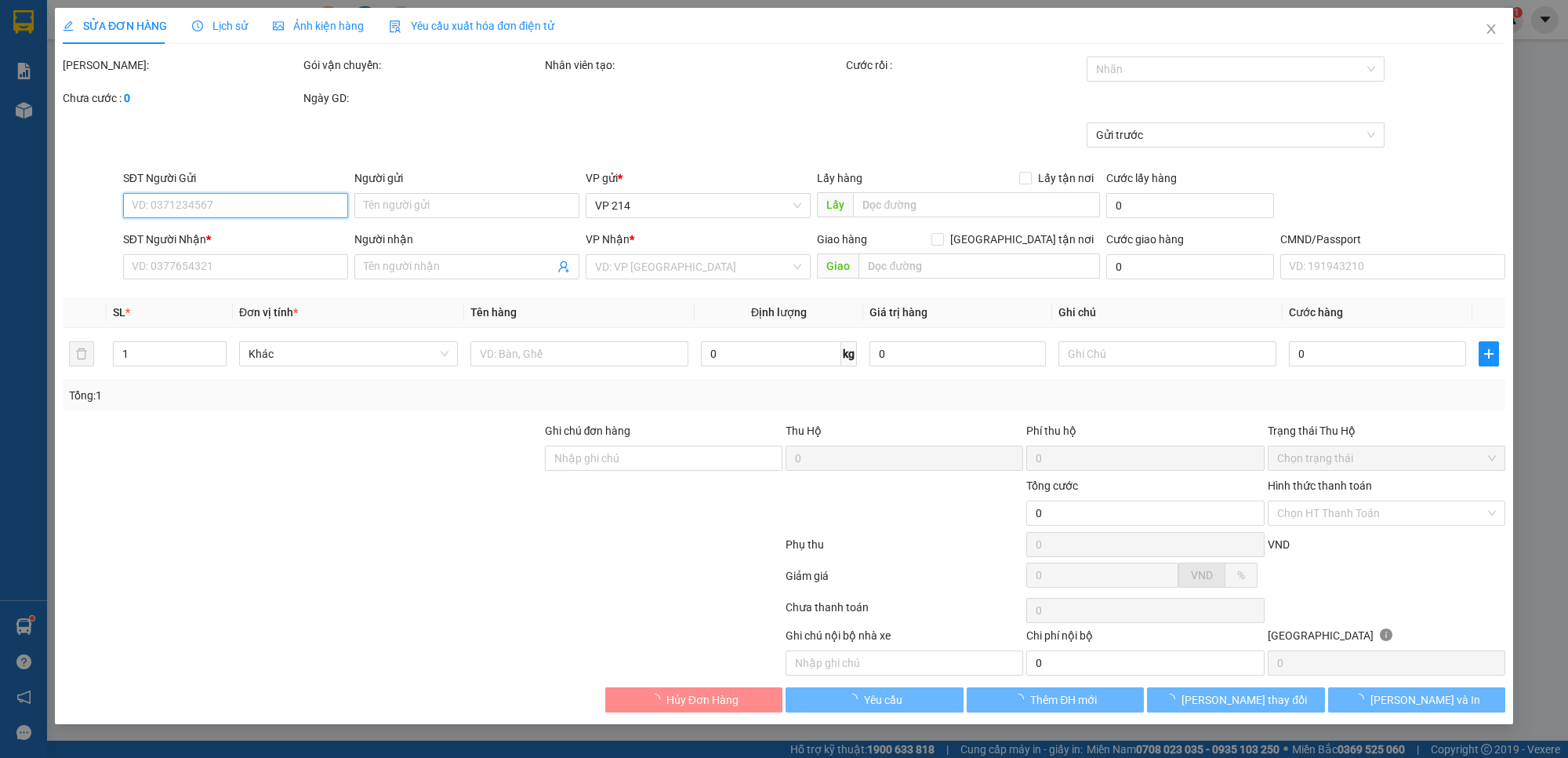
type input "3.500"
type input "0963631518"
type input "NGỌC"
type input "0913128178"
type input "TRANG ( THU HỘ 530K )"
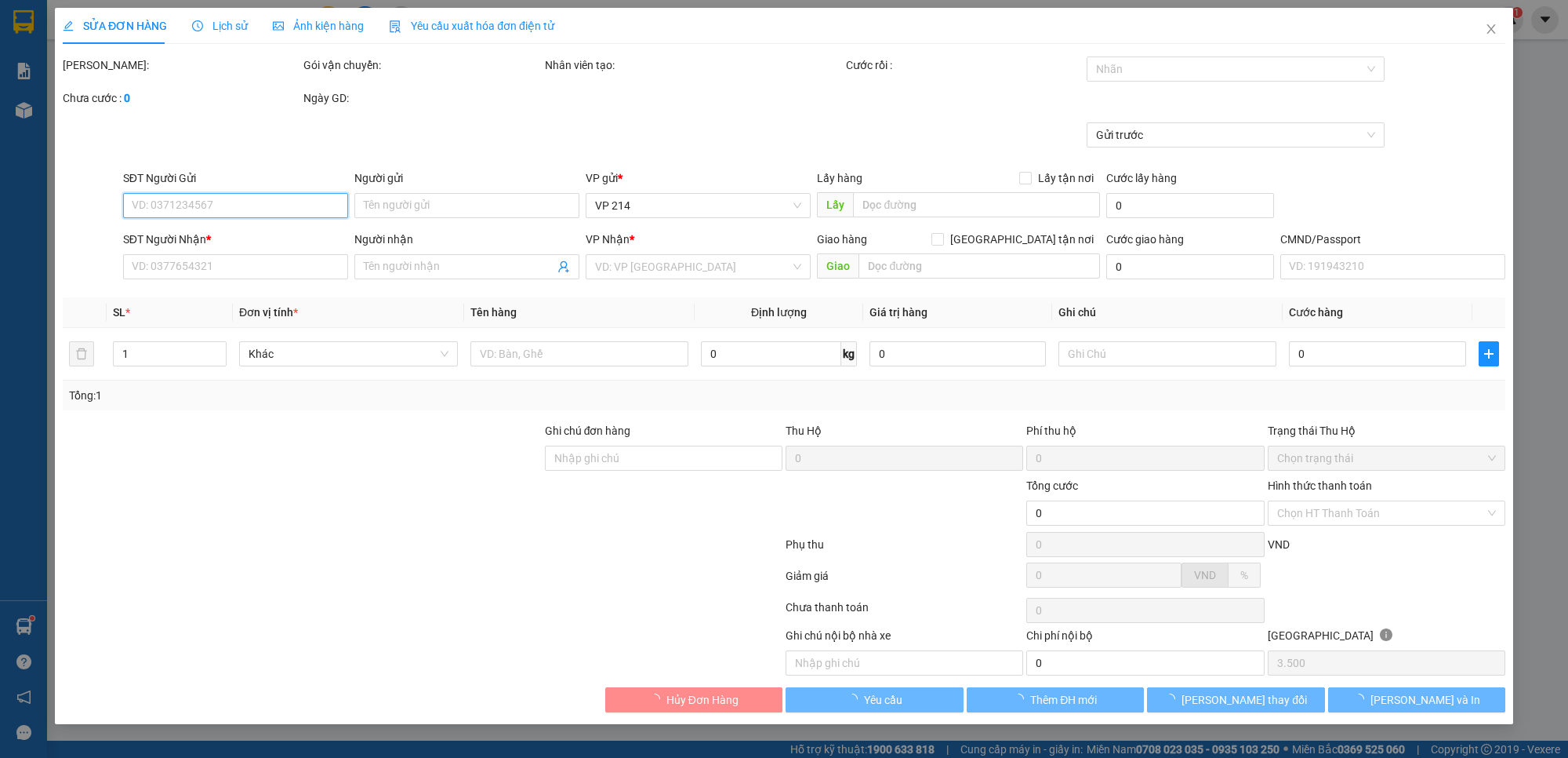
type input "530.000"
type input "20.000"
type input "90.000"
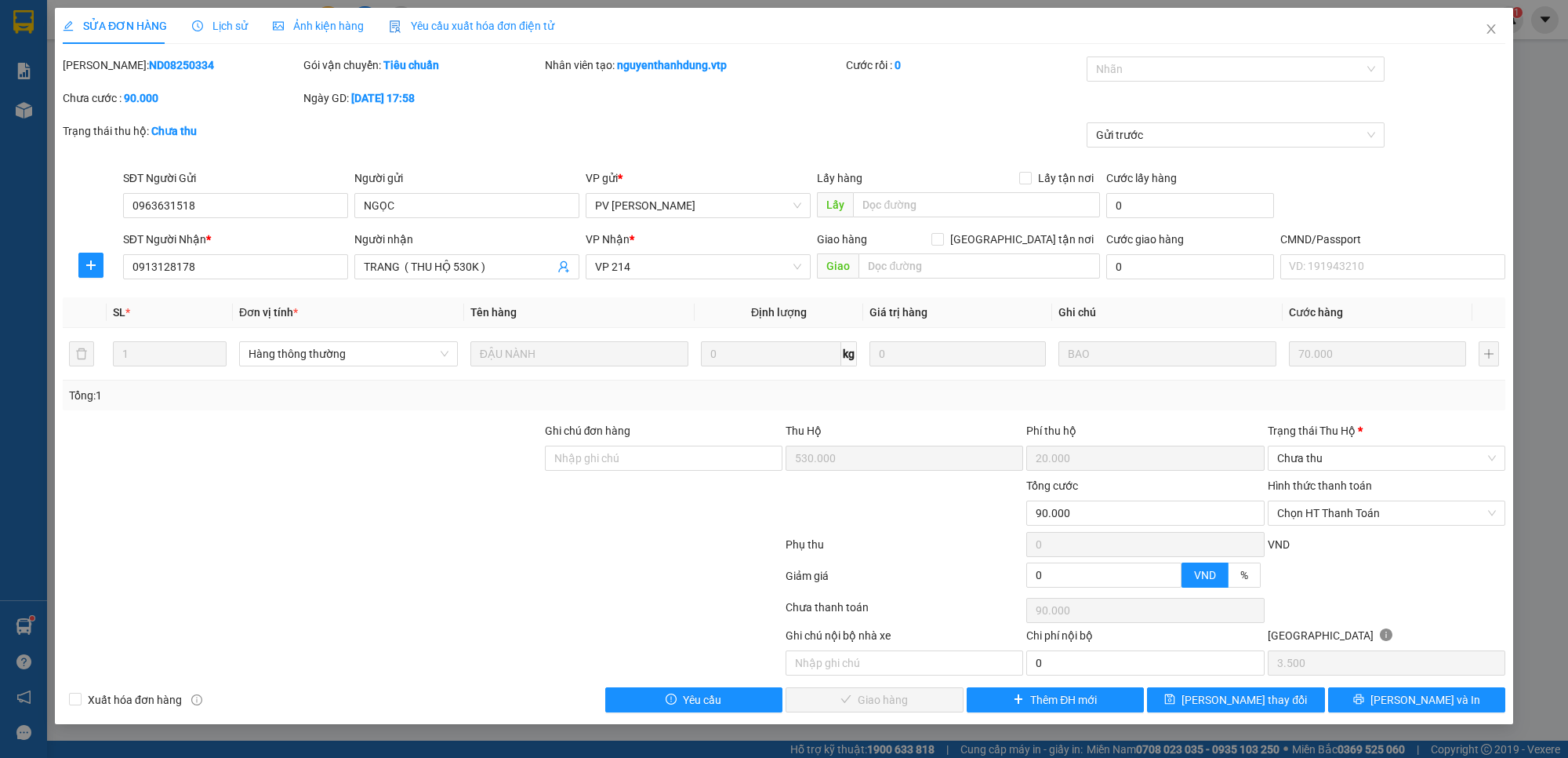
drag, startPoint x: 930, startPoint y: 139, endPoint x: 1131, endPoint y: 396, distance: 326.3
click at [929, 151] on div "Trạng thái thu hộ: Chưa thu Gửi trước" at bounding box center [784, 146] width 1445 height 47
click at [1335, 516] on span "Chọn HT Thanh Toán" at bounding box center [1386, 513] width 218 height 24
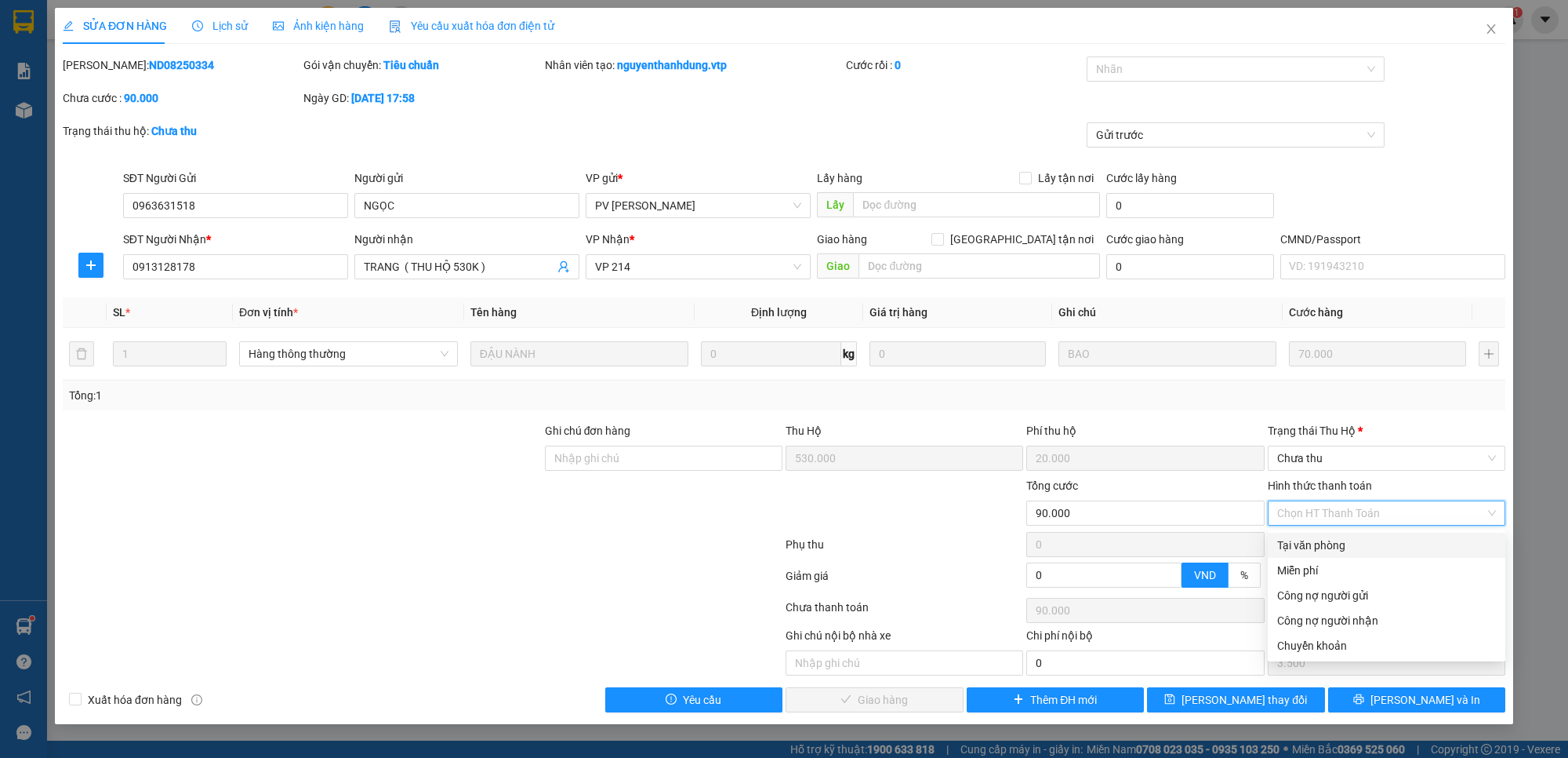
click at [1310, 546] on div "Tại văn phòng" at bounding box center [1386, 544] width 218 height 17
type input "0"
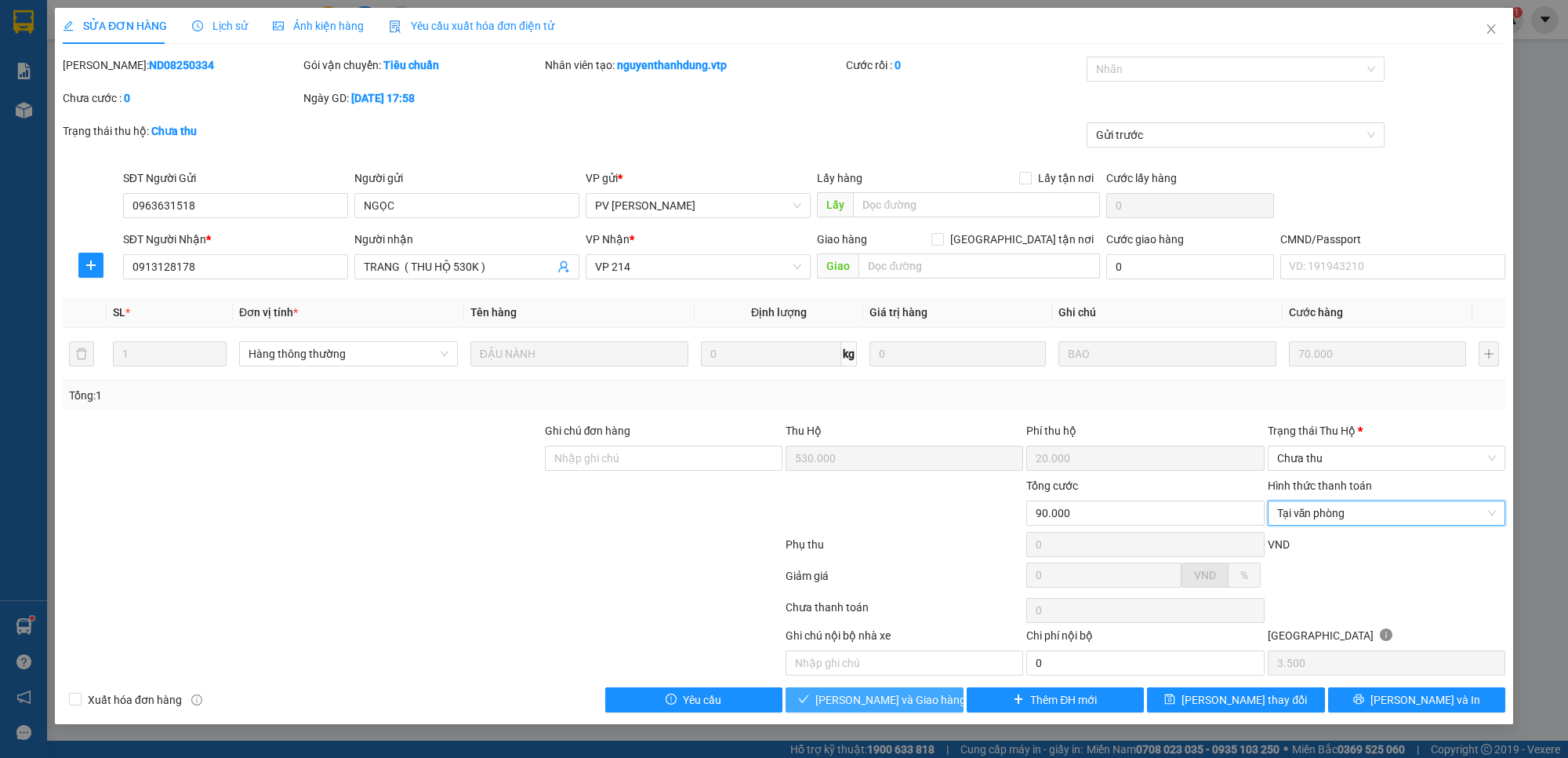
click at [920, 706] on span "[PERSON_NAME] và Giao hàng" at bounding box center [890, 699] width 151 height 17
click at [1349, 463] on span "Chưa thu" at bounding box center [1386, 458] width 218 height 24
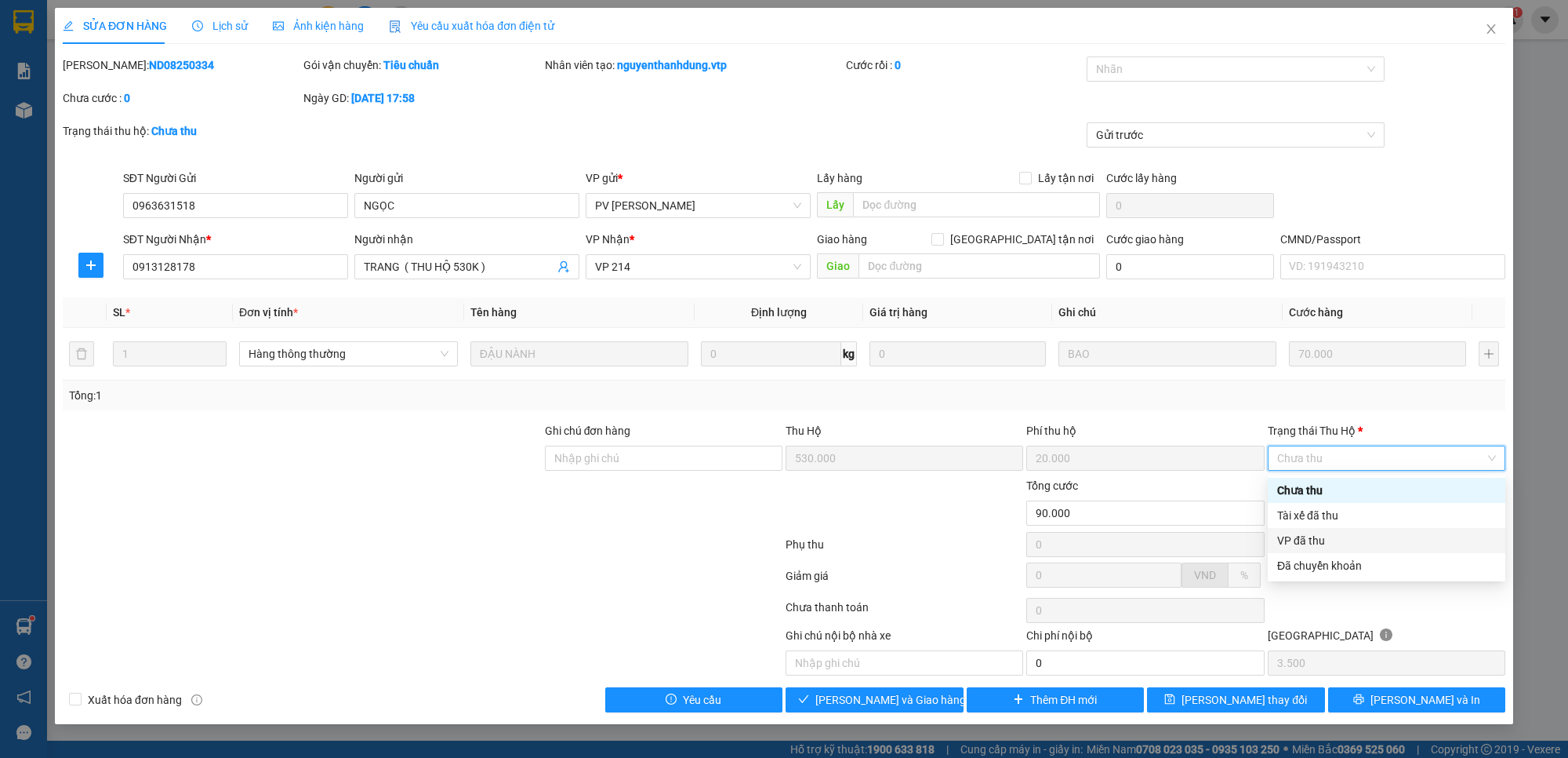
click at [1333, 538] on div "VP đã thu" at bounding box center [1386, 540] width 218 height 17
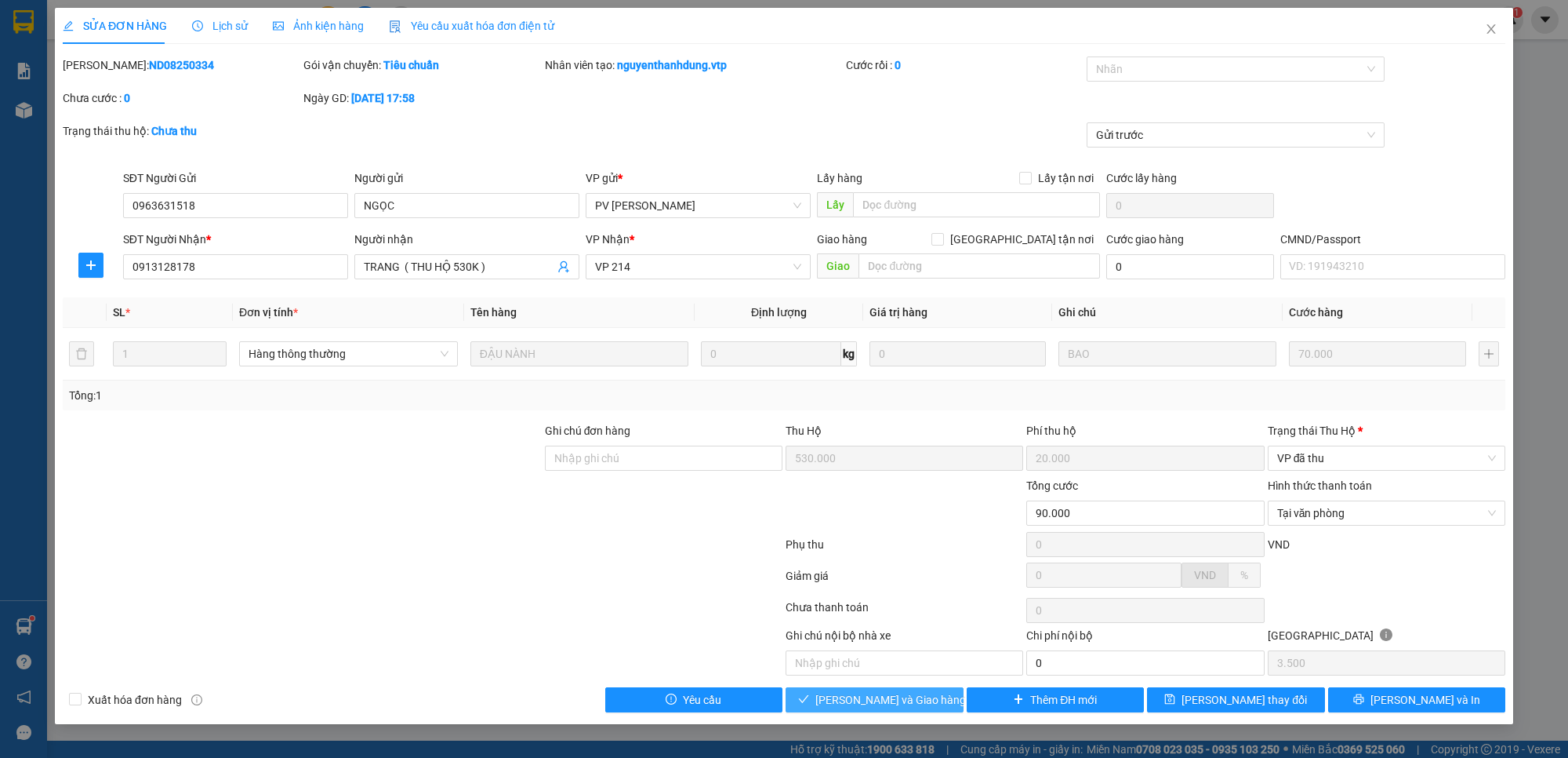
click at [900, 702] on span "[PERSON_NAME] và Giao hàng" at bounding box center [890, 699] width 151 height 17
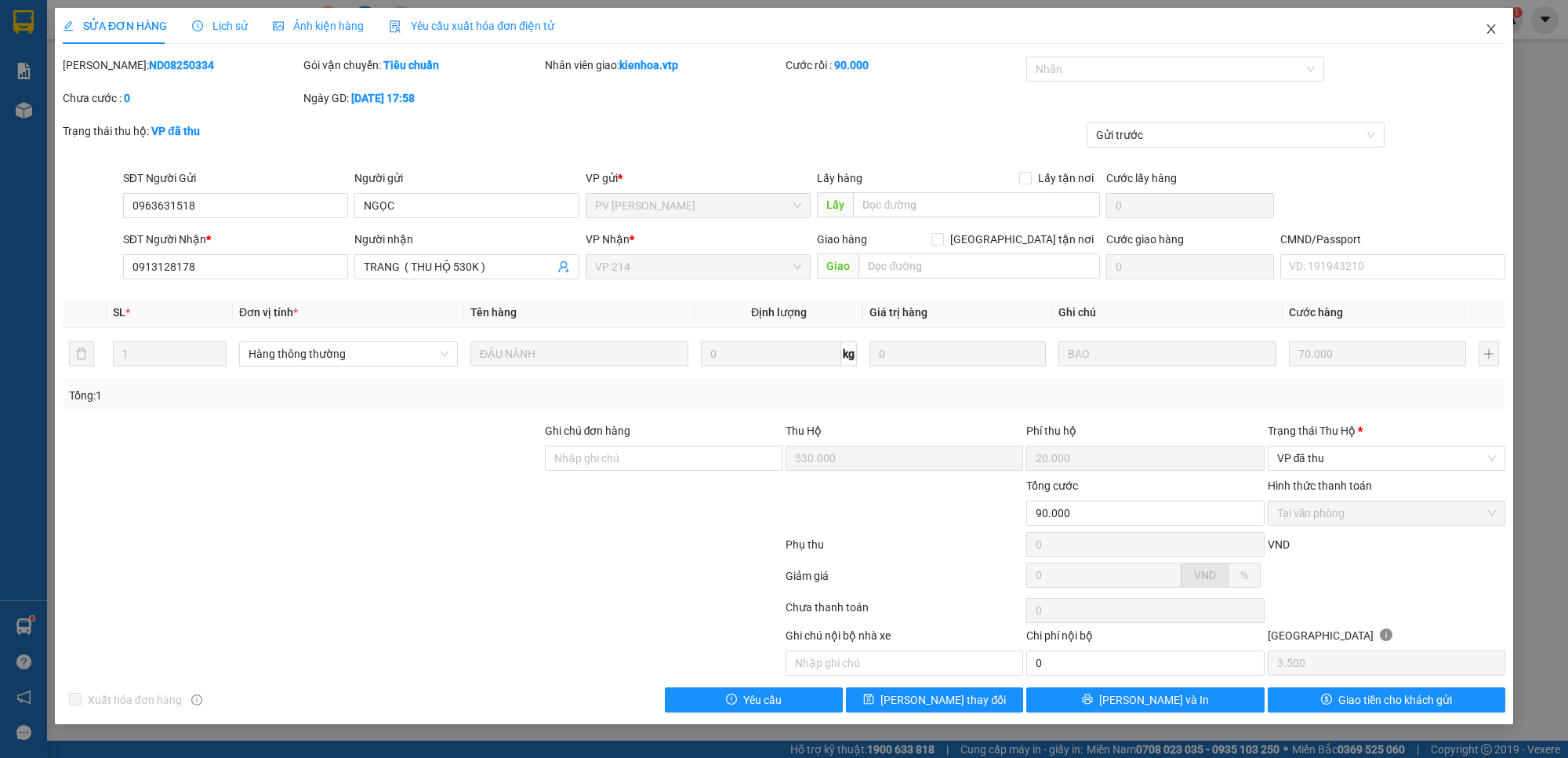
click at [1491, 32] on icon "close" at bounding box center [1491, 29] width 12 height 12
